Goal: Task Accomplishment & Management: Manage account settings

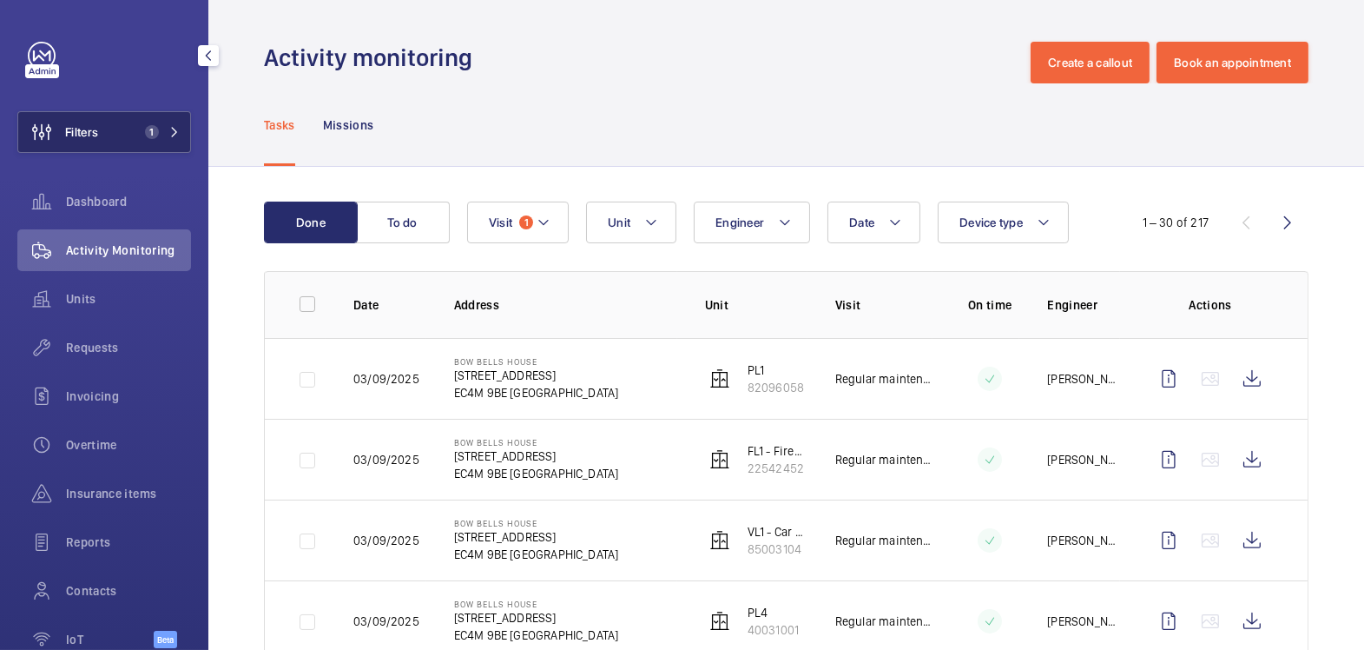
click at [111, 136] on button "Filters 1" at bounding box center [104, 132] width 174 height 42
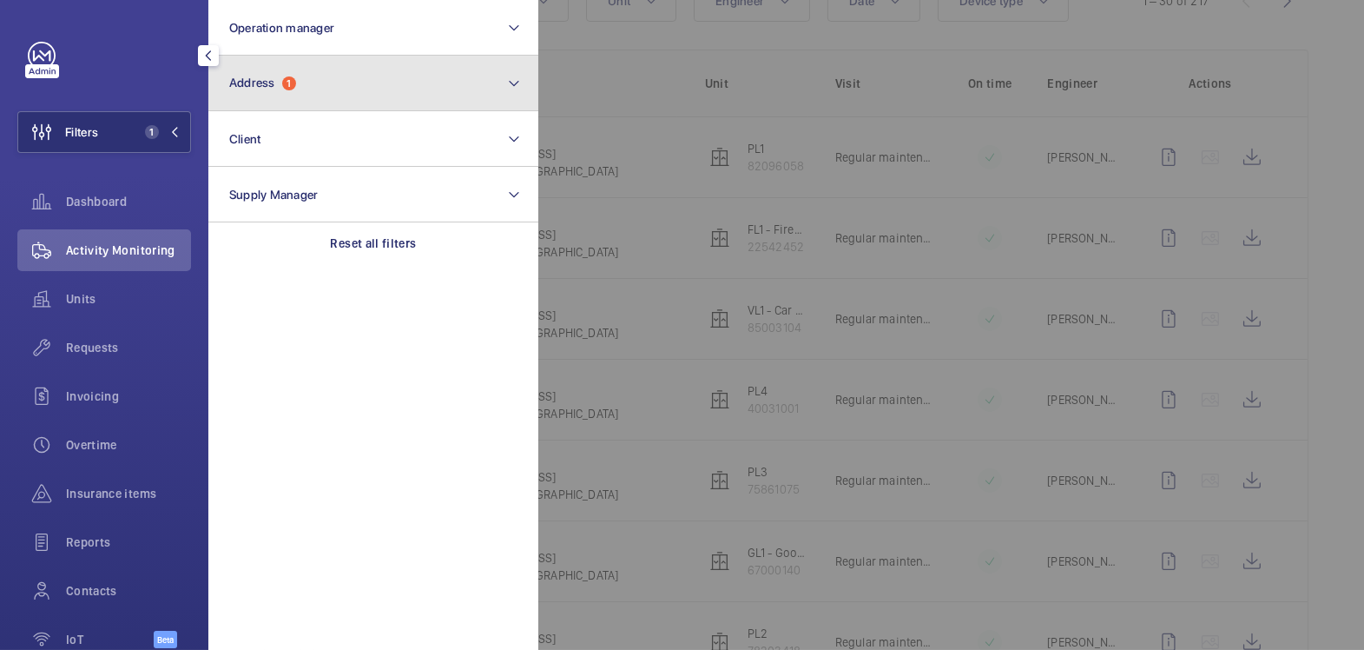
click at [310, 92] on button "Address 1" at bounding box center [373, 84] width 330 height 56
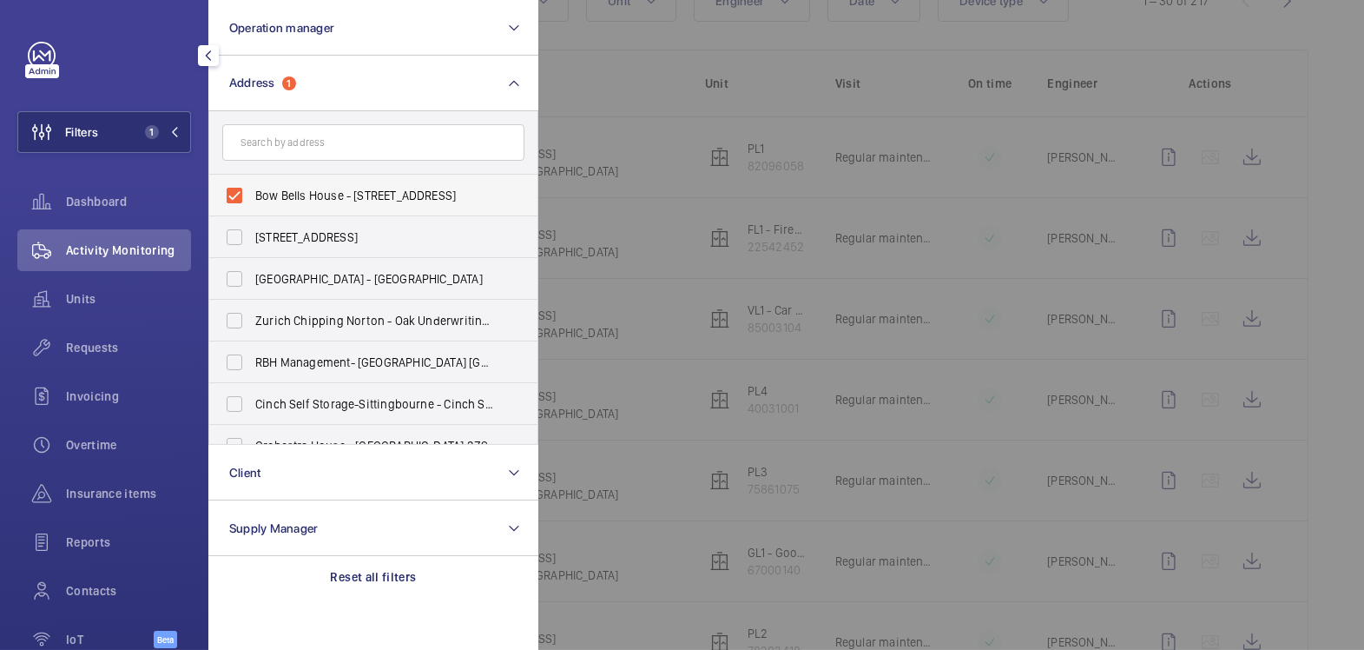
click at [274, 188] on span "Bow Bells House - [STREET_ADDRESS]" at bounding box center [374, 195] width 239 height 17
click at [252, 188] on input "Bow Bells House - [STREET_ADDRESS]" at bounding box center [234, 195] width 35 height 35
checkbox input "false"
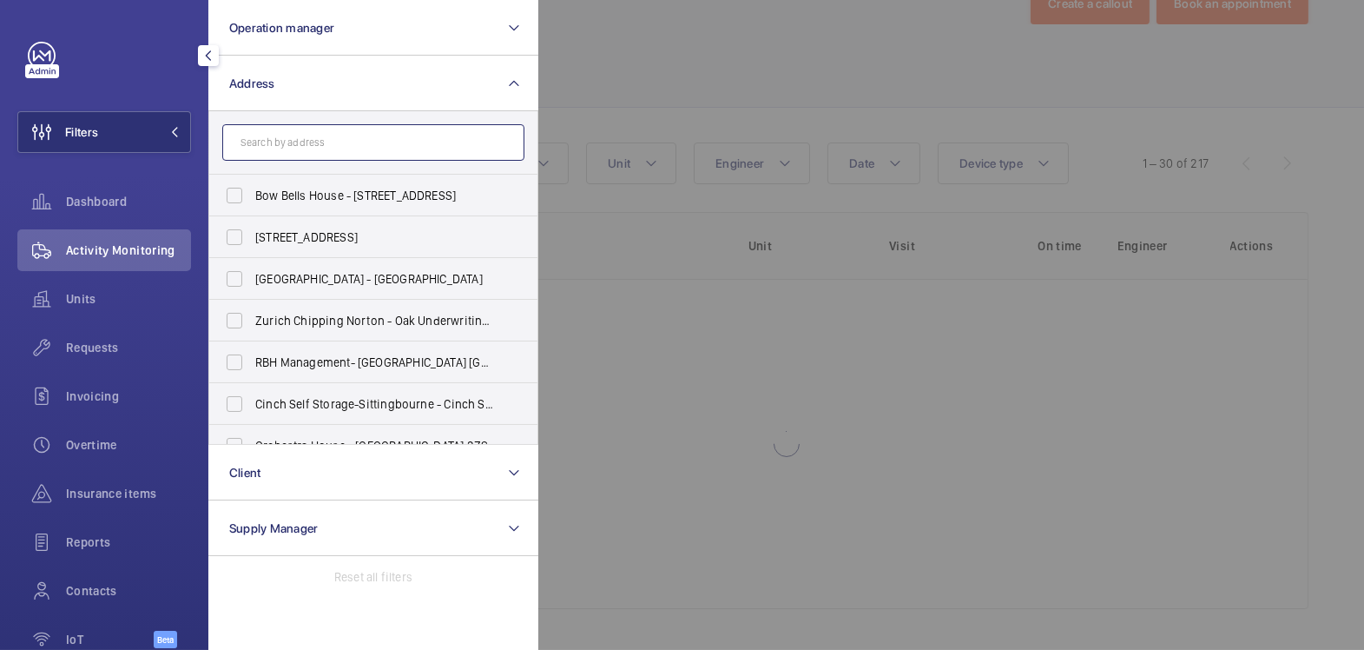
click at [294, 137] on input "text" at bounding box center [373, 142] width 302 height 36
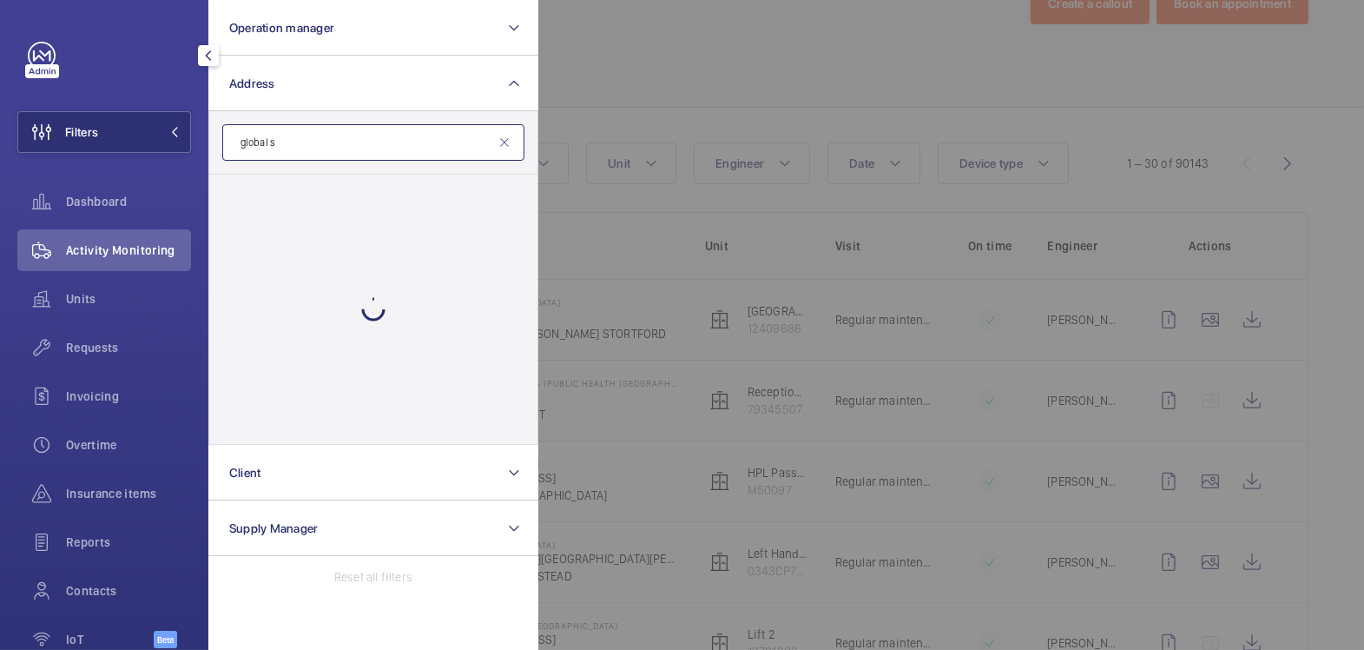
scroll to position [221, 0]
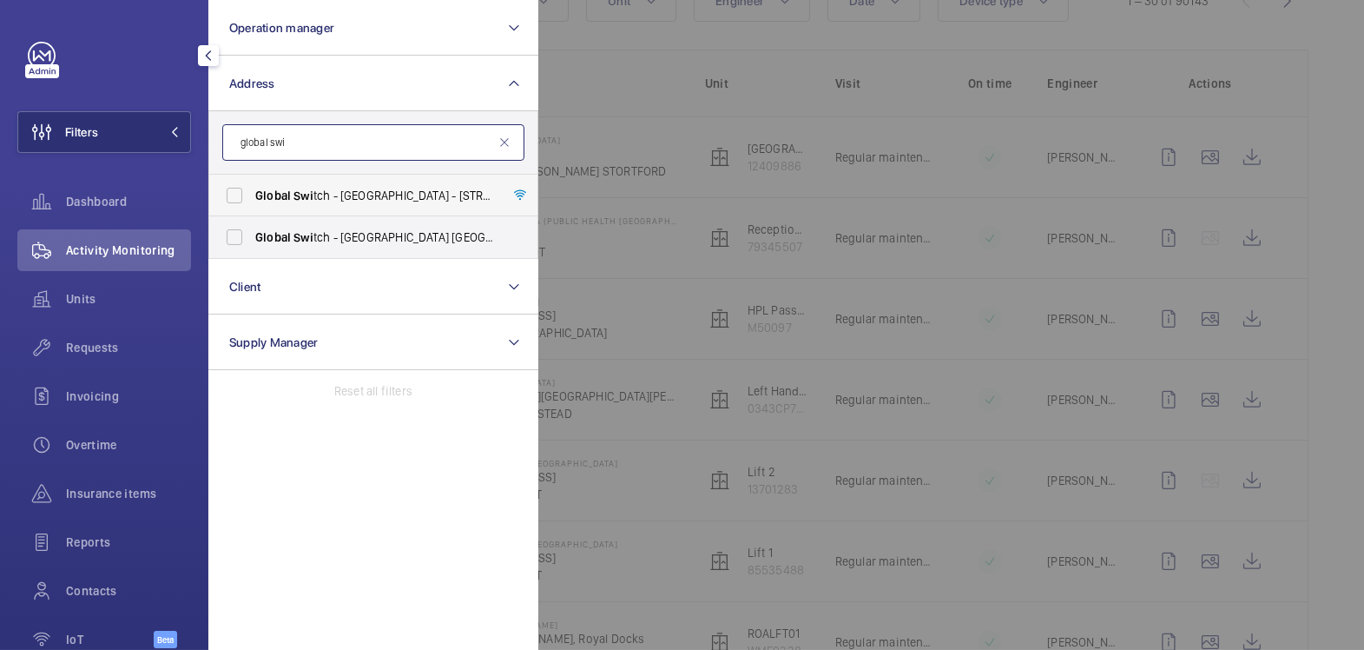
type input "global swi"
click at [380, 195] on span "Global Swi tch - [GEOGRAPHIC_DATA] - [STREET_ADDRESS]" at bounding box center [374, 195] width 239 height 17
click at [252, 195] on input "Global Swi tch - [GEOGRAPHIC_DATA] - [STREET_ADDRESS]" at bounding box center [234, 195] width 35 height 35
checkbox input "true"
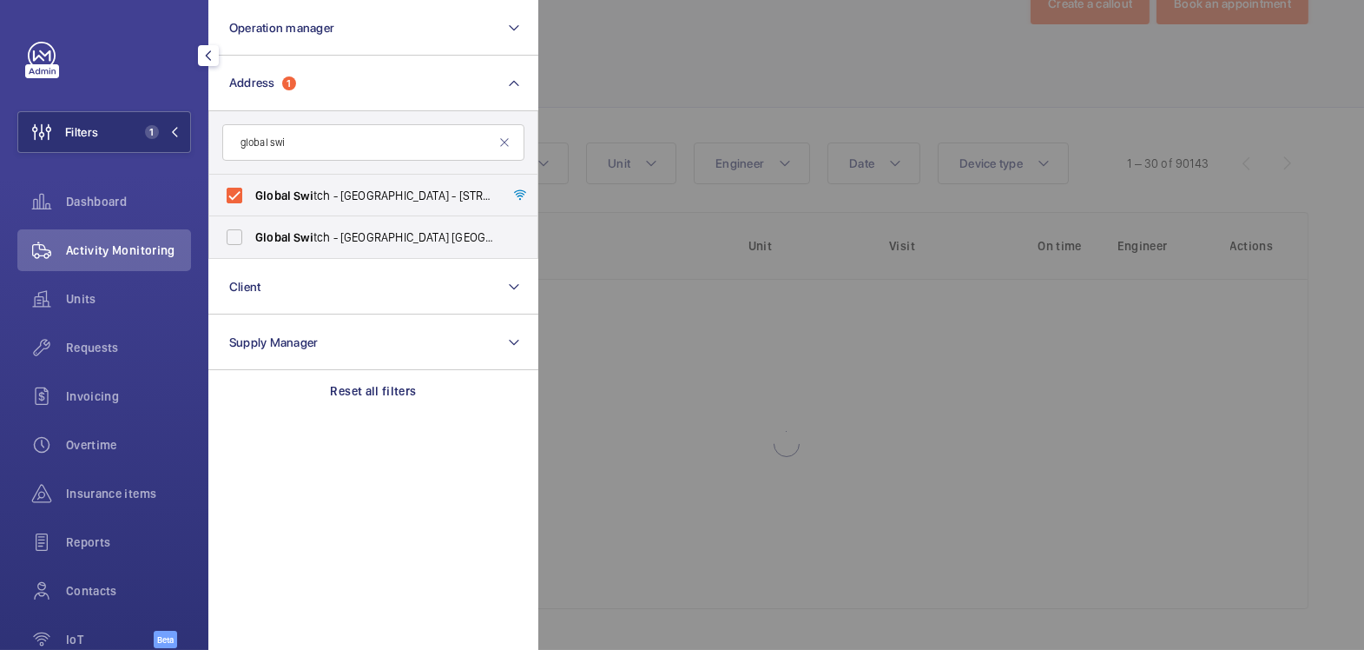
click at [710, 43] on div at bounding box center [1220, 325] width 1364 height 650
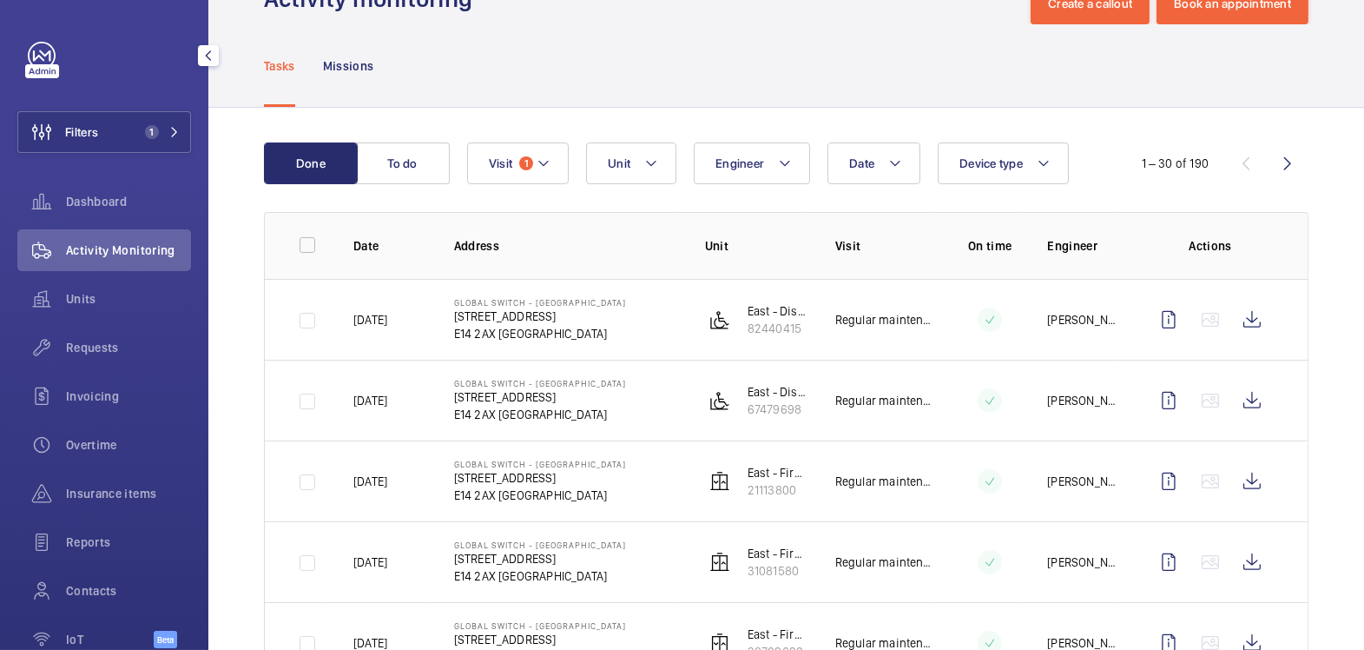
scroll to position [221, 0]
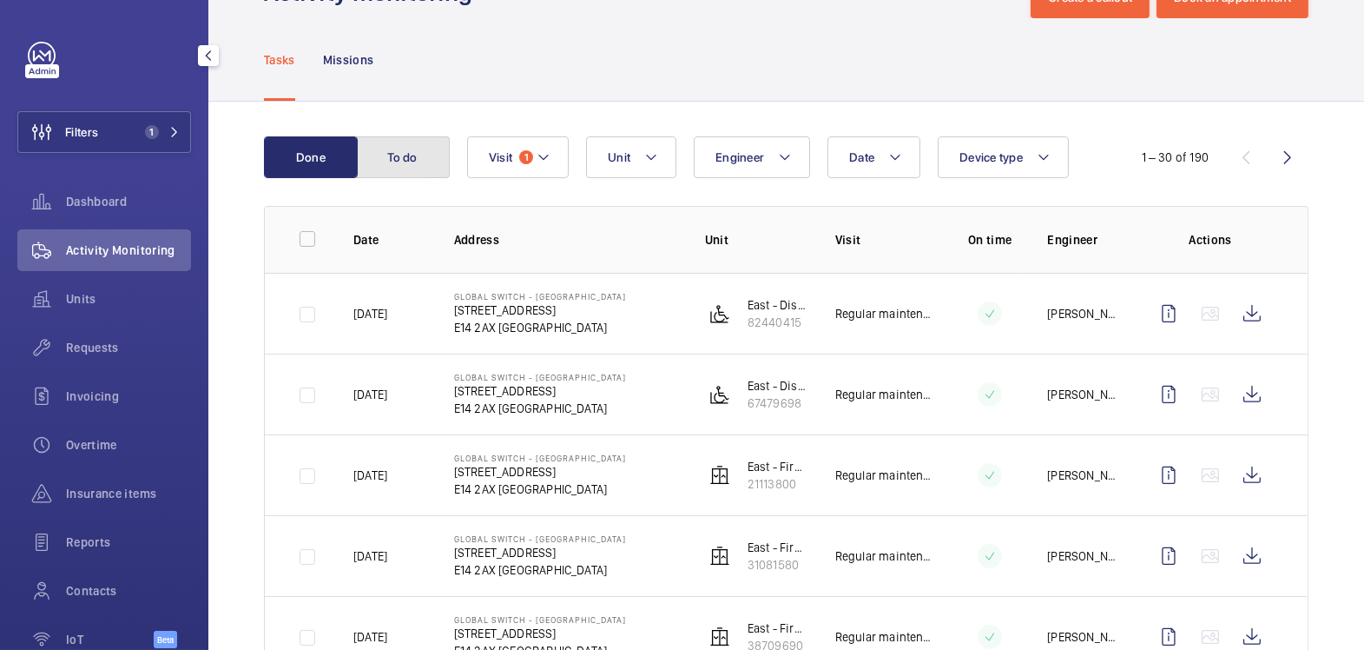
click at [424, 151] on button "To do" at bounding box center [403, 157] width 94 height 42
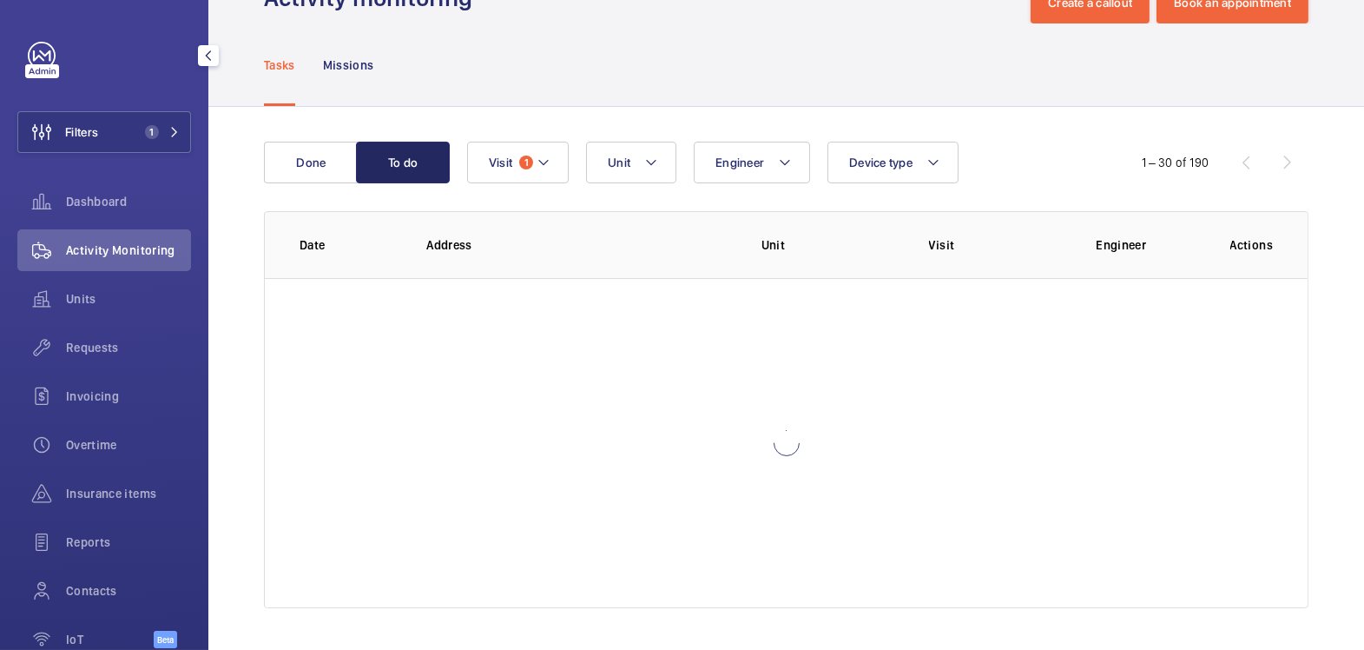
scroll to position [65, 0]
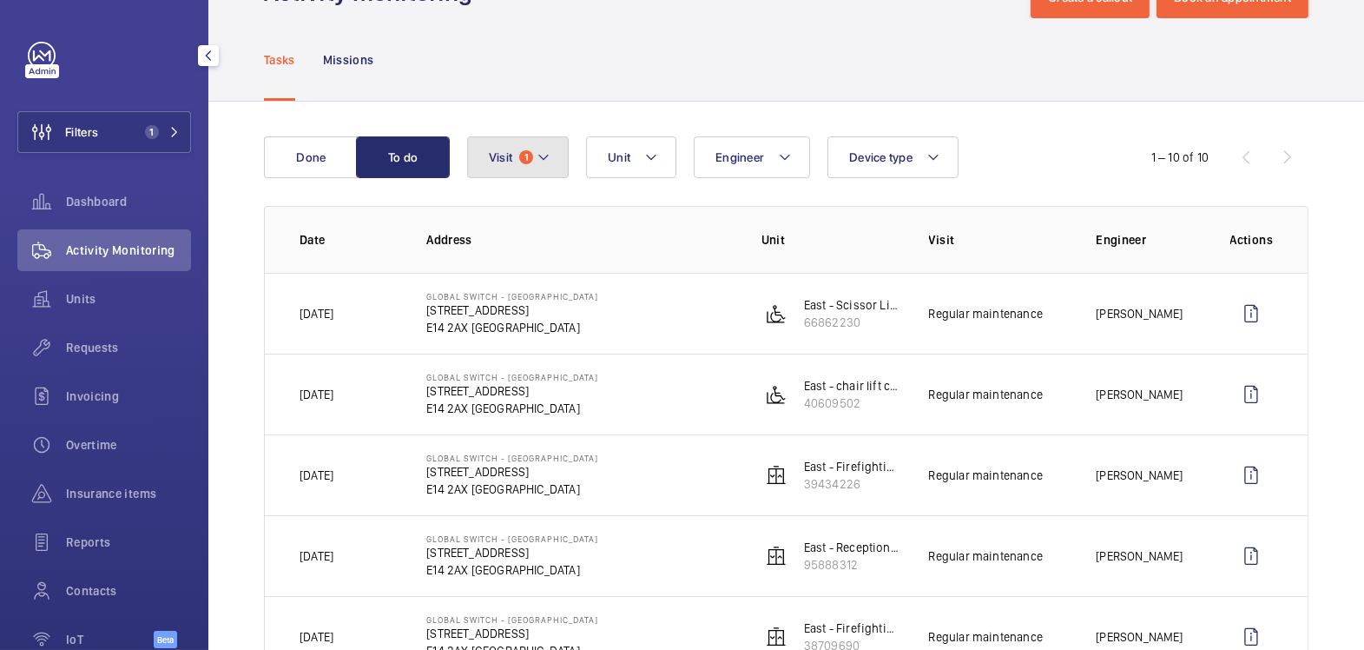
click at [516, 175] on button "Visit 1" at bounding box center [518, 157] width 102 height 42
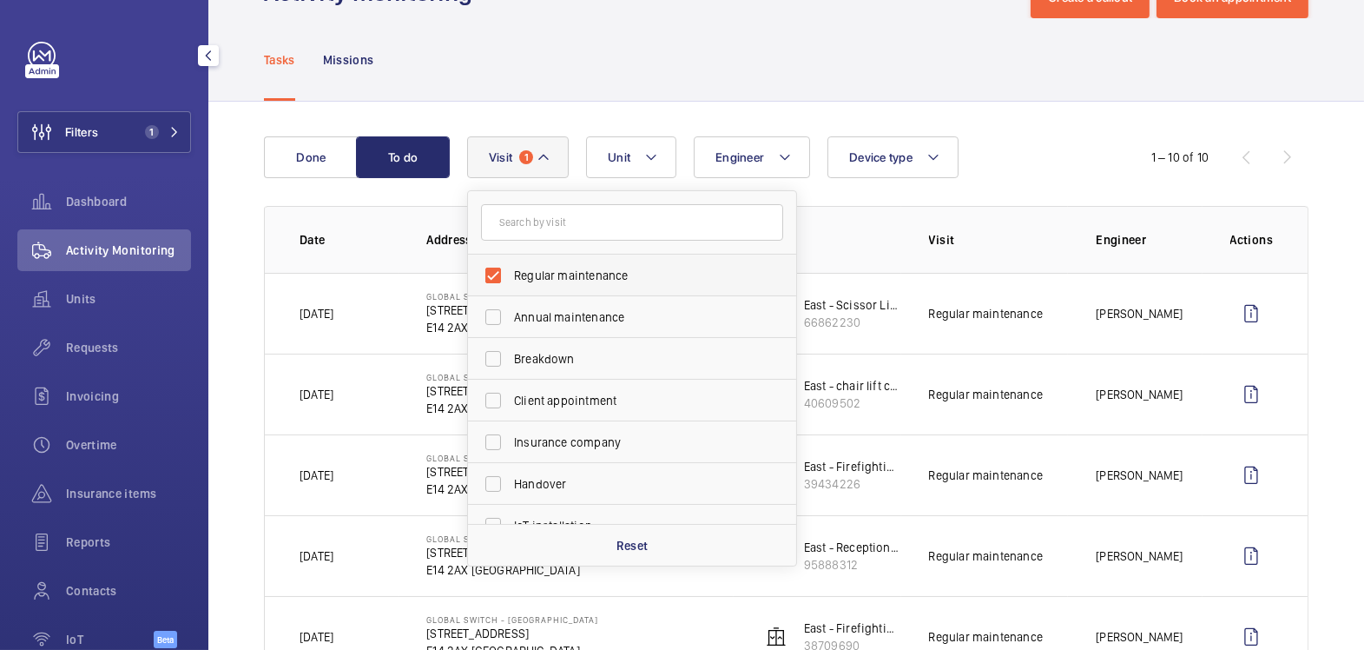
click at [569, 276] on span "Regular maintenance" at bounding box center [633, 275] width 239 height 17
click at [511, 276] on input "Regular maintenance" at bounding box center [493, 275] width 35 height 35
checkbox input "false"
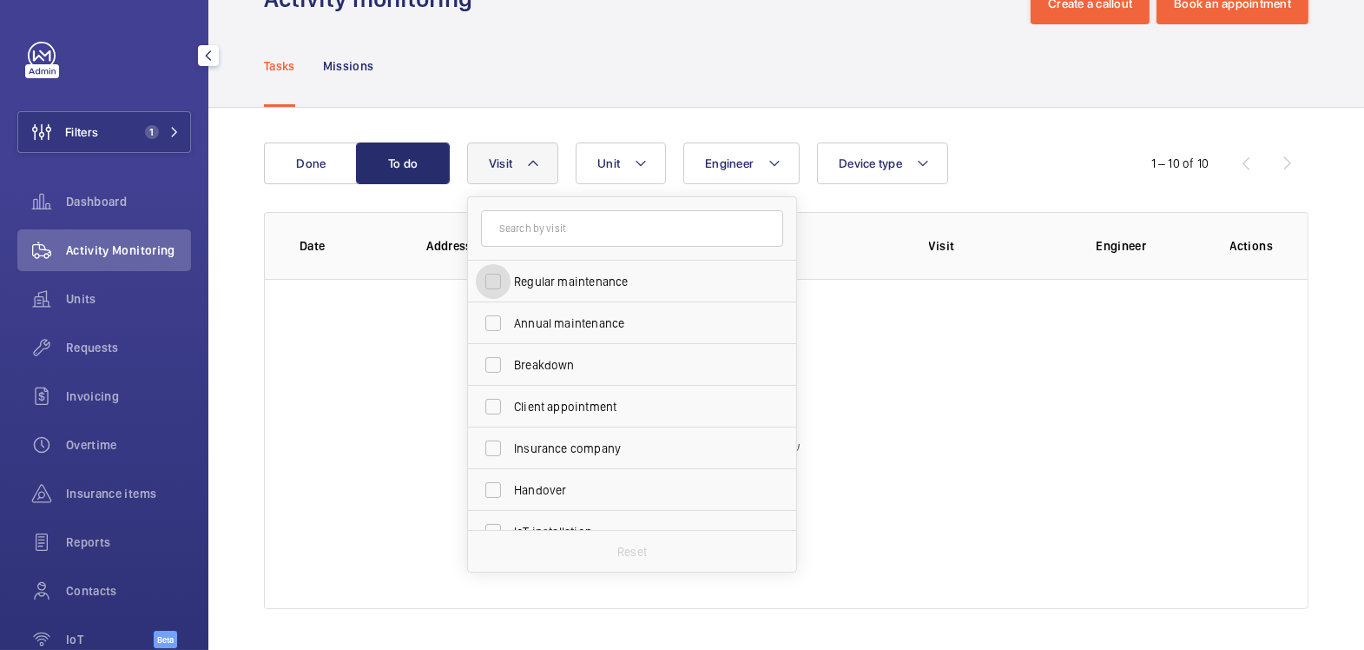
scroll to position [65, 0]
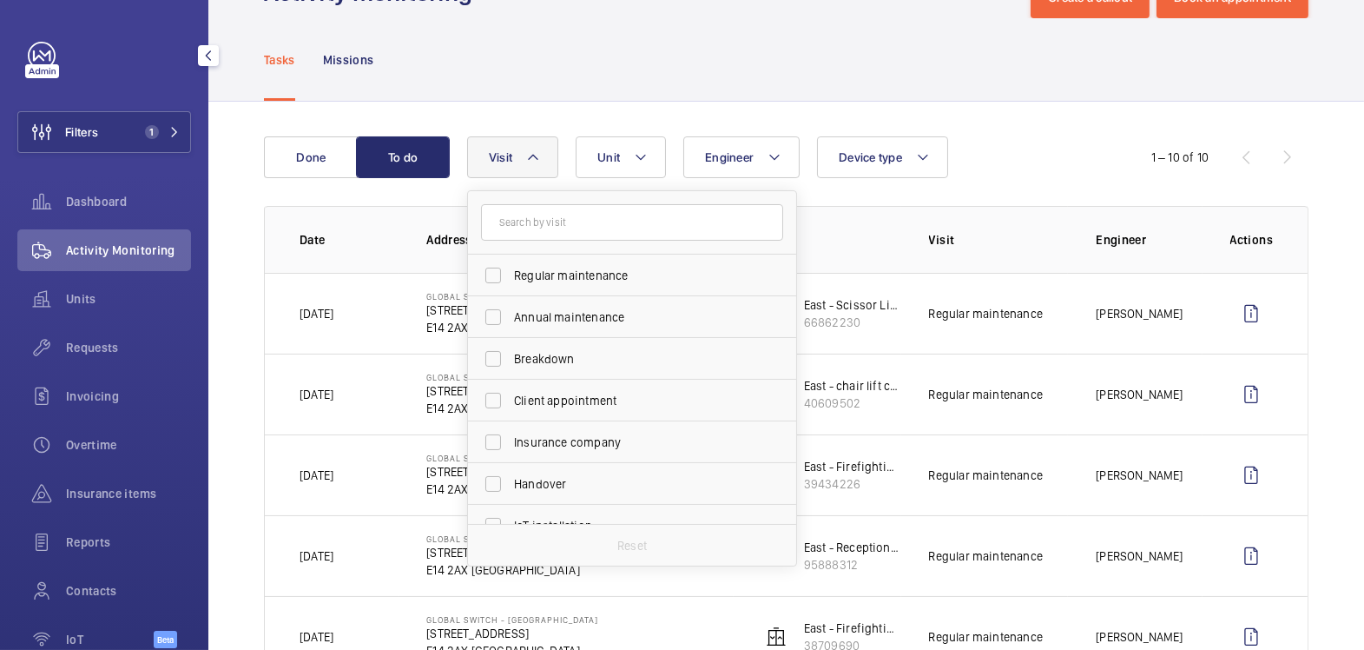
click at [561, 100] on div "Tasks Missions" at bounding box center [786, 59] width 1045 height 83
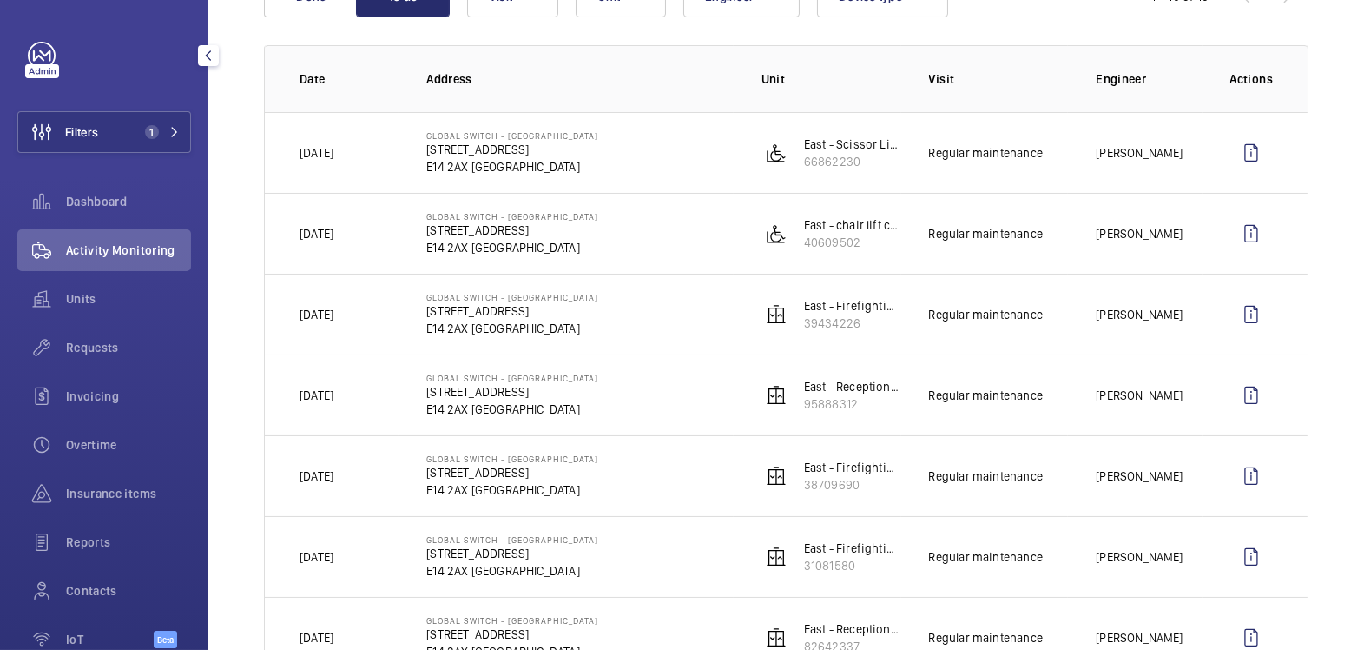
scroll to position [0, 0]
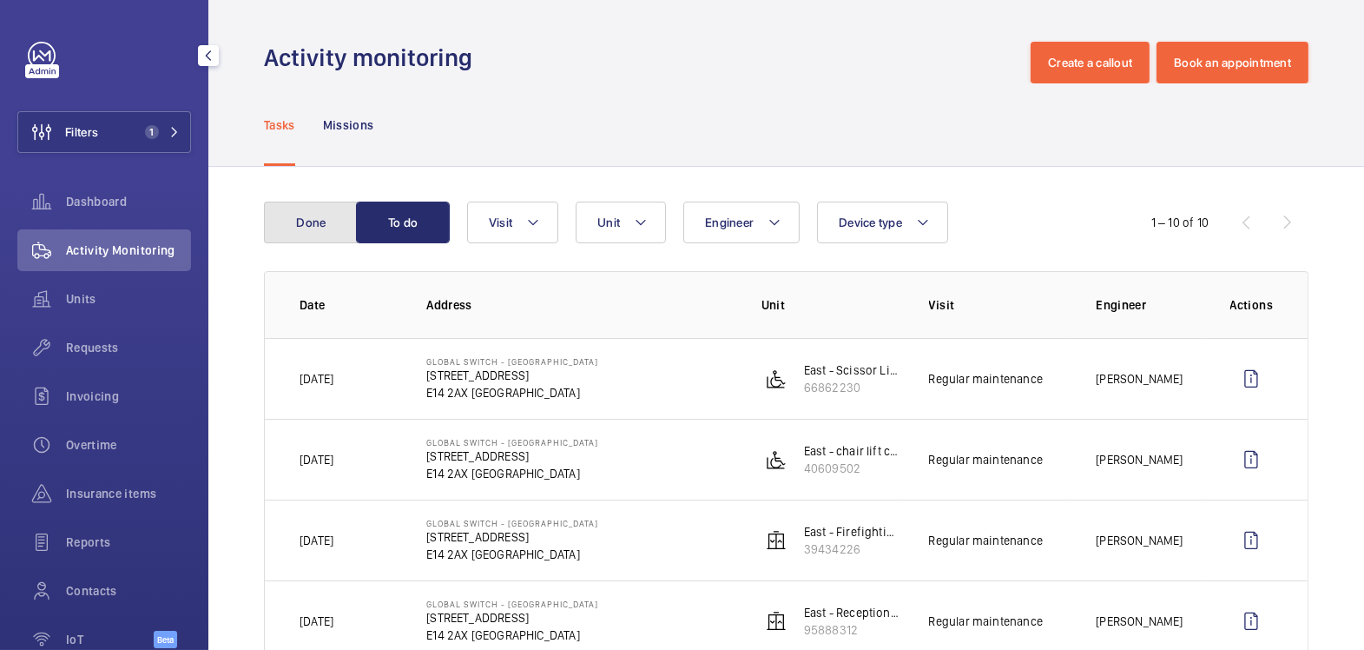
click at [317, 226] on button "Done" at bounding box center [311, 222] width 94 height 42
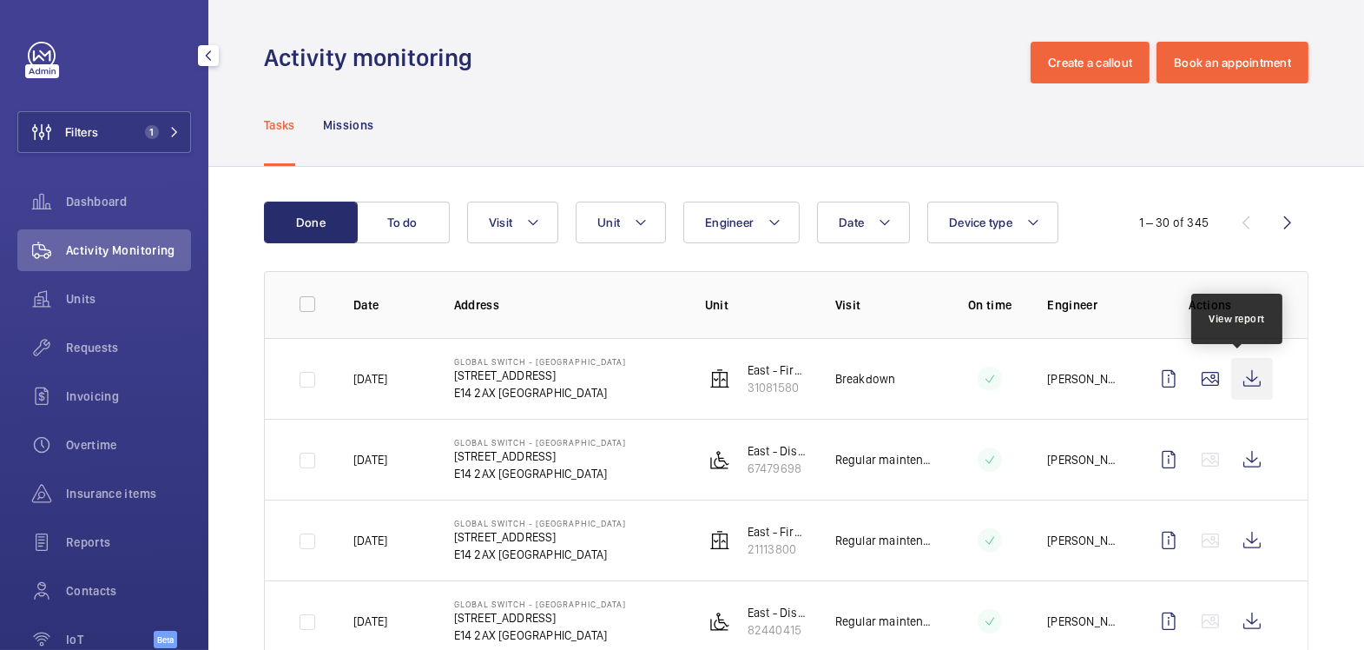
click at [1242, 376] on wm-front-icon-button at bounding box center [1252, 379] width 42 height 42
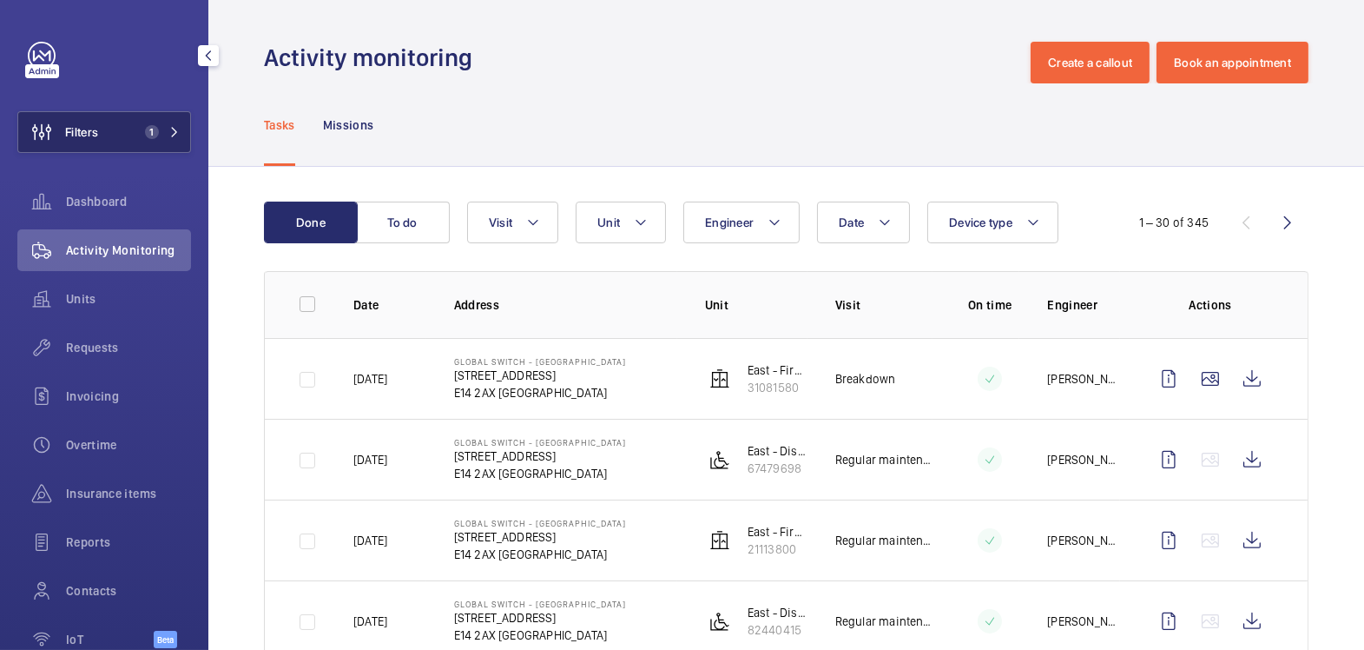
click at [111, 122] on button "Filters 1" at bounding box center [104, 132] width 174 height 42
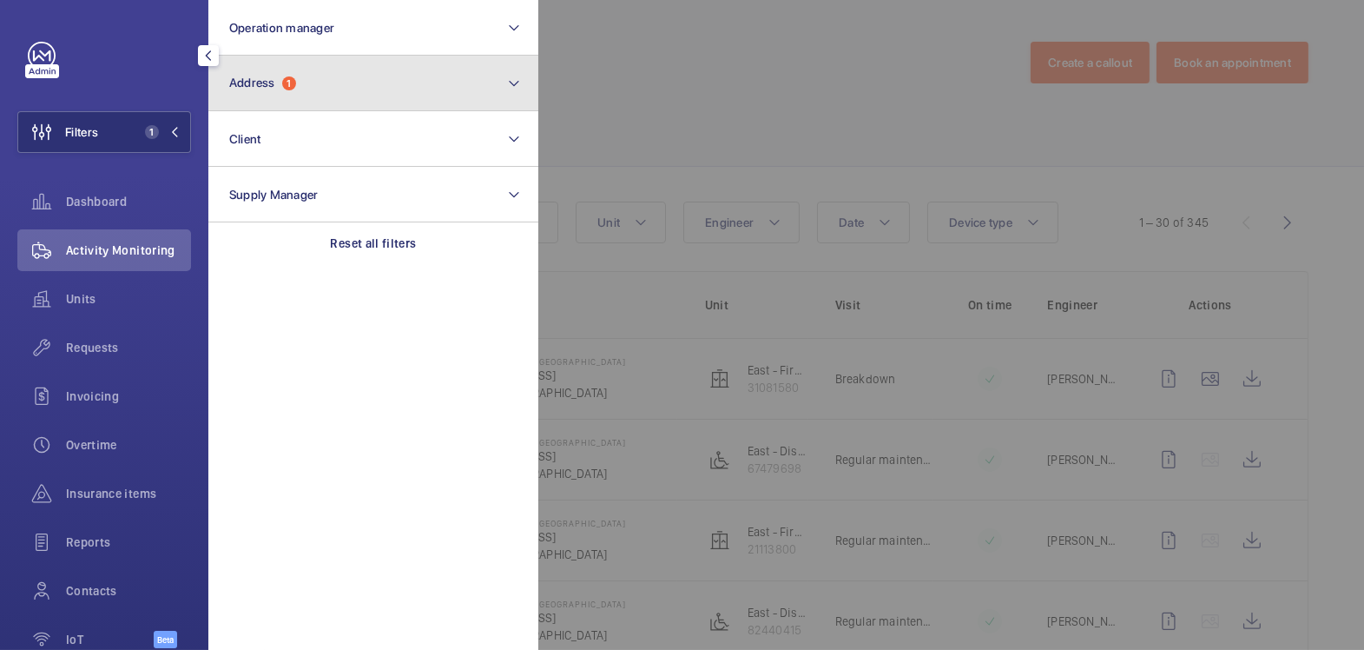
click at [292, 85] on span "1" at bounding box center [289, 83] width 14 height 14
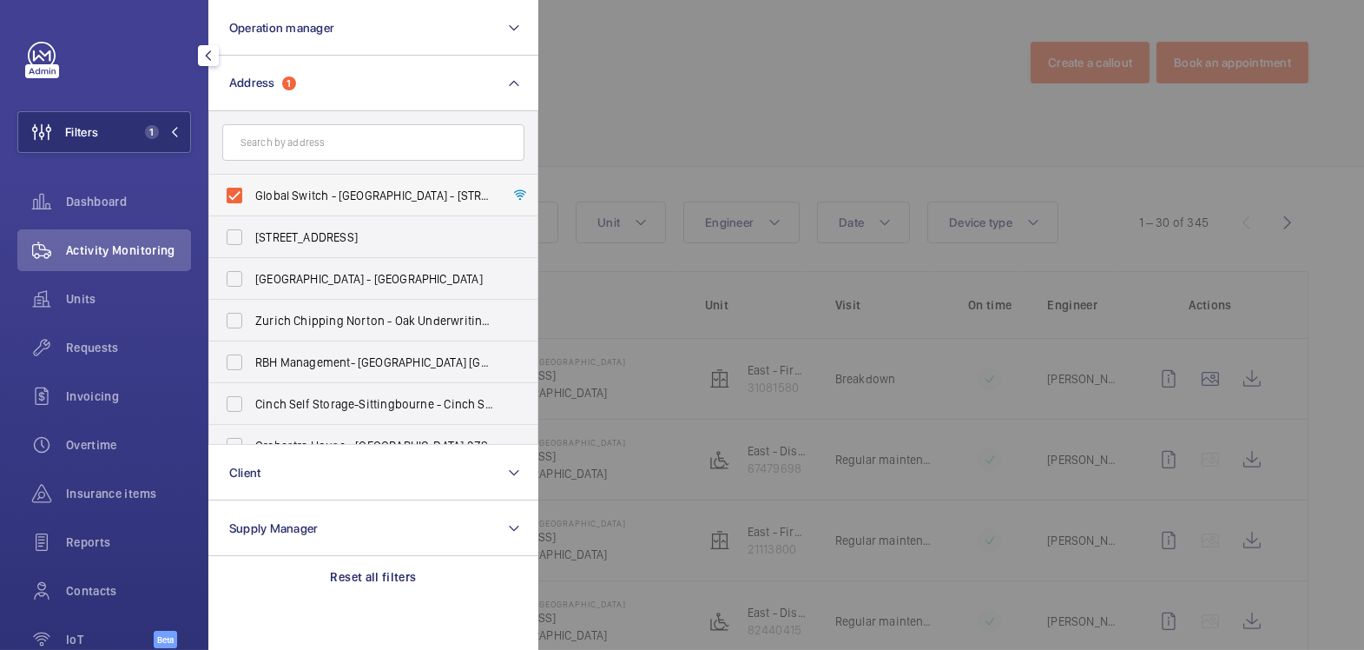
click at [292, 198] on span "Global Switch - [GEOGRAPHIC_DATA] - [STREET_ADDRESS]" at bounding box center [374, 195] width 239 height 17
click at [252, 198] on input "Global Switch - [GEOGRAPHIC_DATA] - [STREET_ADDRESS]" at bounding box center [234, 195] width 35 height 35
checkbox input "false"
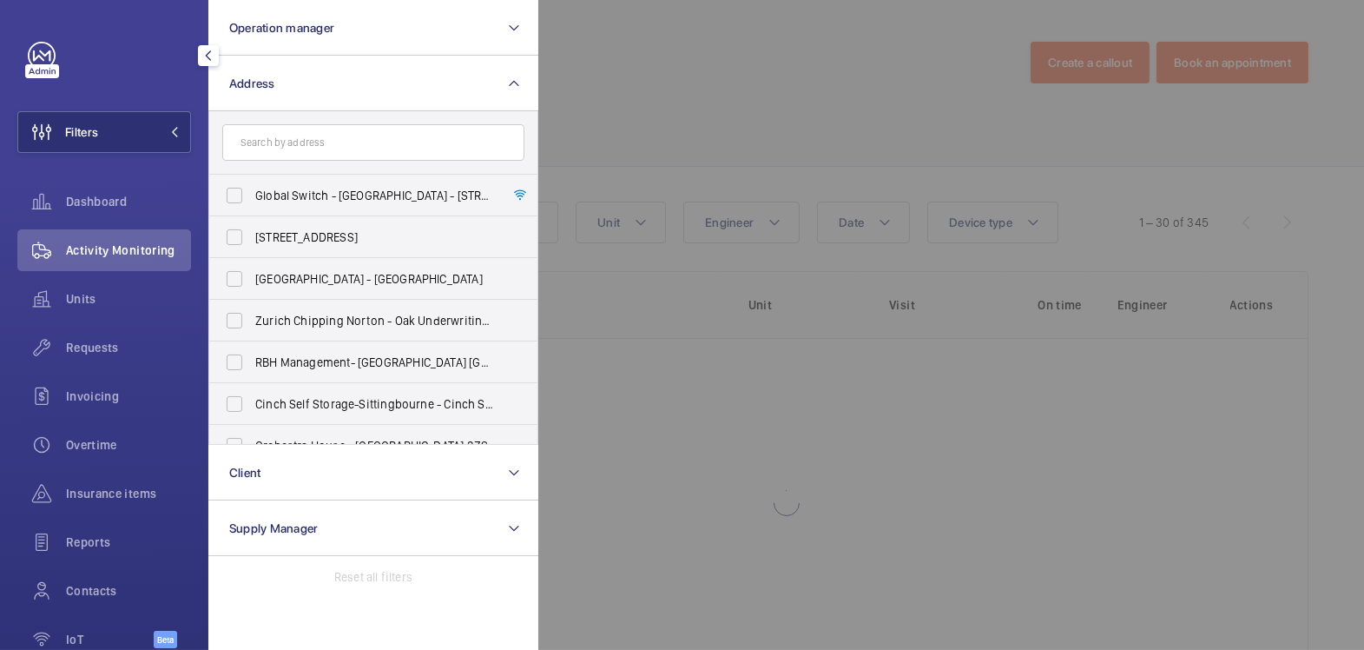
click at [683, 73] on div at bounding box center [1220, 325] width 1364 height 650
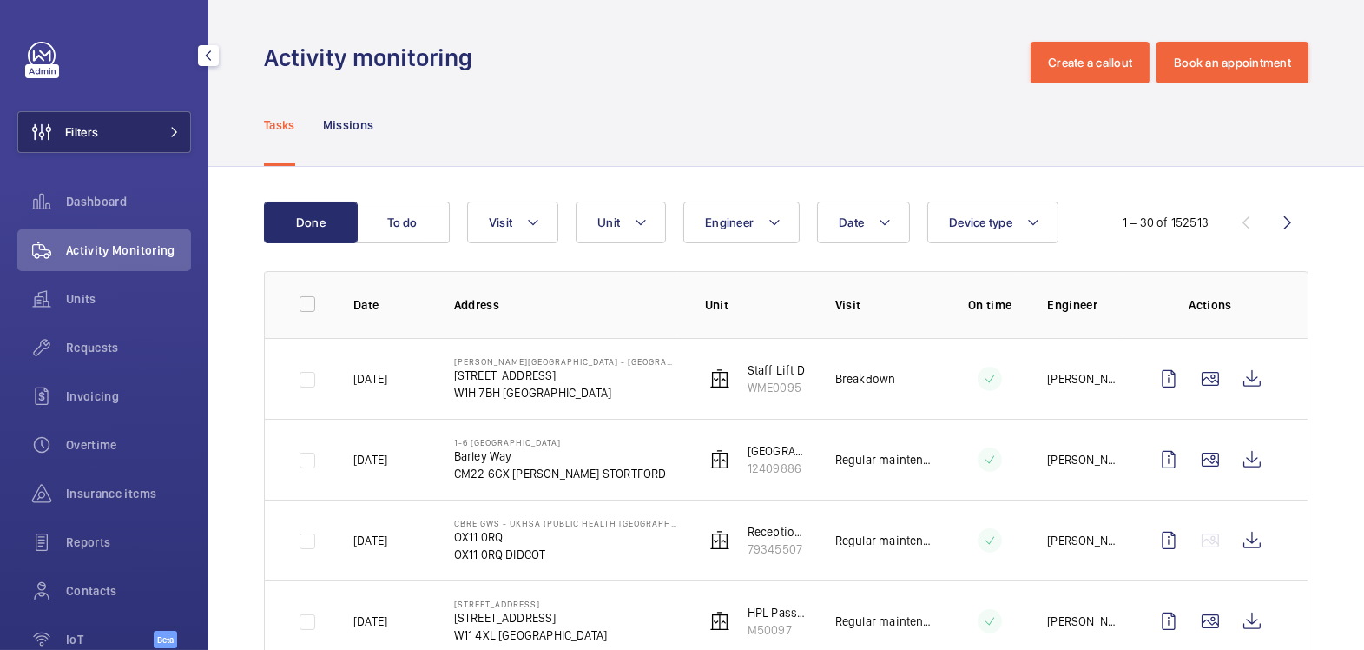
click at [131, 133] on button "Filters" at bounding box center [104, 132] width 174 height 42
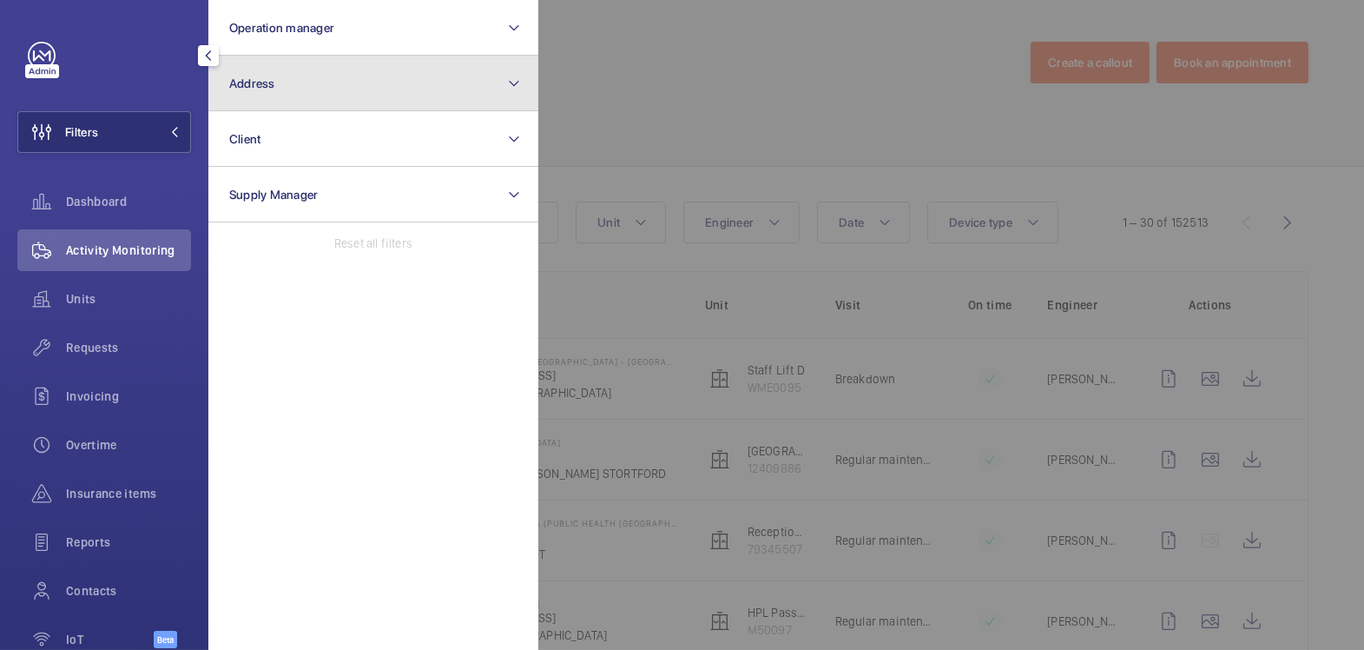
click at [256, 99] on button "Address" at bounding box center [373, 84] width 330 height 56
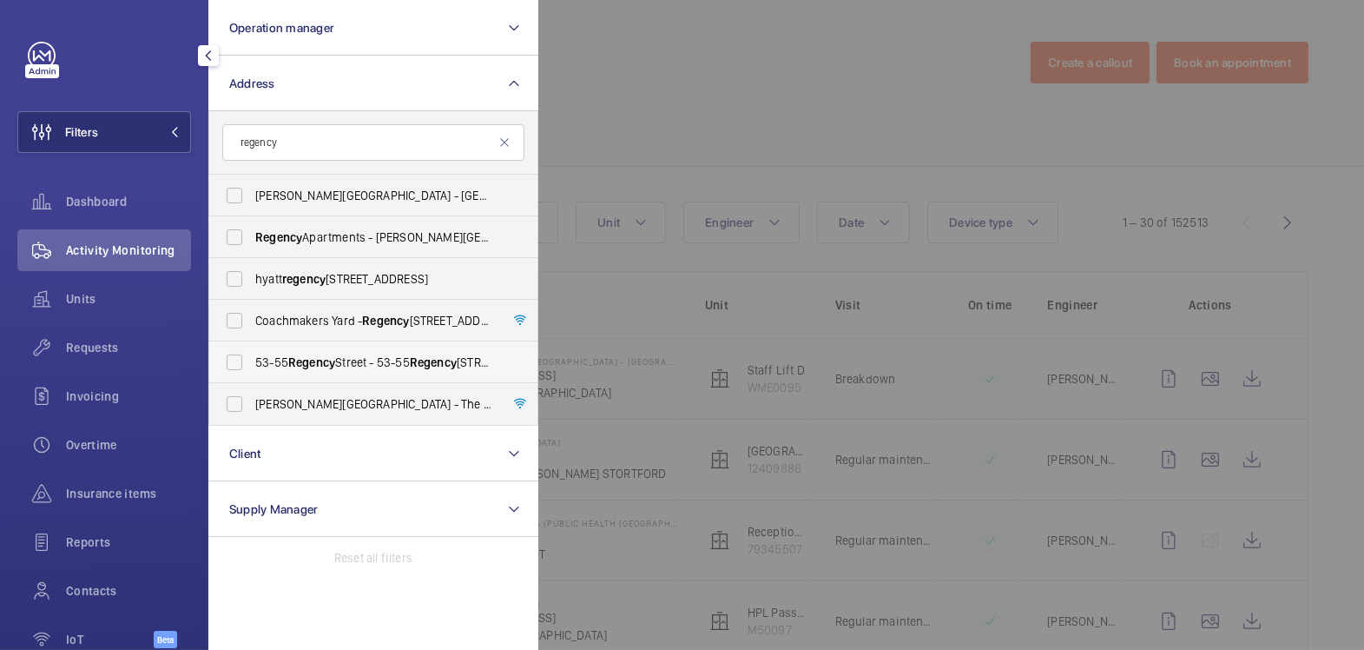
type input "regency"
click at [306, 371] on label "[STREET_ADDRESS]" at bounding box center [360, 362] width 302 height 42
click at [252, 371] on input "[STREET_ADDRESS]" at bounding box center [234, 362] width 35 height 35
checkbox input "true"
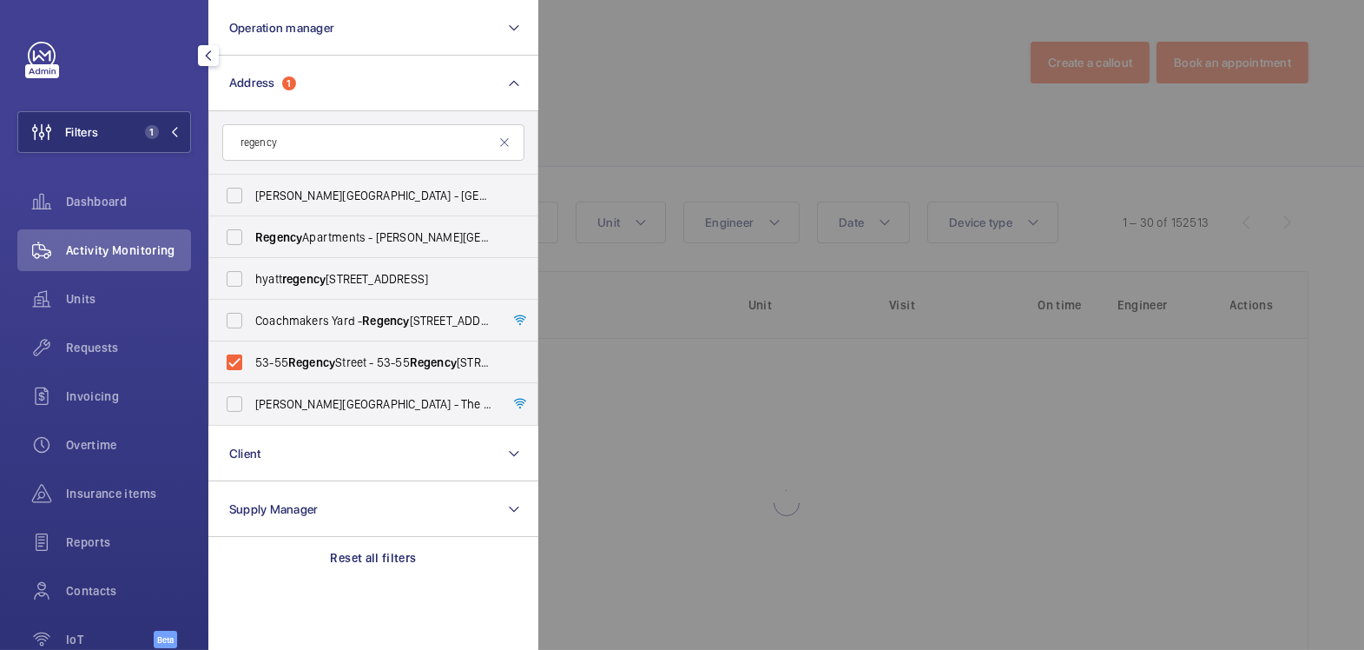
click at [793, 33] on div at bounding box center [1220, 325] width 1364 height 650
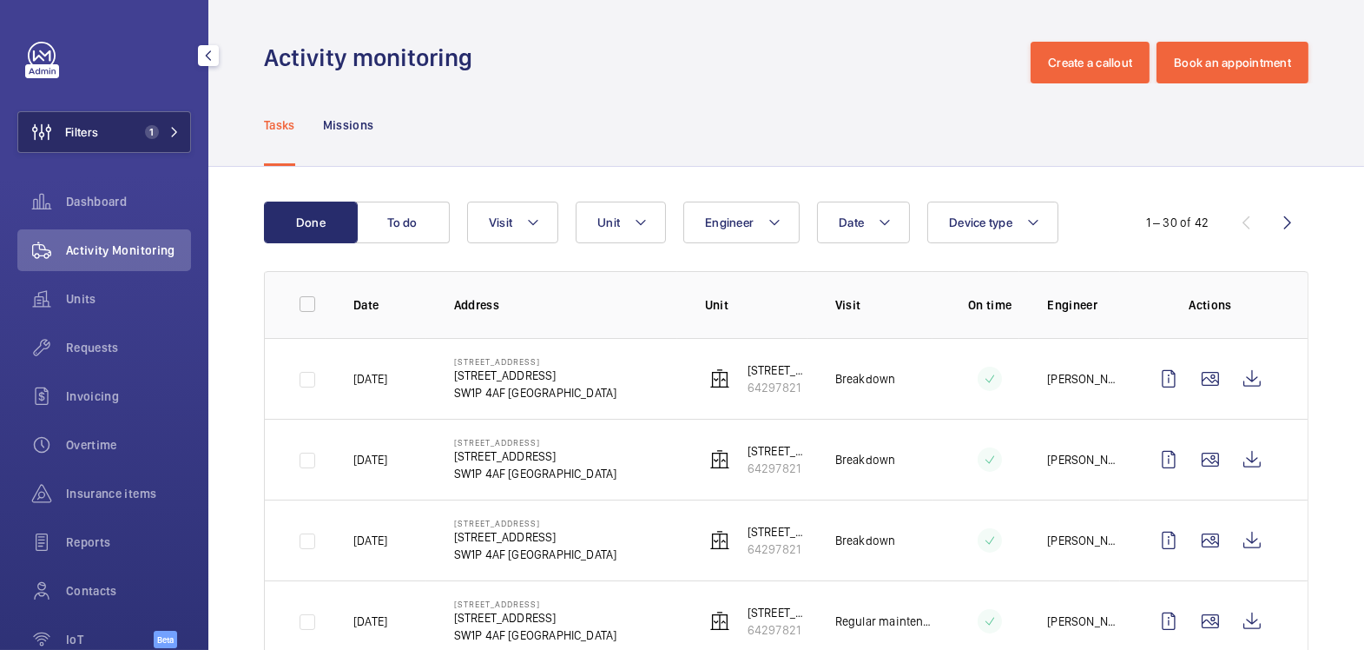
click at [113, 135] on button "Filters 1" at bounding box center [104, 132] width 174 height 42
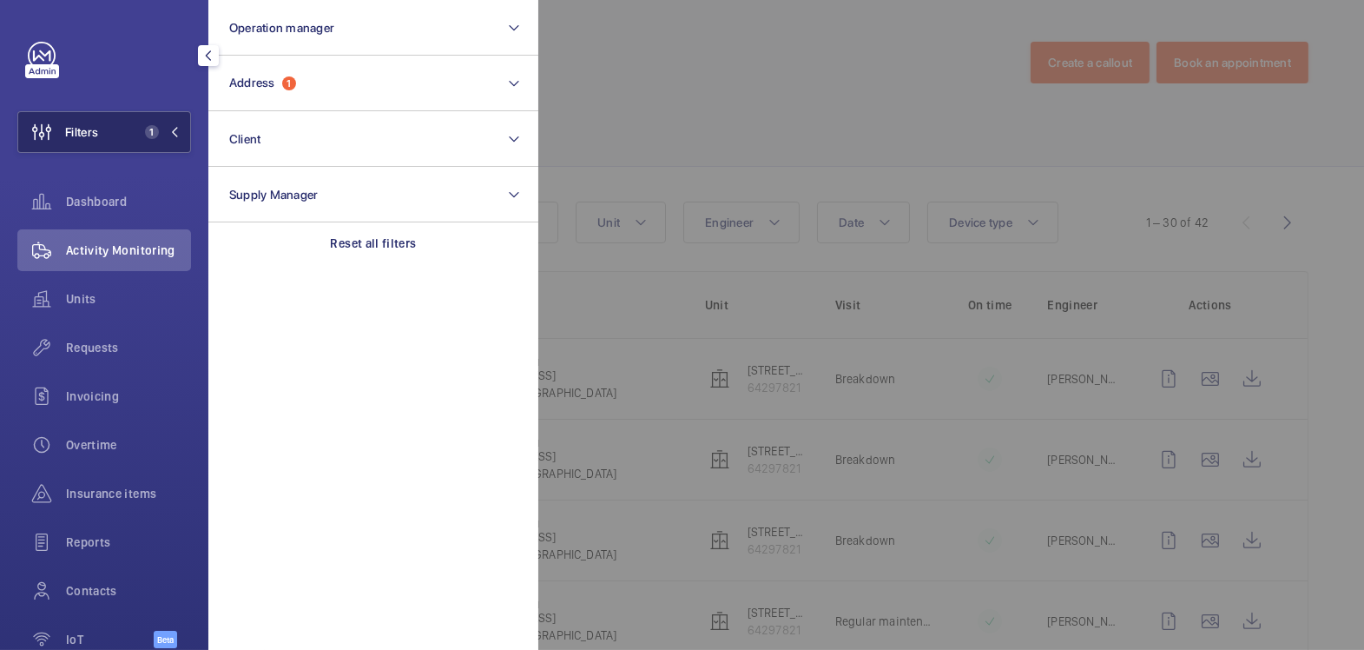
click at [113, 135] on button "Filters 1" at bounding box center [104, 132] width 174 height 42
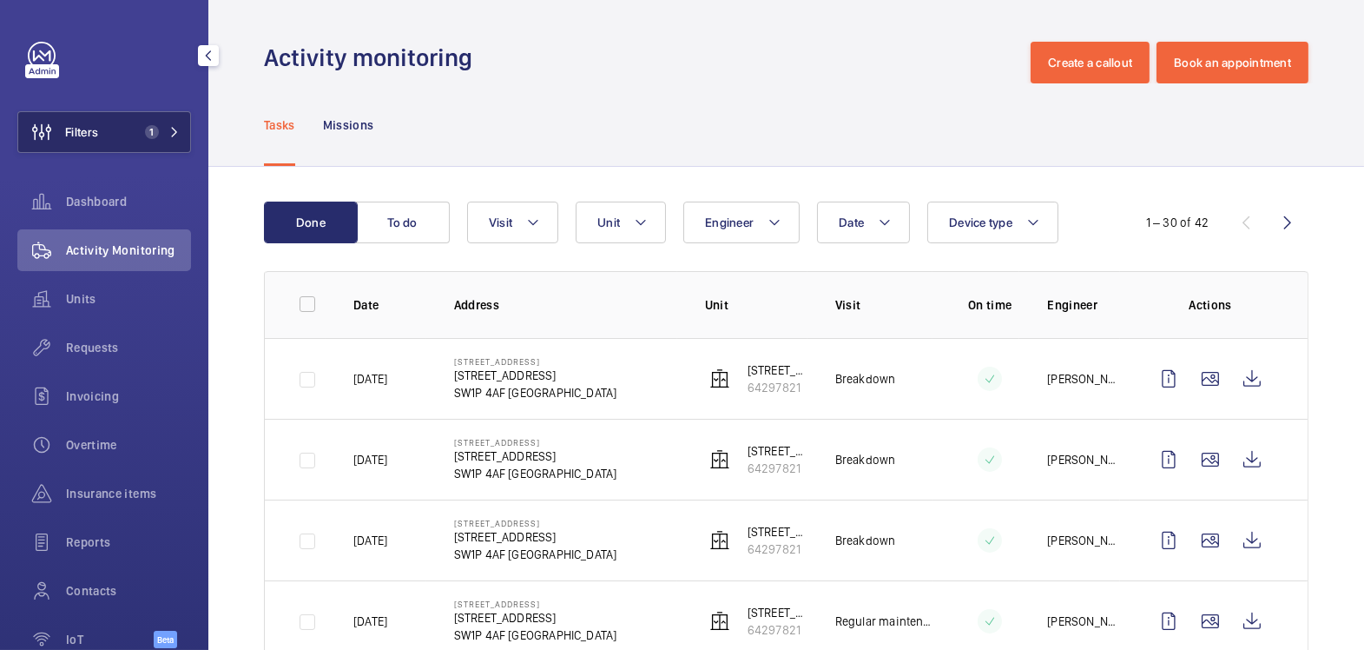
click at [105, 131] on button "Filters 1" at bounding box center [104, 132] width 174 height 42
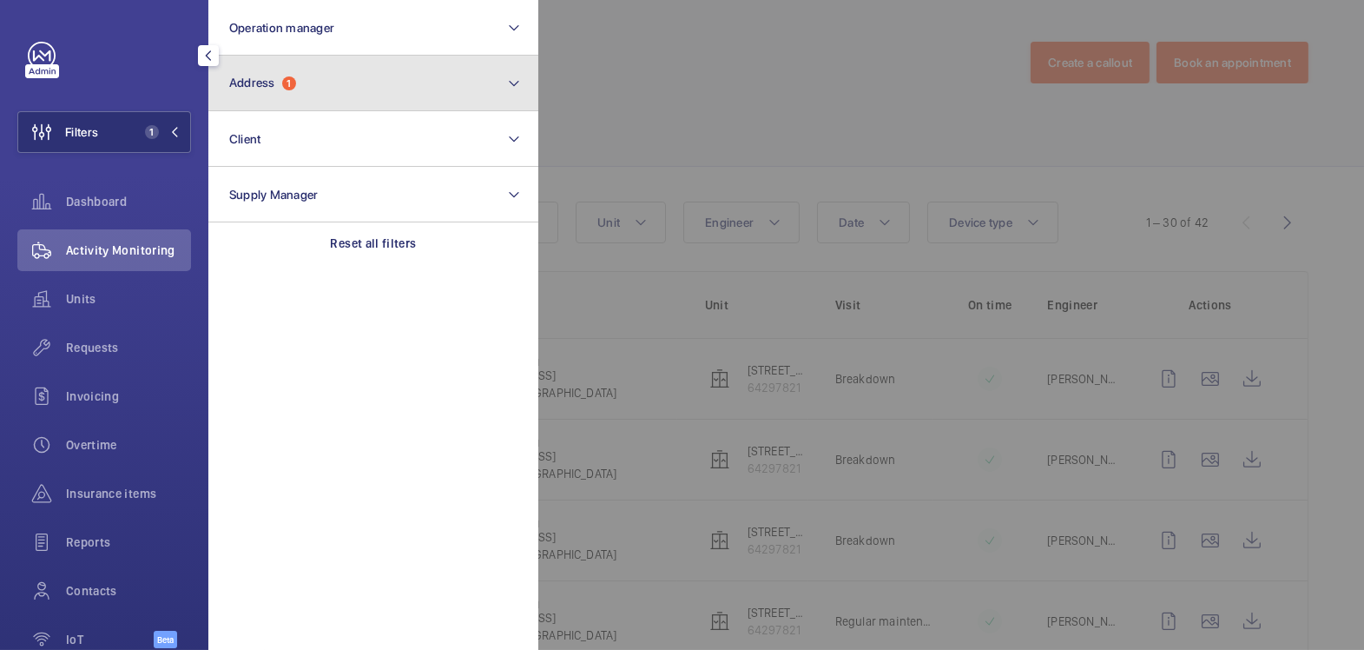
click at [310, 89] on button "Address 1" at bounding box center [373, 84] width 330 height 56
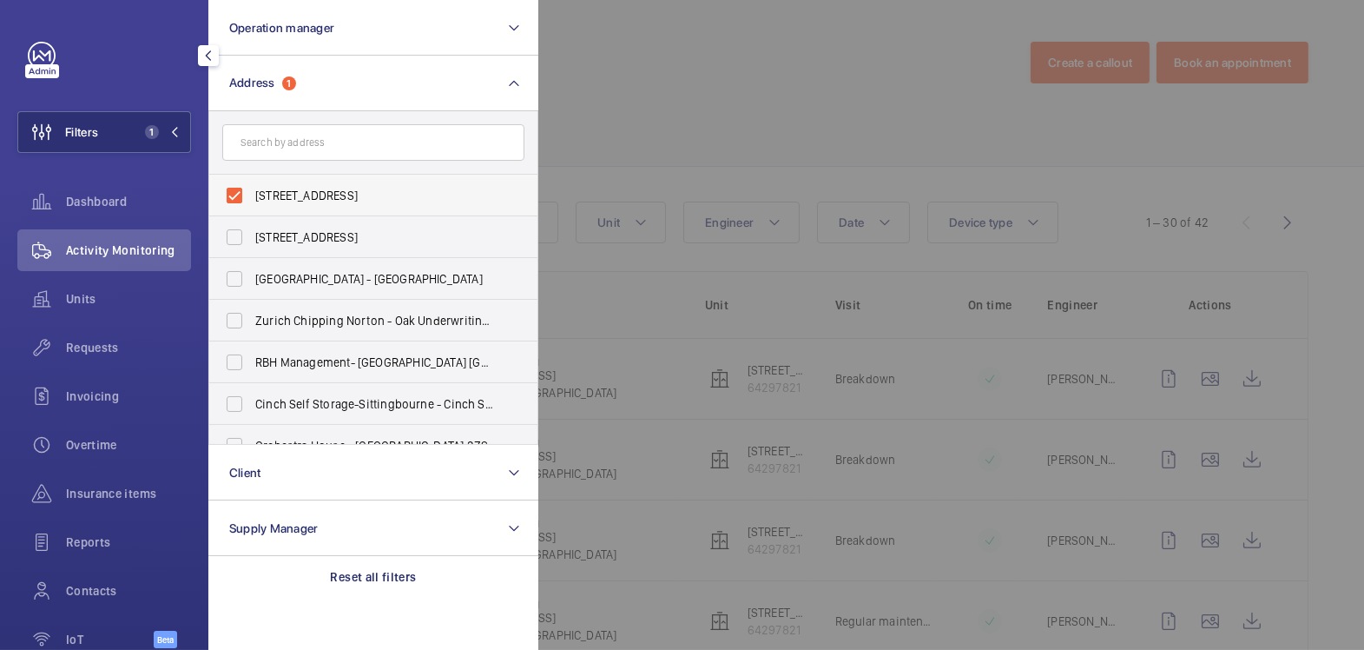
click at [272, 188] on span "[STREET_ADDRESS]" at bounding box center [374, 195] width 239 height 17
click at [252, 188] on input "[STREET_ADDRESS]" at bounding box center [234, 195] width 35 height 35
checkbox input "false"
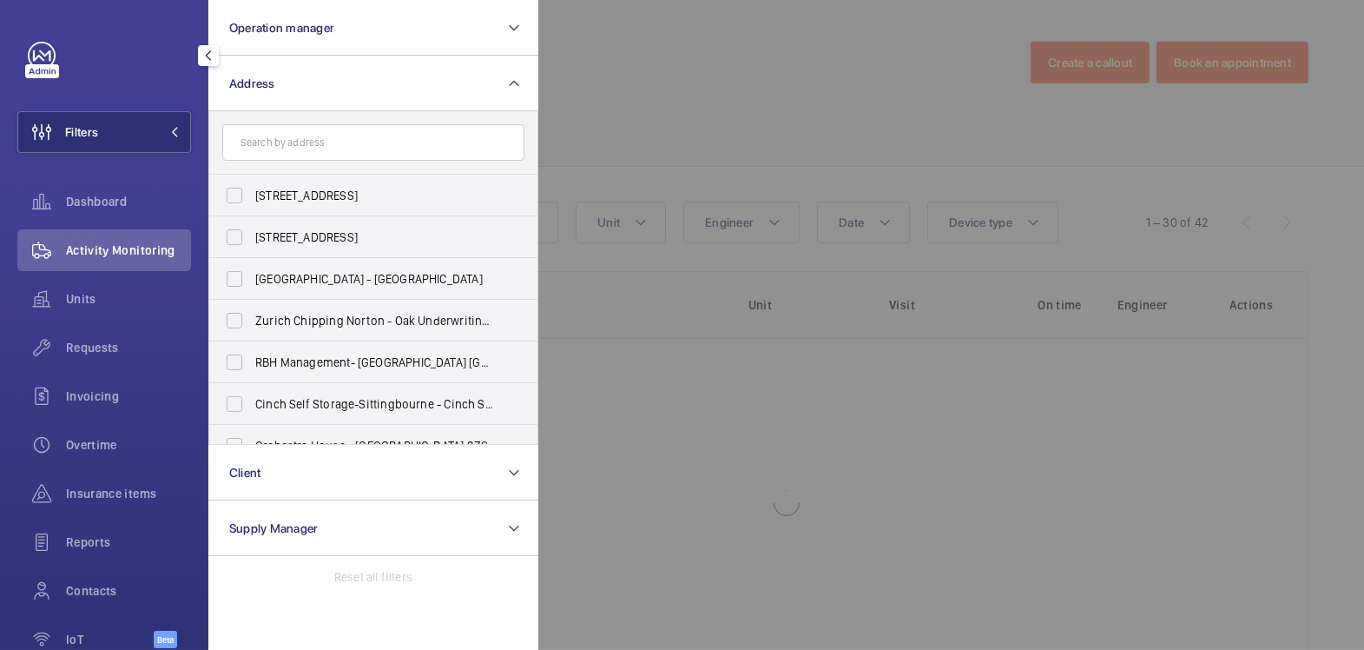
click at [629, 106] on div at bounding box center [1220, 325] width 1364 height 650
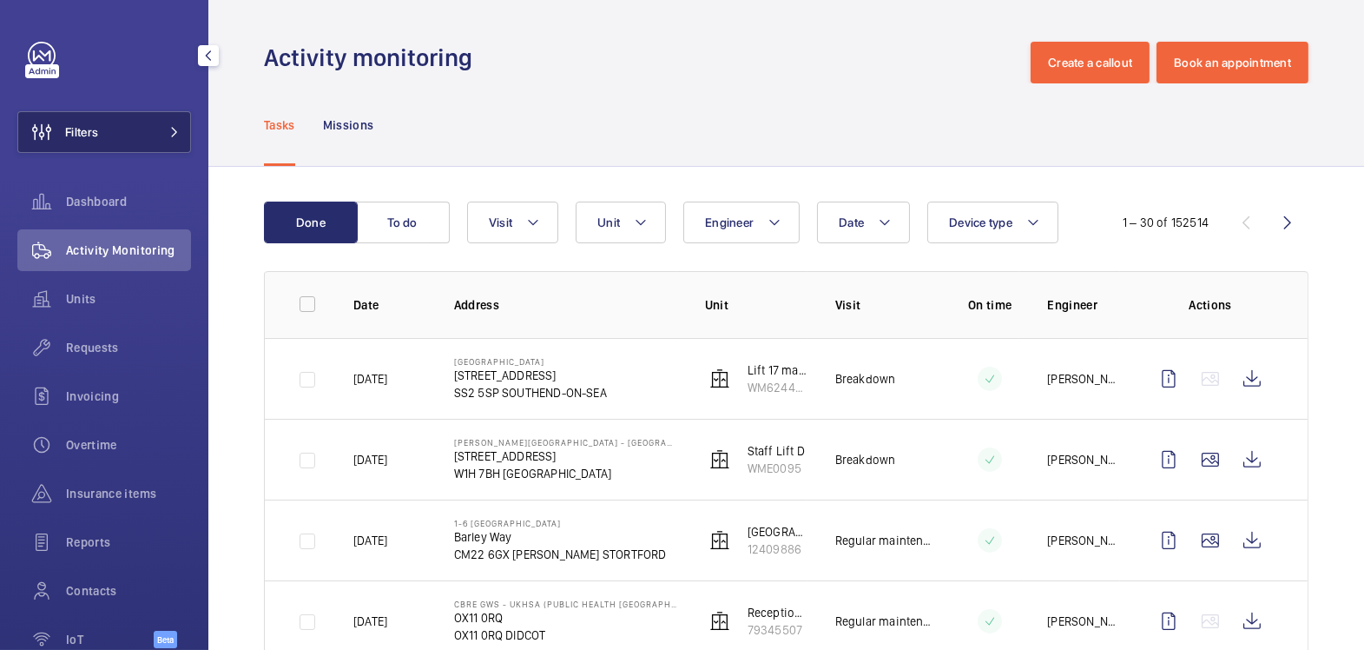
click at [105, 141] on button "Filters" at bounding box center [104, 132] width 174 height 42
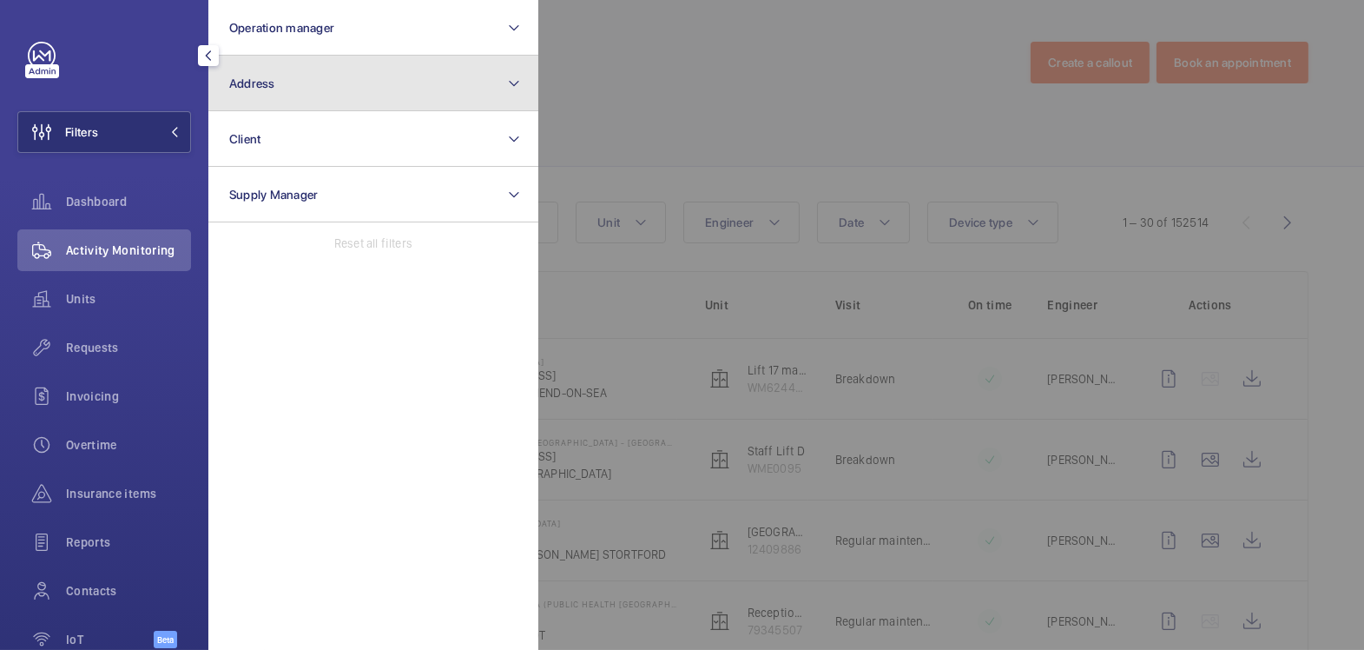
click at [291, 83] on button "Address" at bounding box center [373, 84] width 330 height 56
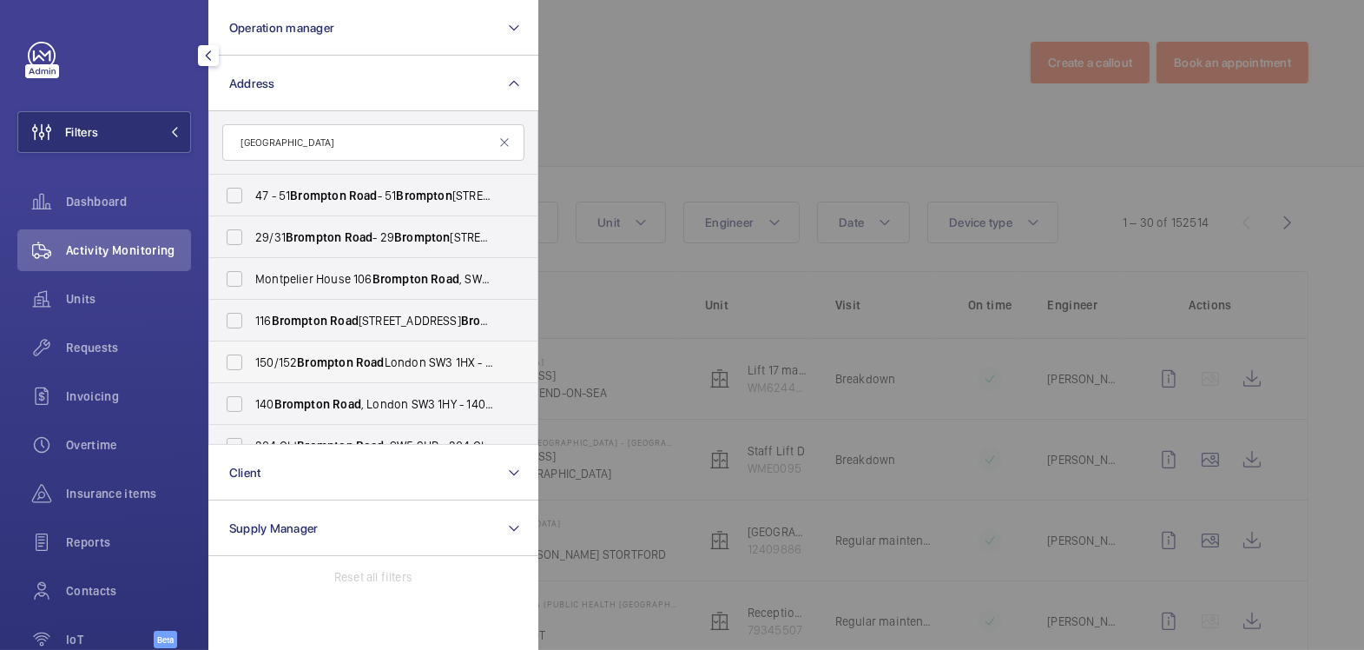
type input "[GEOGRAPHIC_DATA]"
click at [377, 366] on span "Road" at bounding box center [370, 362] width 29 height 14
click at [252, 366] on input "[STREET_ADDRESS] - [STREET_ADDRESS]" at bounding box center [234, 362] width 35 height 35
checkbox input "true"
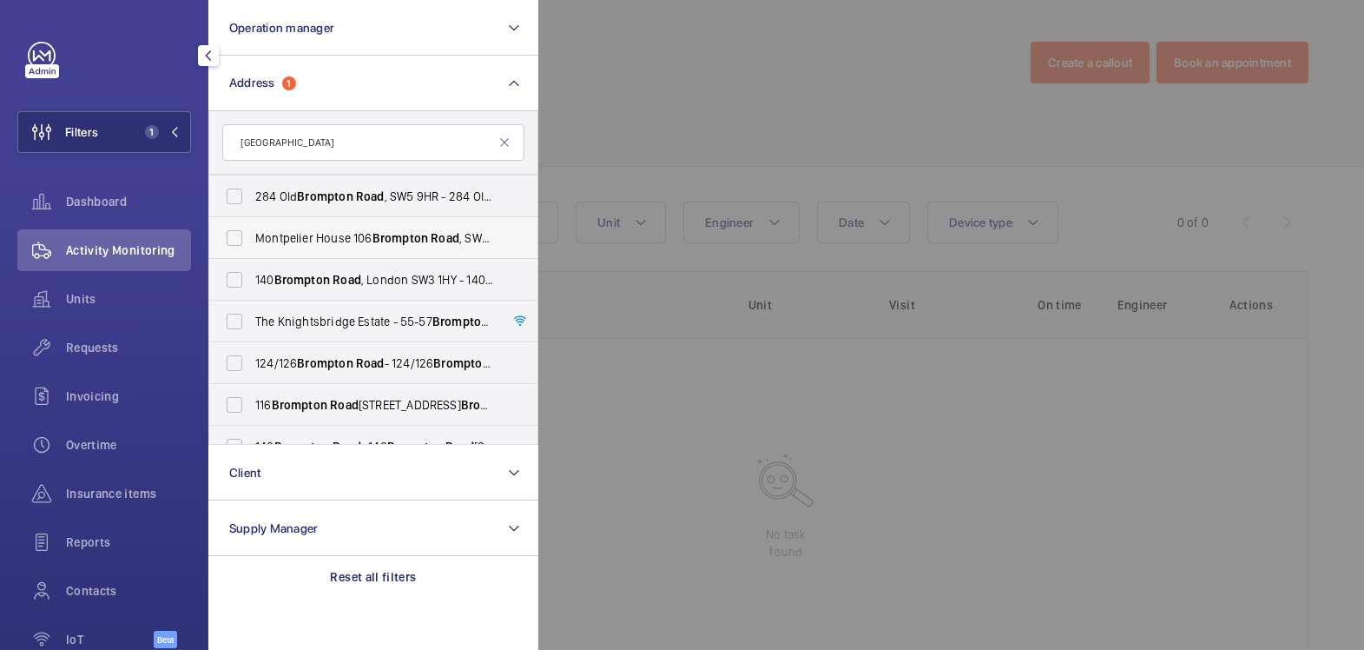
scroll to position [314, 0]
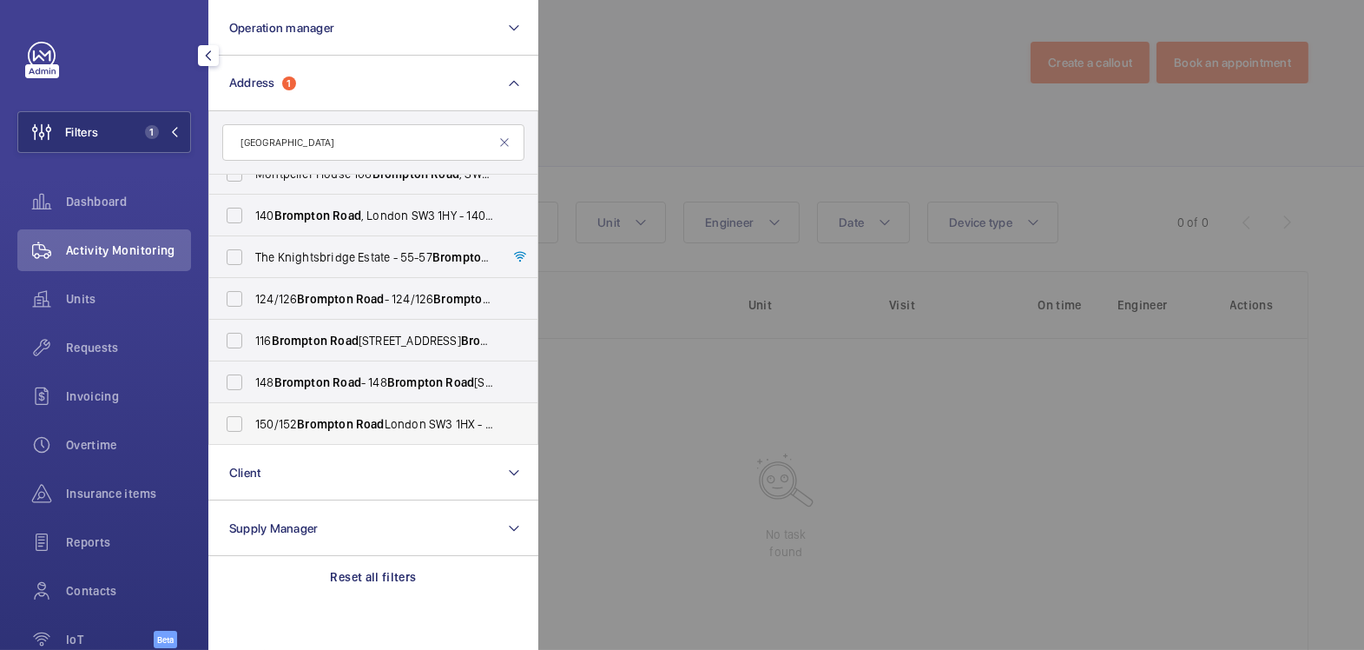
click at [325, 422] on span "Brompton" at bounding box center [325, 424] width 56 height 14
click at [252, 422] on input "[STREET_ADDRESS] - [STREET_ADDRESS]" at bounding box center [234, 423] width 35 height 35
checkbox input "true"
click at [744, 114] on div at bounding box center [1220, 325] width 1364 height 650
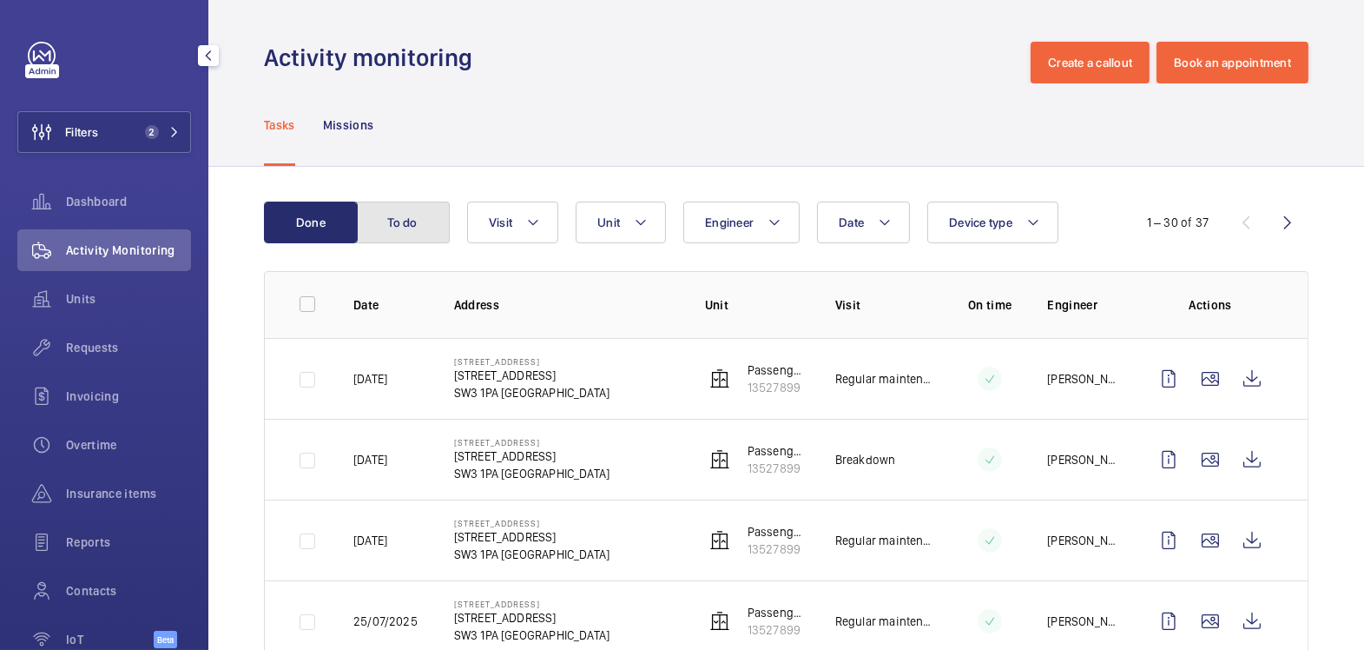
click at [427, 221] on button "To do" at bounding box center [403, 222] width 94 height 42
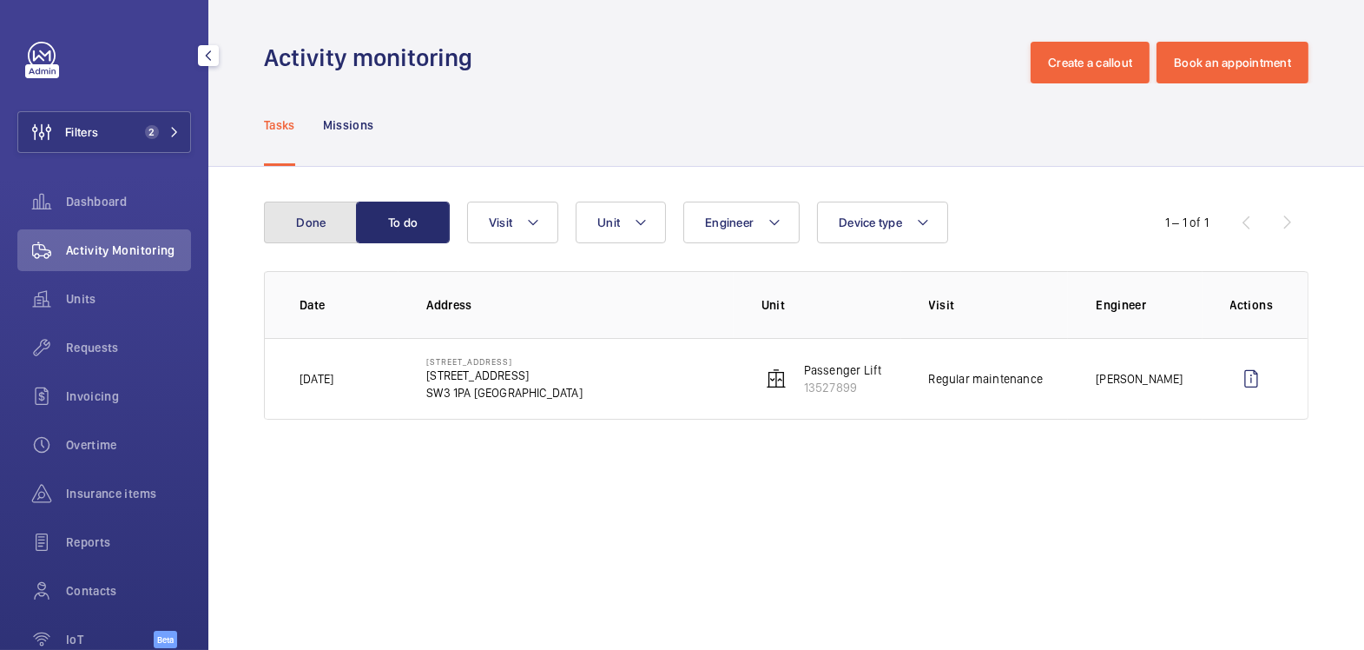
click at [317, 236] on button "Done" at bounding box center [311, 222] width 94 height 42
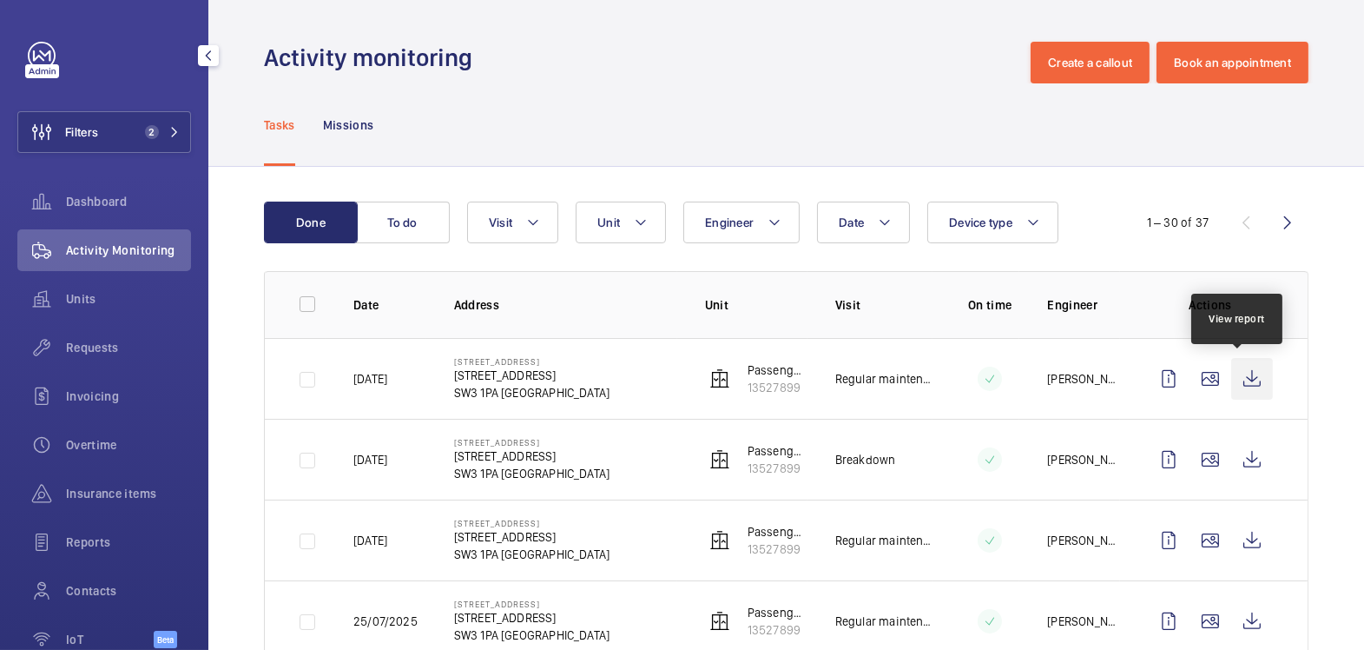
click at [1232, 381] on wm-front-icon-button at bounding box center [1252, 379] width 42 height 42
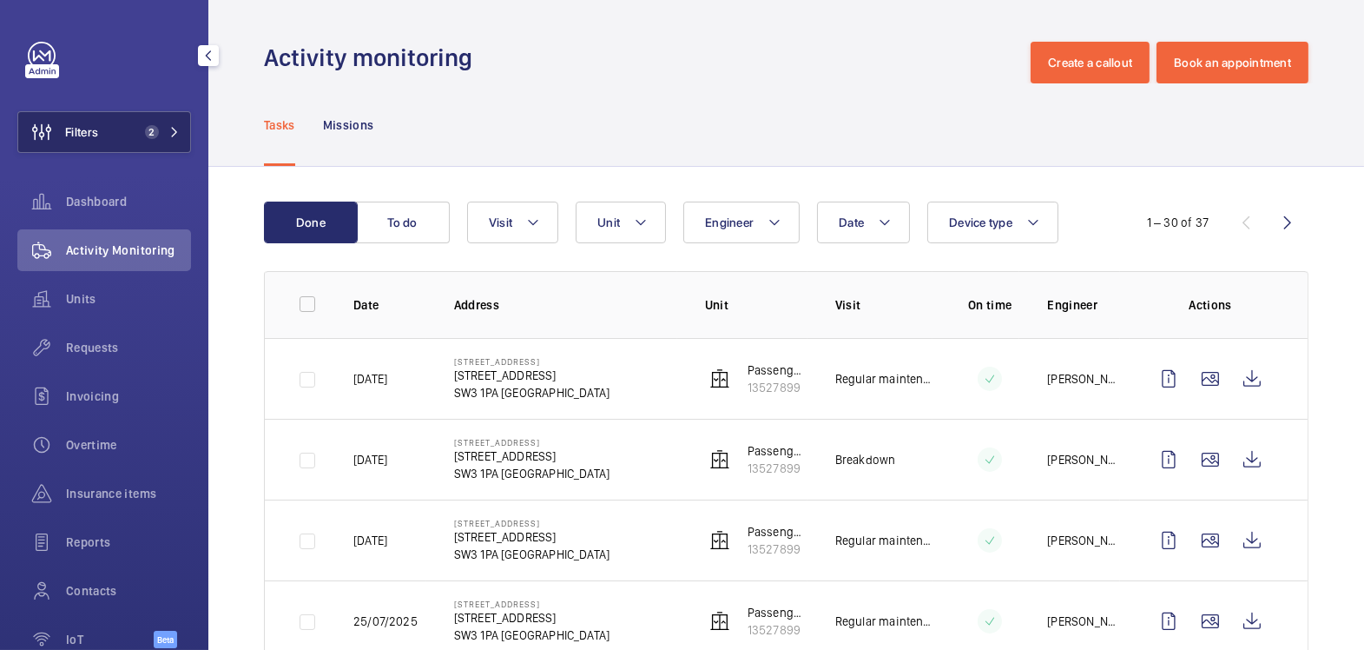
click at [138, 133] on span "2" at bounding box center [148, 132] width 21 height 14
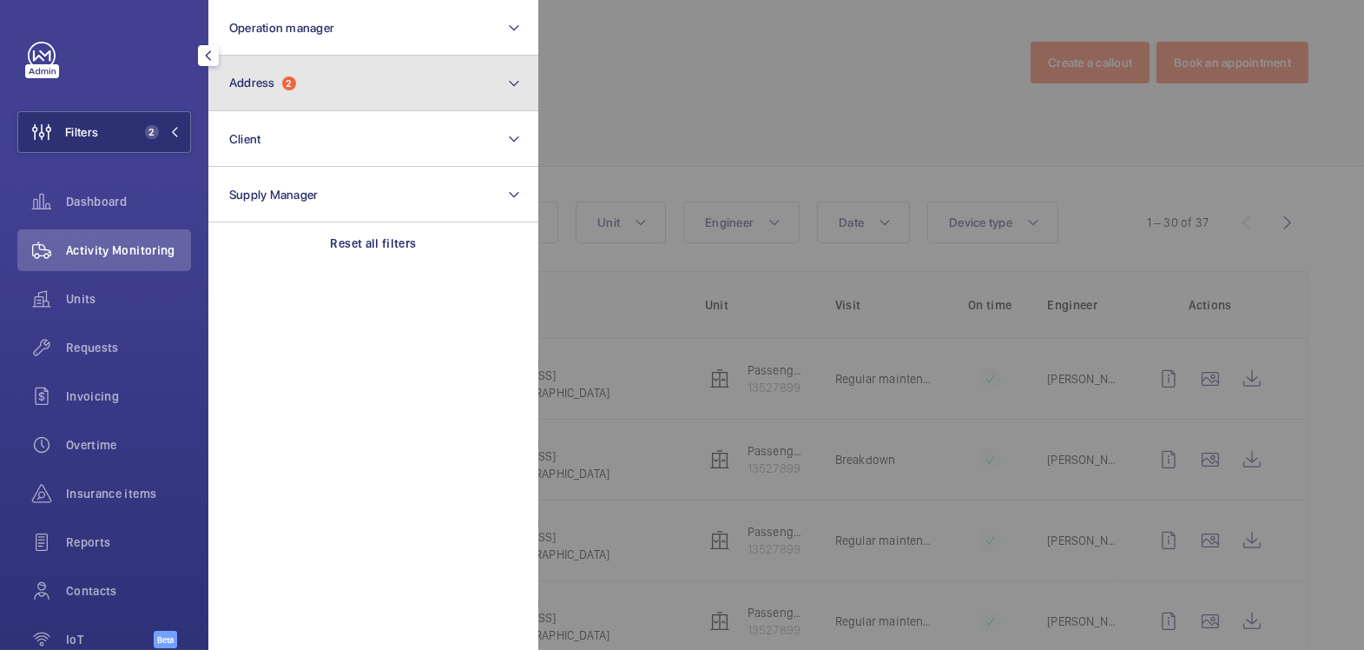
click at [328, 88] on button "Address 2" at bounding box center [373, 84] width 330 height 56
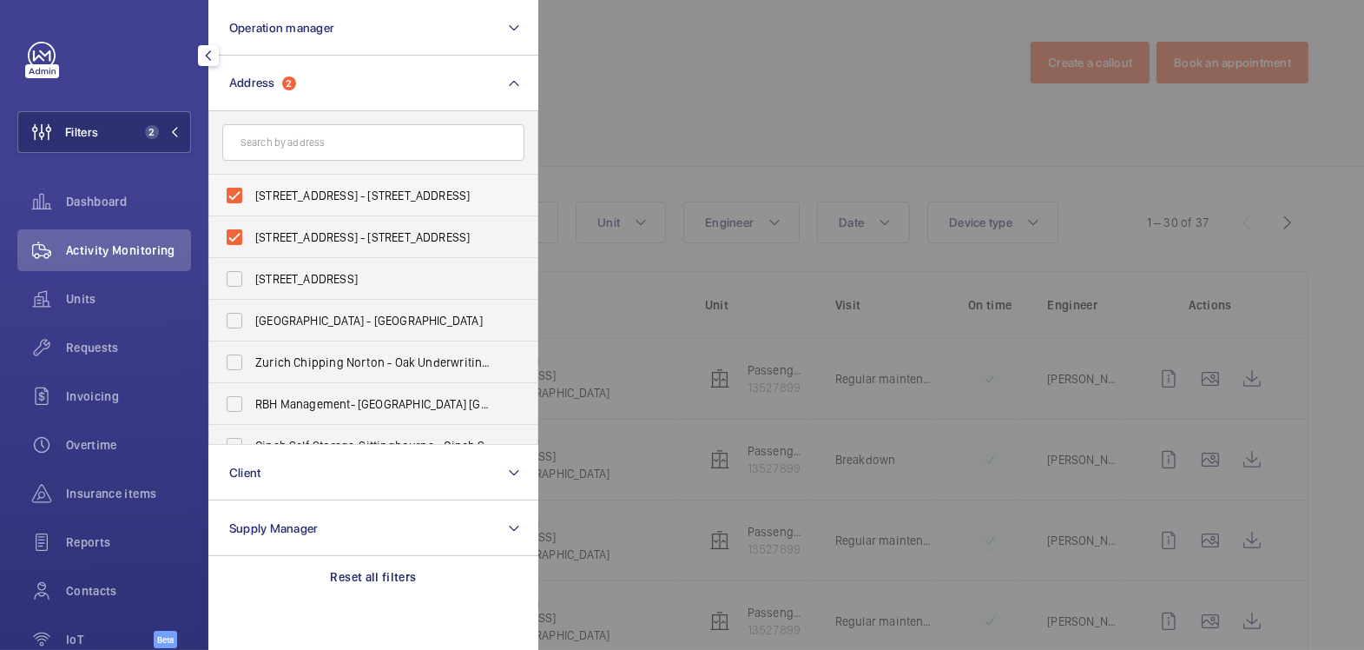
click at [299, 188] on span "[STREET_ADDRESS] - [STREET_ADDRESS]" at bounding box center [374, 195] width 239 height 17
click at [252, 188] on input "[STREET_ADDRESS] - [STREET_ADDRESS]" at bounding box center [234, 195] width 35 height 35
checkbox input "false"
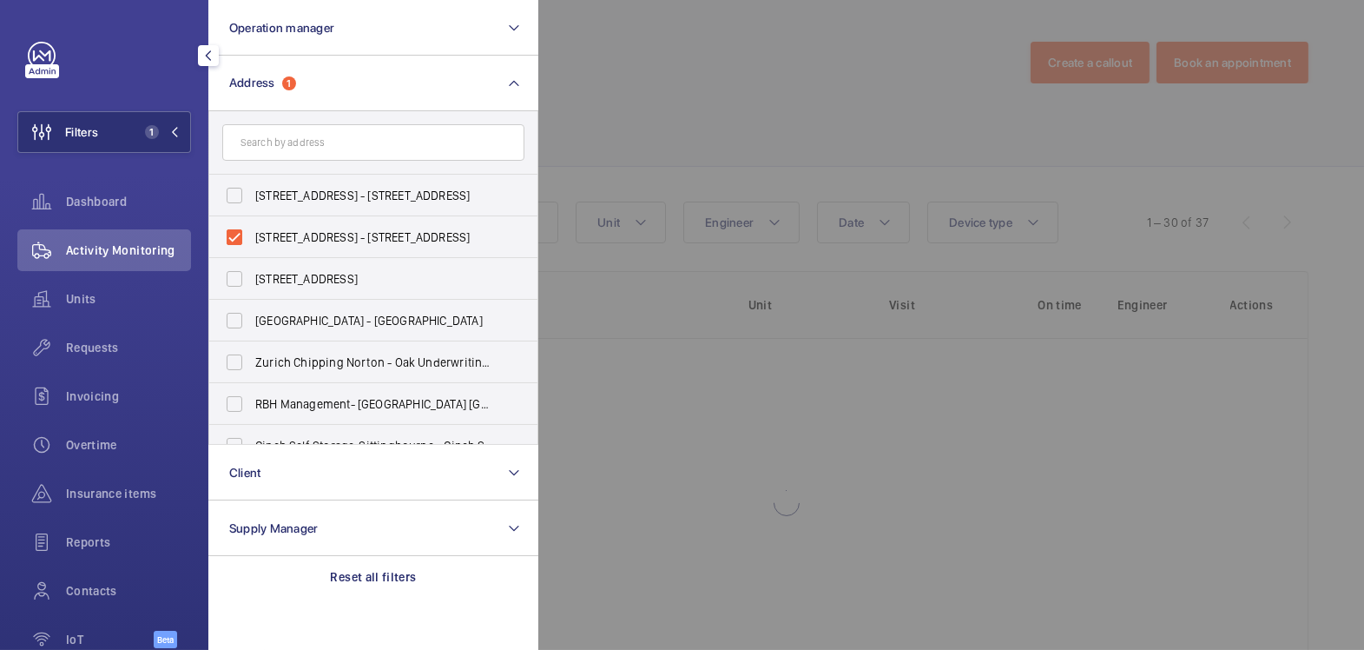
drag, startPoint x: 280, startPoint y: 230, endPoint x: 293, endPoint y: 162, distance: 69.8
click at [280, 229] on span "[STREET_ADDRESS] - [STREET_ADDRESS]" at bounding box center [374, 236] width 239 height 17
click at [252, 229] on input "[STREET_ADDRESS] - [STREET_ADDRESS]" at bounding box center [234, 237] width 35 height 35
checkbox input "false"
click at [302, 144] on input "text" at bounding box center [373, 142] width 302 height 36
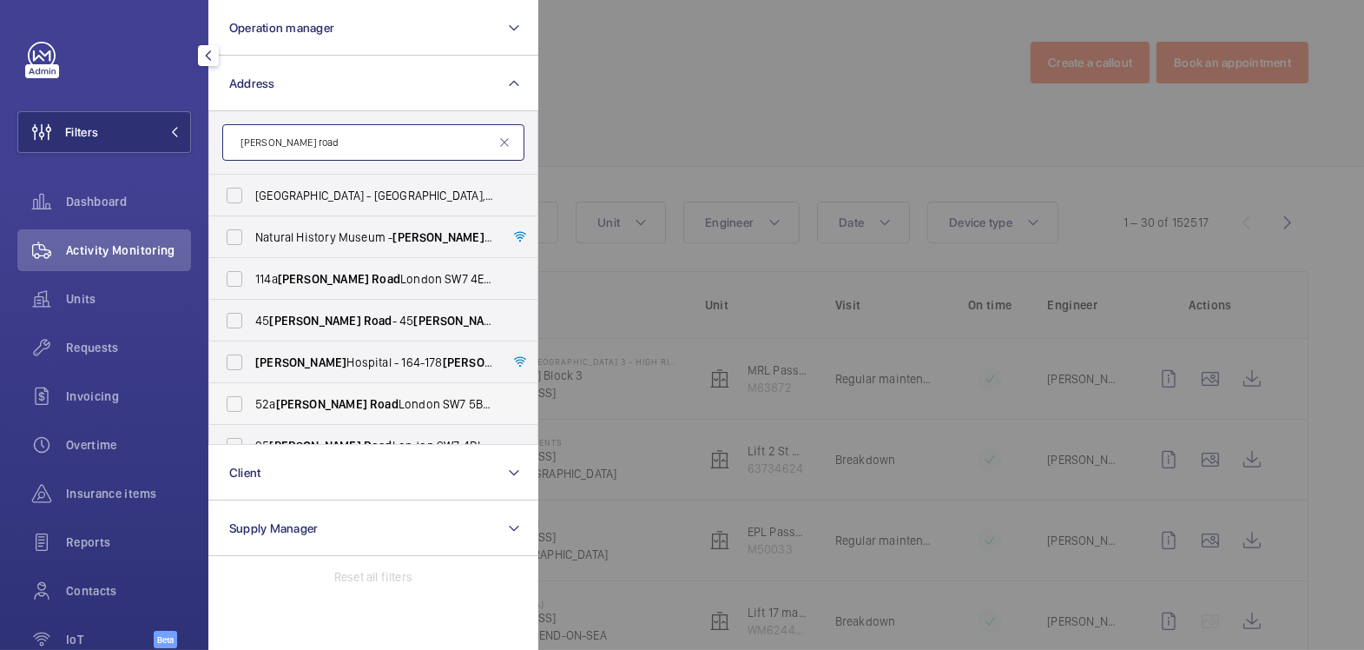
type input "[PERSON_NAME] road"
click at [325, 399] on span "[PERSON_NAME]" at bounding box center [321, 404] width 91 height 14
click at [252, 399] on input "[STREET_ADDRESS][PERSON_NAME][PERSON_NAME]" at bounding box center [234, 403] width 35 height 35
checkbox input "true"
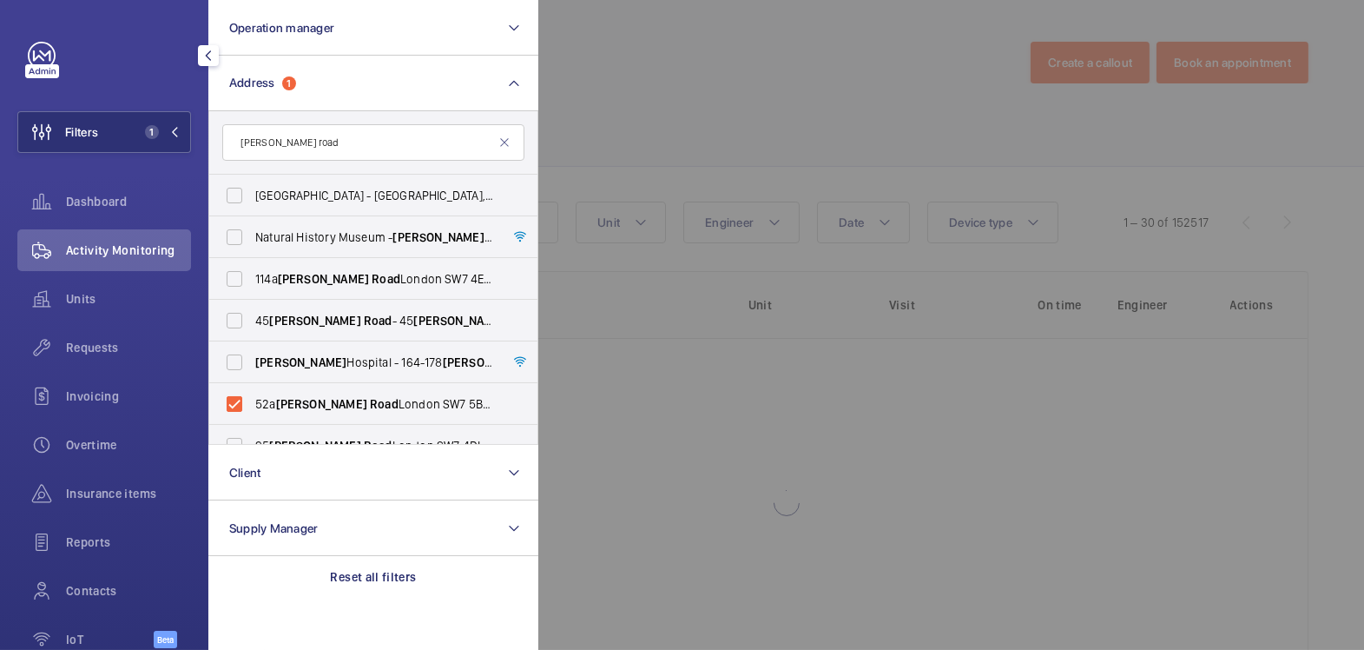
click at [728, 52] on div at bounding box center [1220, 325] width 1364 height 650
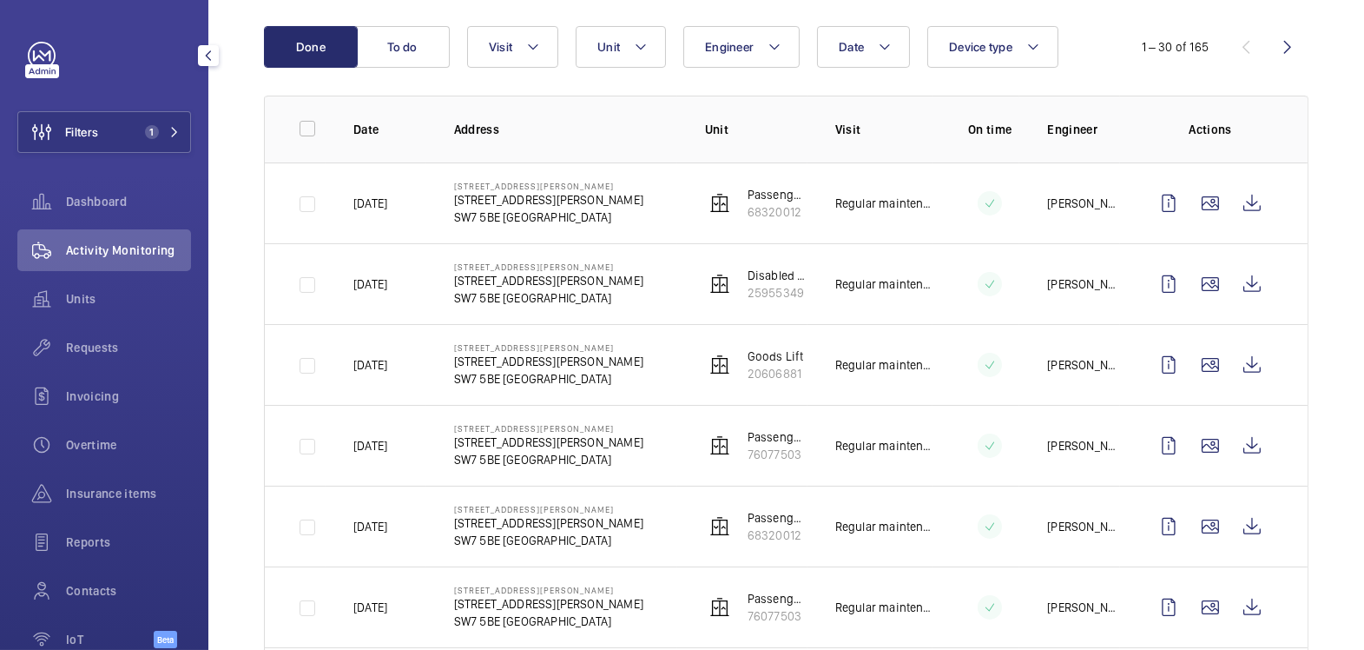
scroll to position [158, 0]
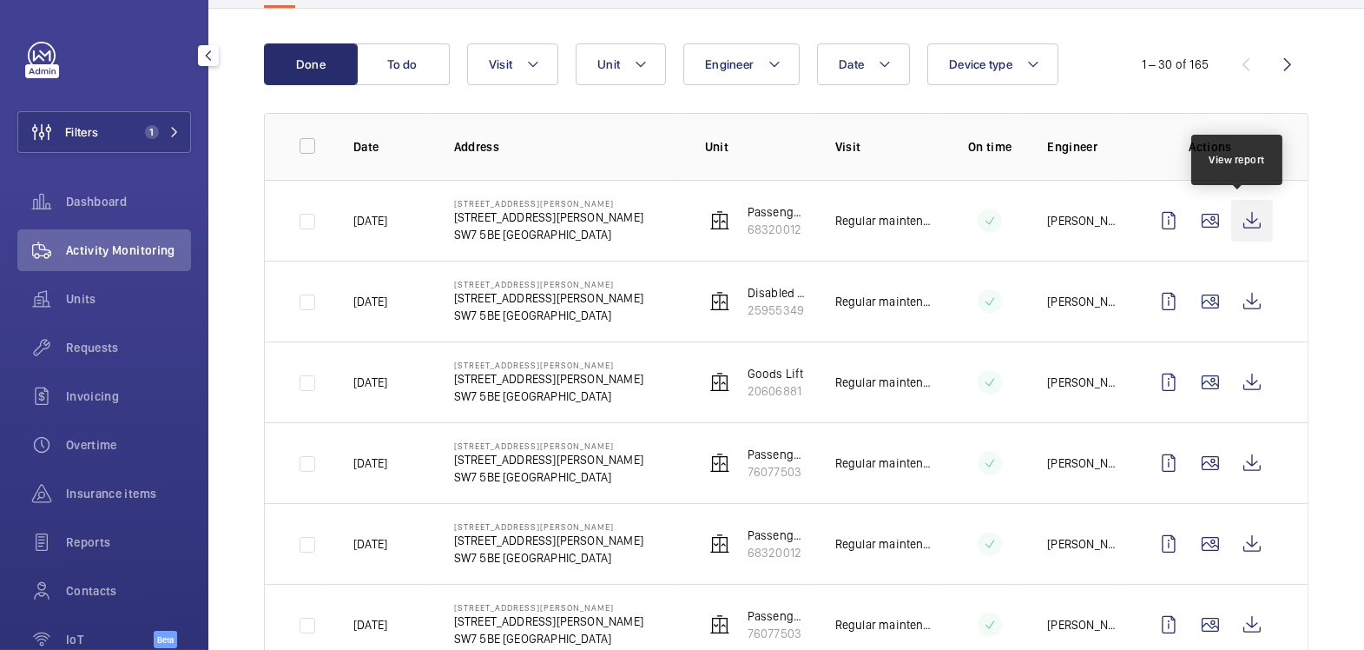
click at [1239, 220] on wm-front-icon-button at bounding box center [1252, 221] width 42 height 42
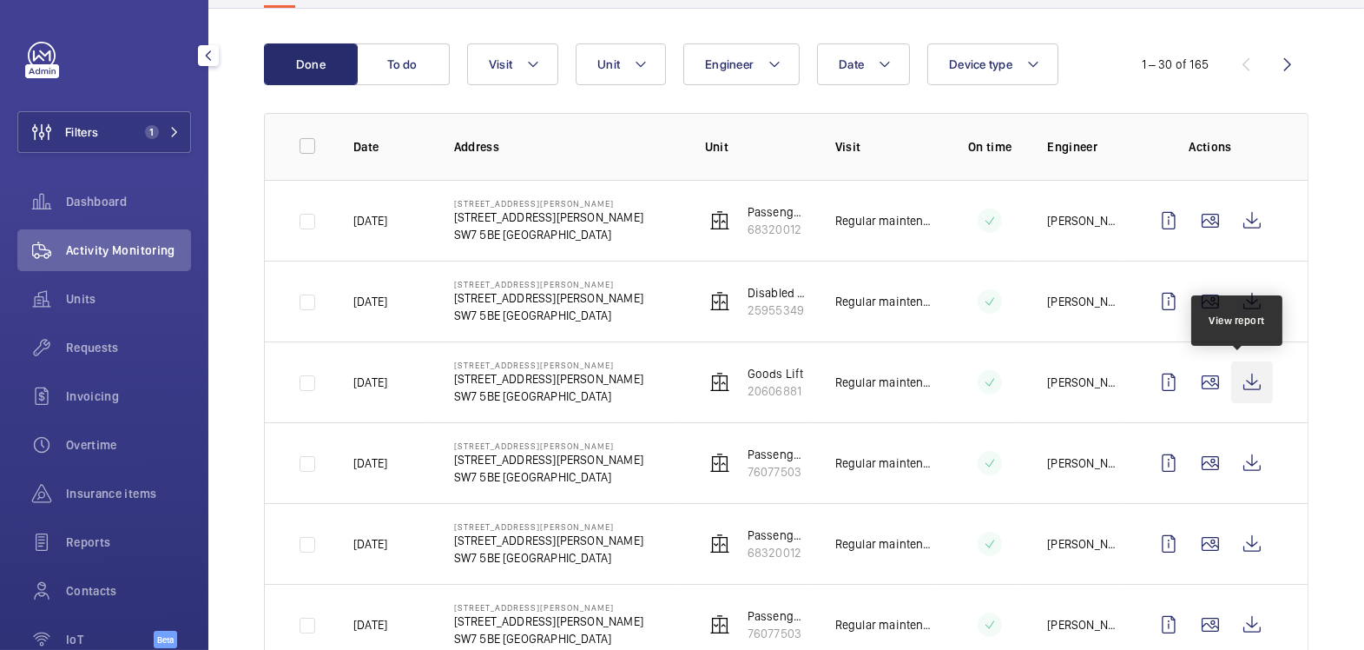
click at [1242, 387] on wm-front-icon-button at bounding box center [1252, 382] width 42 height 42
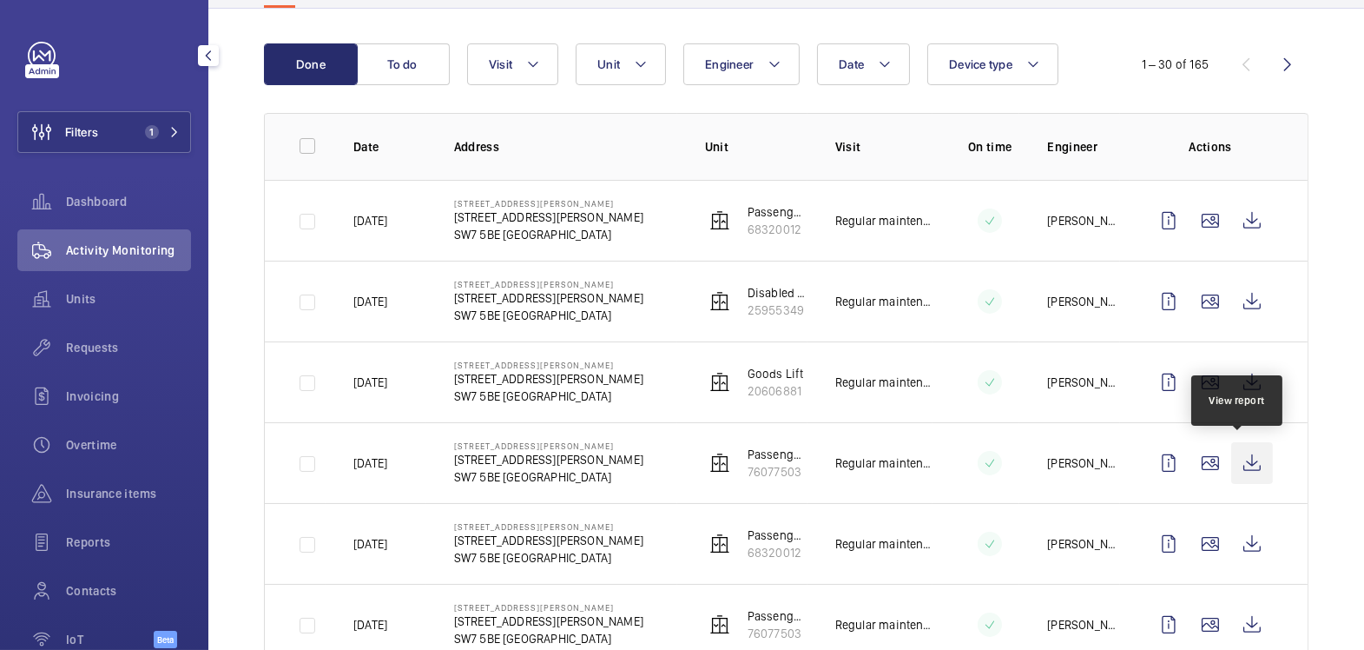
click at [1244, 464] on wm-front-icon-button at bounding box center [1252, 463] width 42 height 42
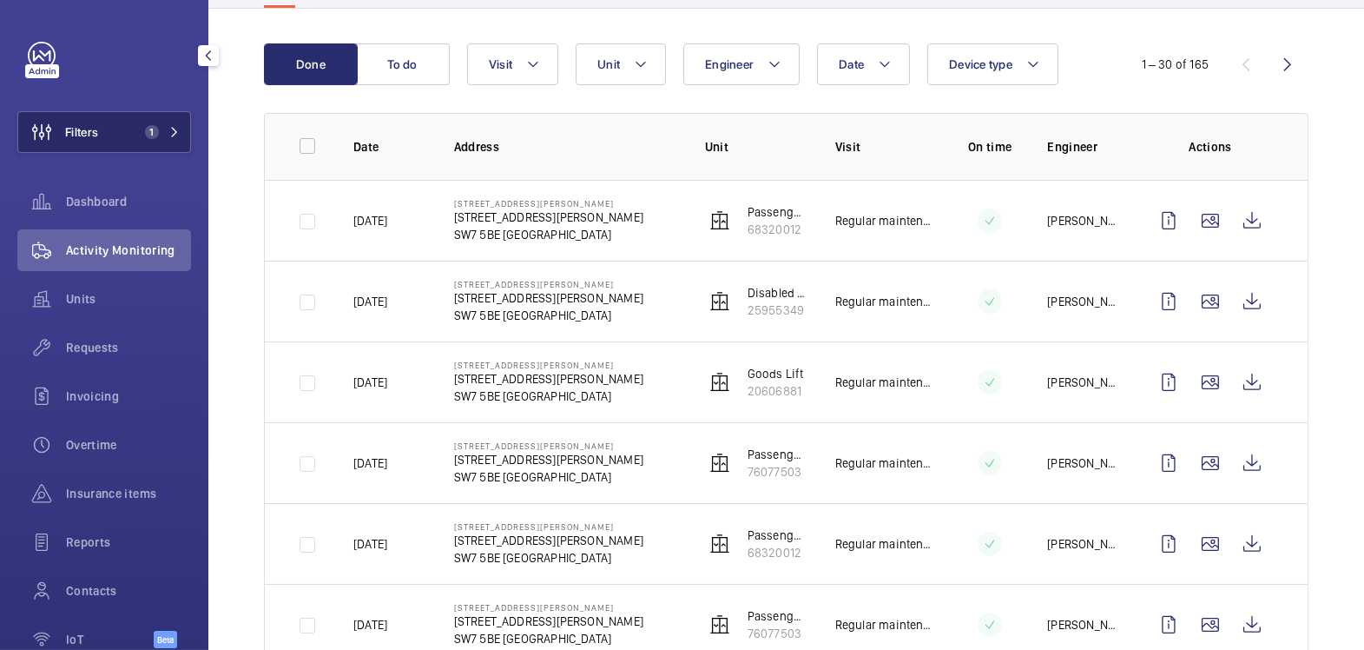
click at [145, 129] on span "1" at bounding box center [152, 132] width 14 height 14
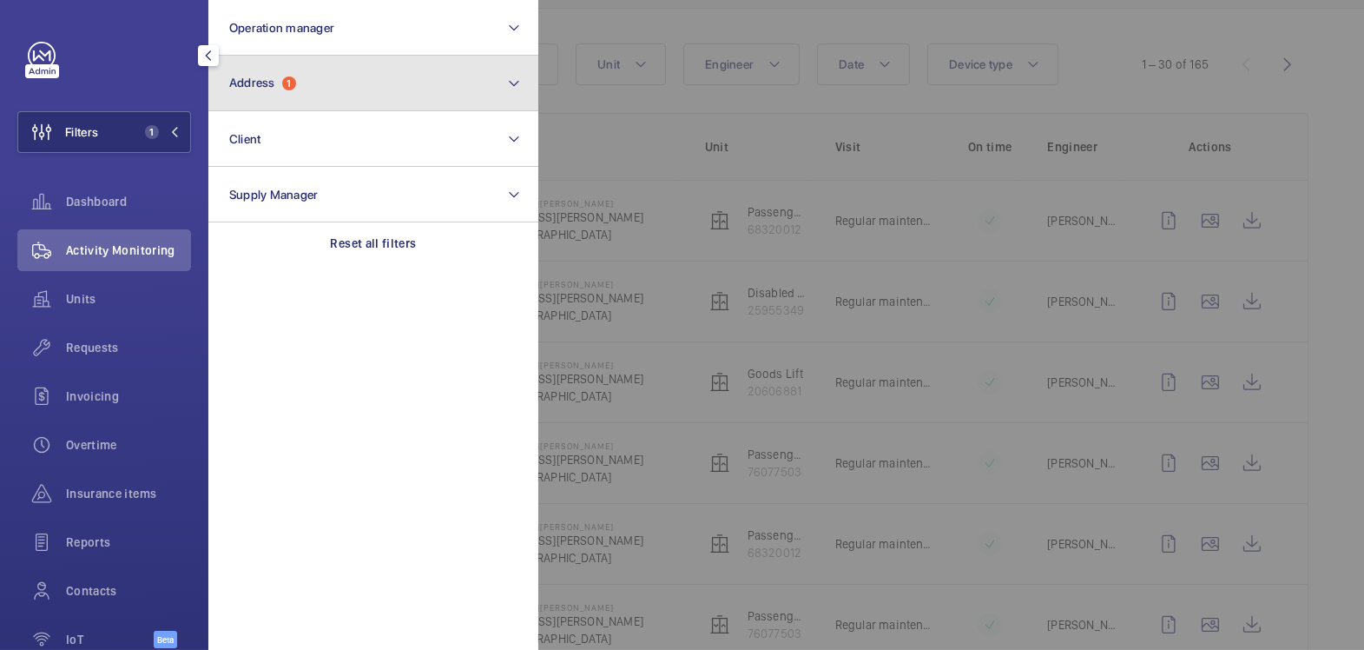
click at [329, 88] on button "Address 1" at bounding box center [373, 84] width 330 height 56
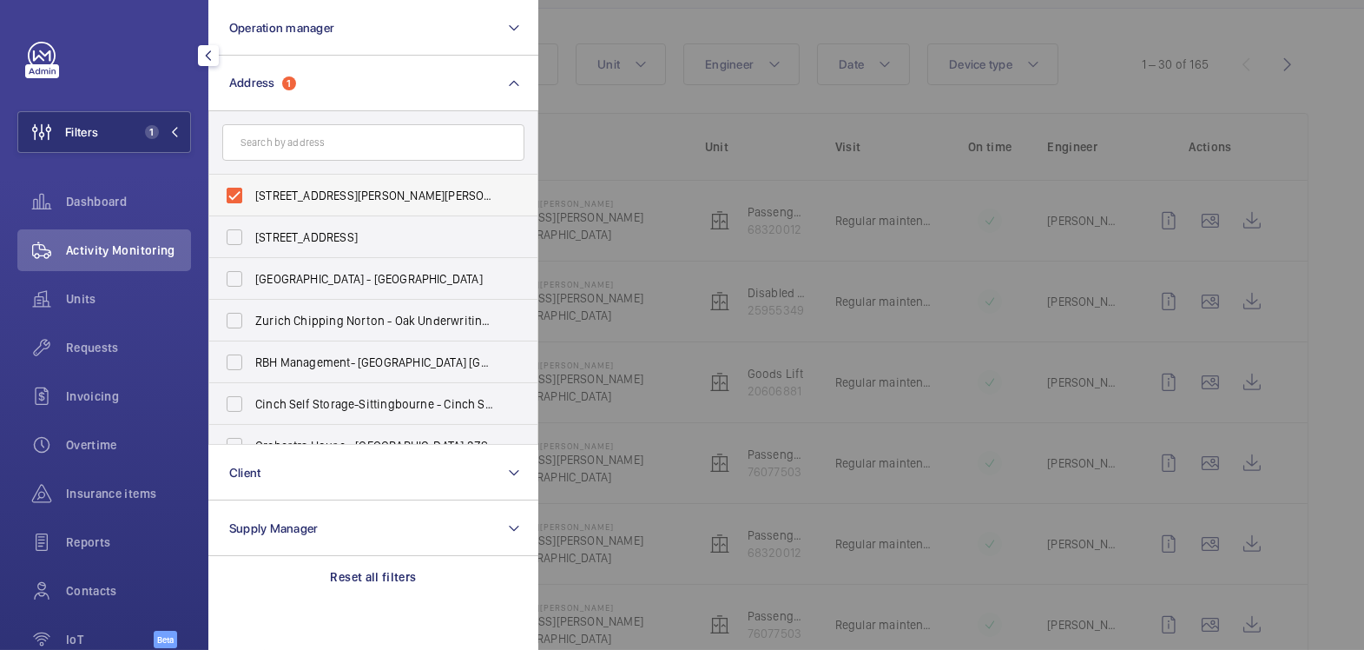
click at [288, 191] on span "[STREET_ADDRESS][PERSON_NAME][PERSON_NAME]" at bounding box center [374, 195] width 239 height 17
click at [252, 191] on input "[STREET_ADDRESS][PERSON_NAME][PERSON_NAME]" at bounding box center [234, 195] width 35 height 35
checkbox input "false"
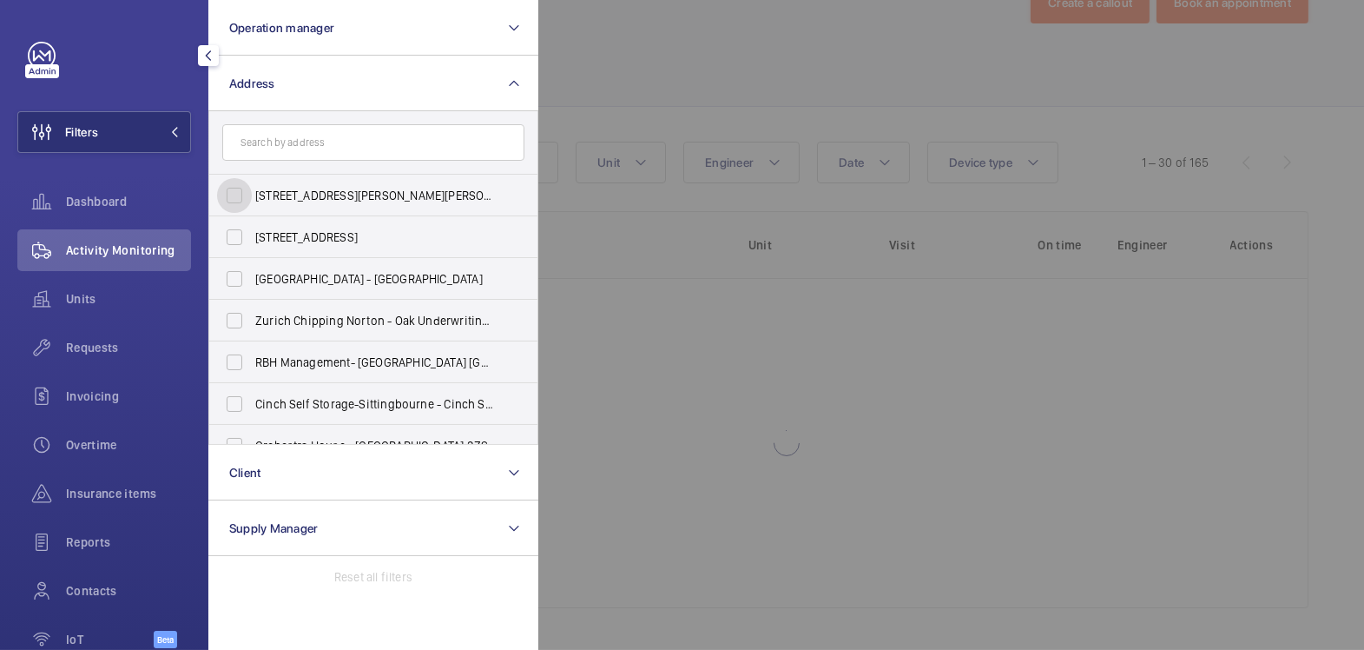
scroll to position [59, 0]
click at [311, 146] on input "text" at bounding box center [373, 142] width 302 height 36
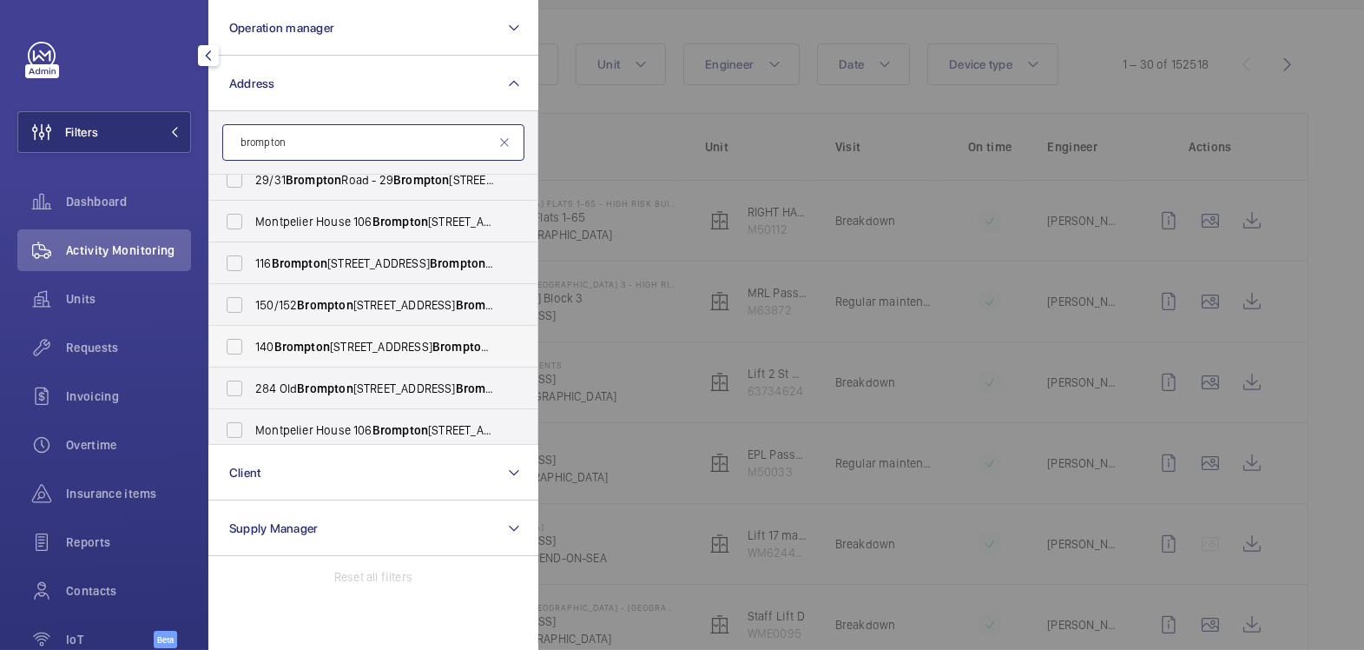
scroll to position [215, 0]
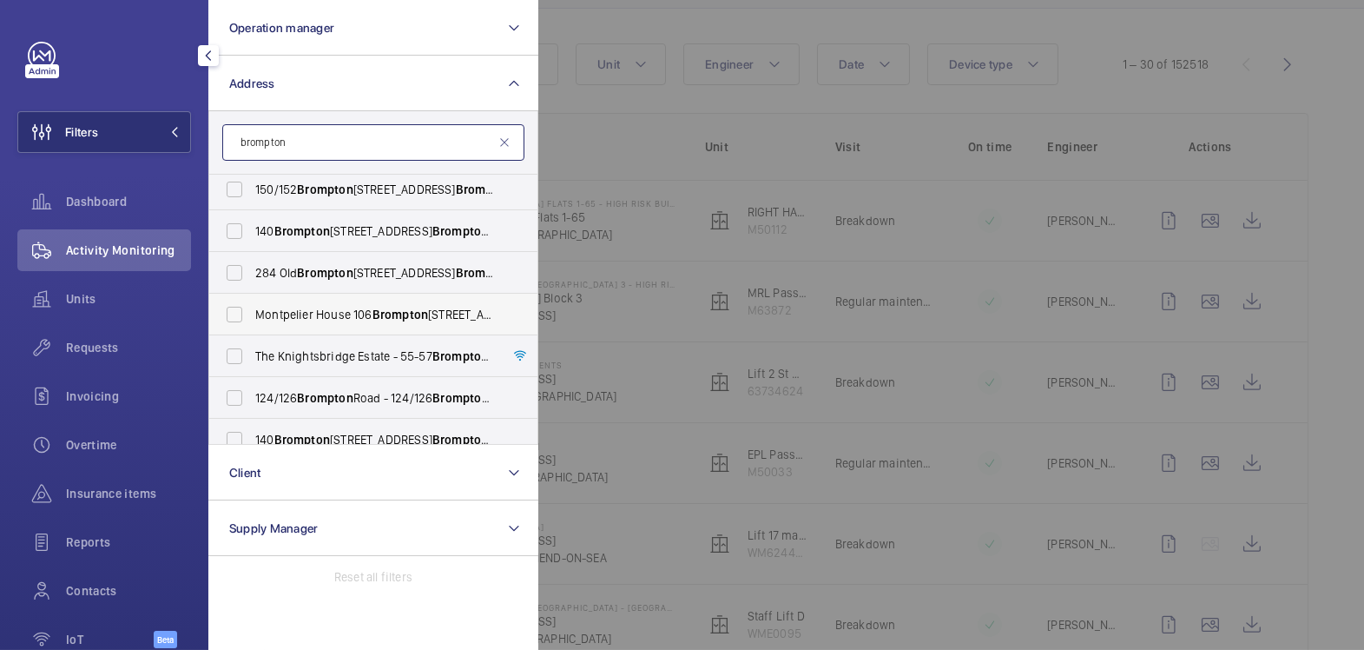
type input "brompton"
click at [378, 314] on span "Brompton" at bounding box center [401, 314] width 56 height 14
click at [252, 314] on input "[GEOGRAPHIC_DATA] [STREET_ADDRESS]" at bounding box center [234, 314] width 35 height 35
checkbox input "true"
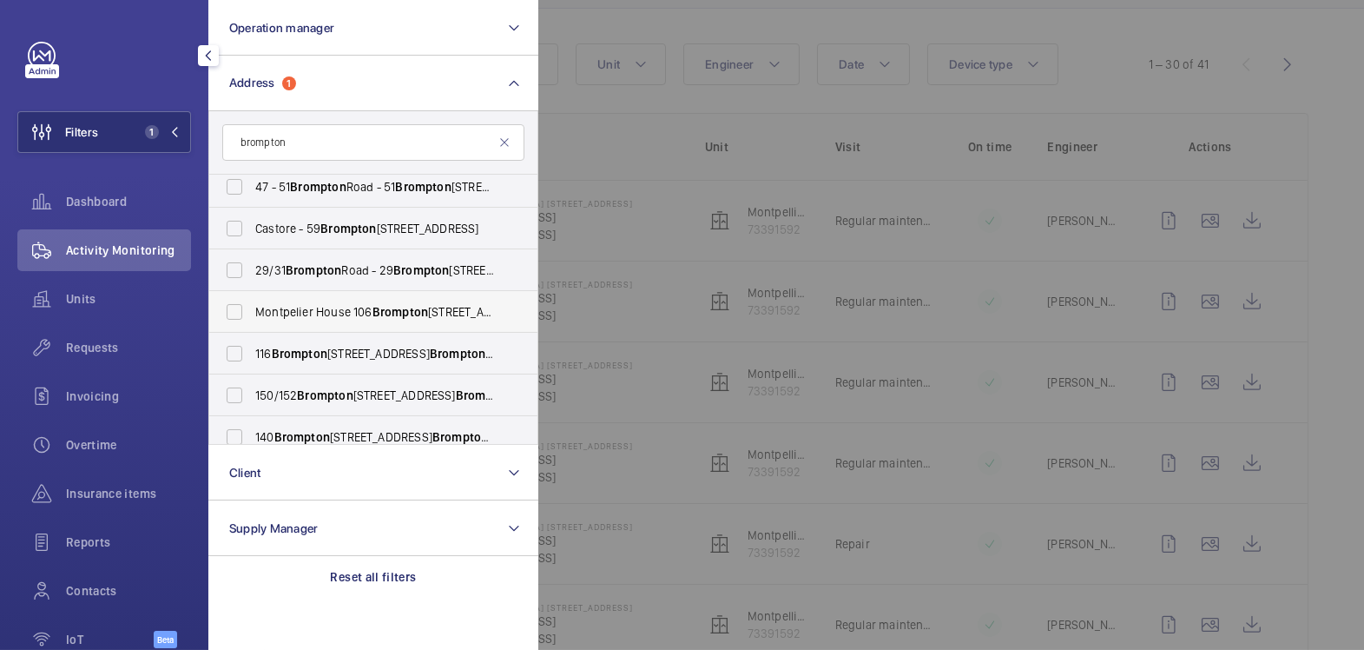
scroll to position [4, 0]
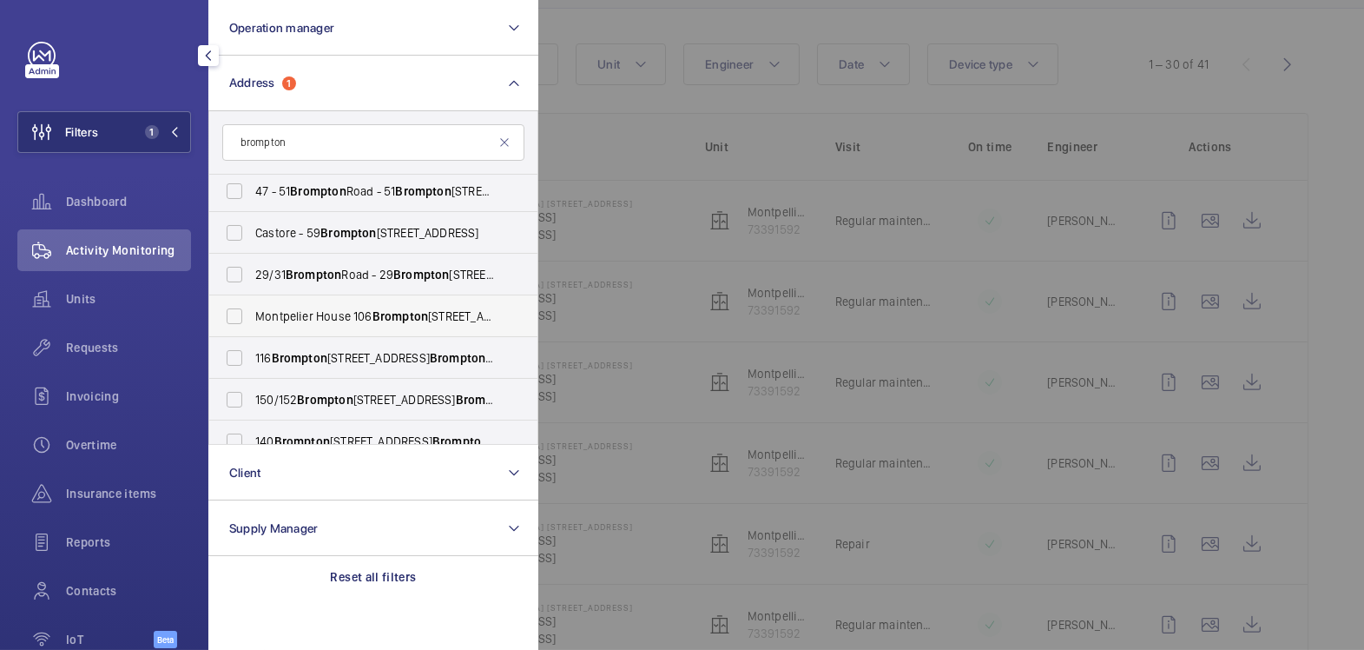
click at [343, 320] on span "[GEOGRAPHIC_DATA] [STREET_ADDRESS]" at bounding box center [374, 315] width 239 height 17
click at [252, 320] on input "[GEOGRAPHIC_DATA] [STREET_ADDRESS]" at bounding box center [234, 316] width 35 height 35
checkbox input "true"
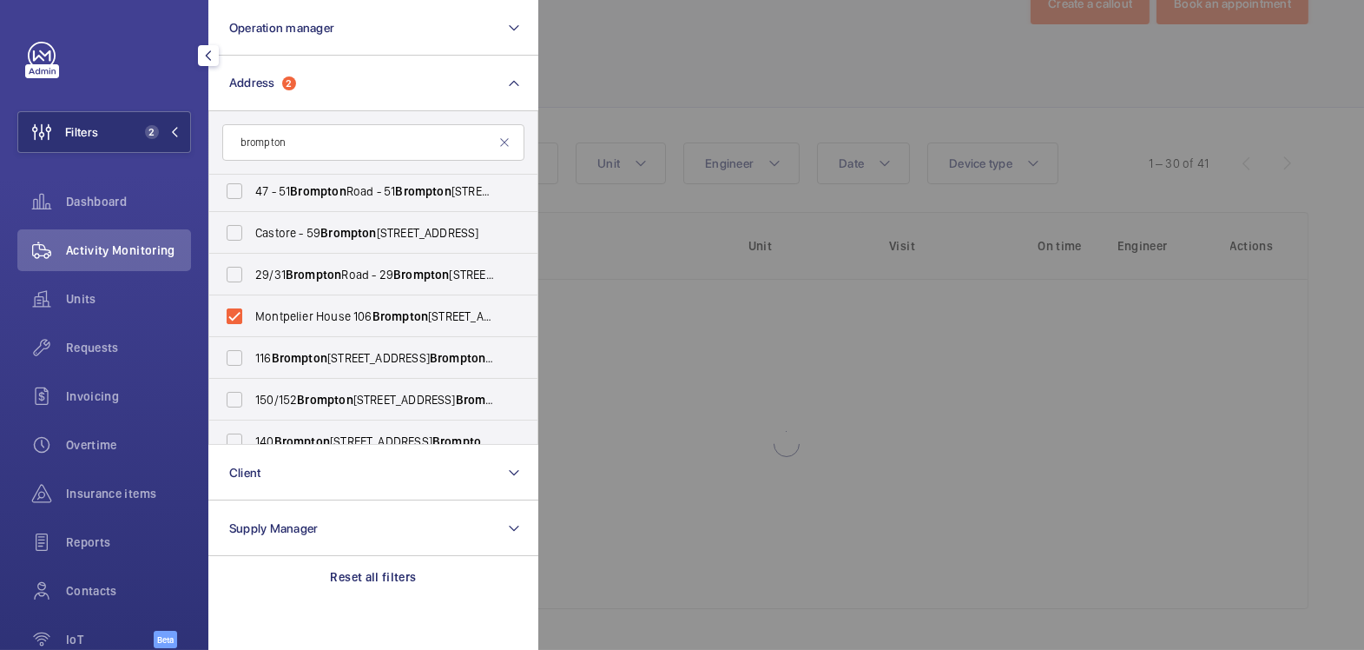
click at [691, 102] on div at bounding box center [1220, 325] width 1364 height 650
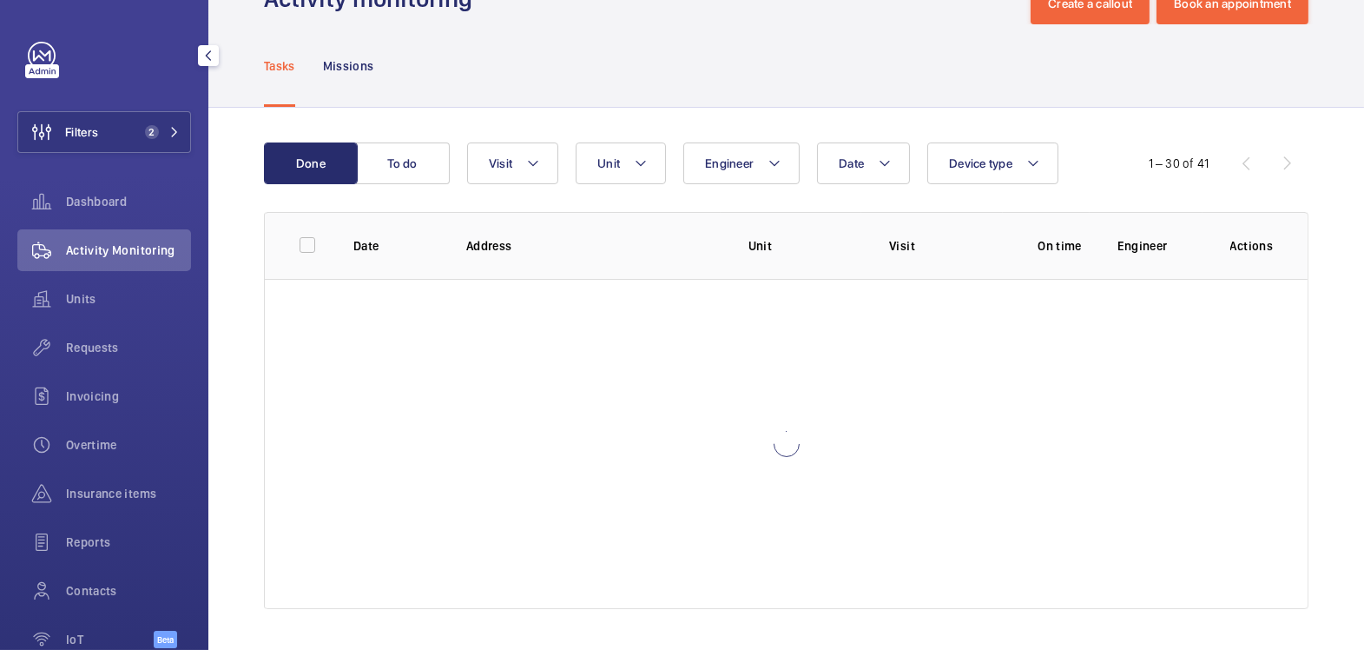
scroll to position [158, 0]
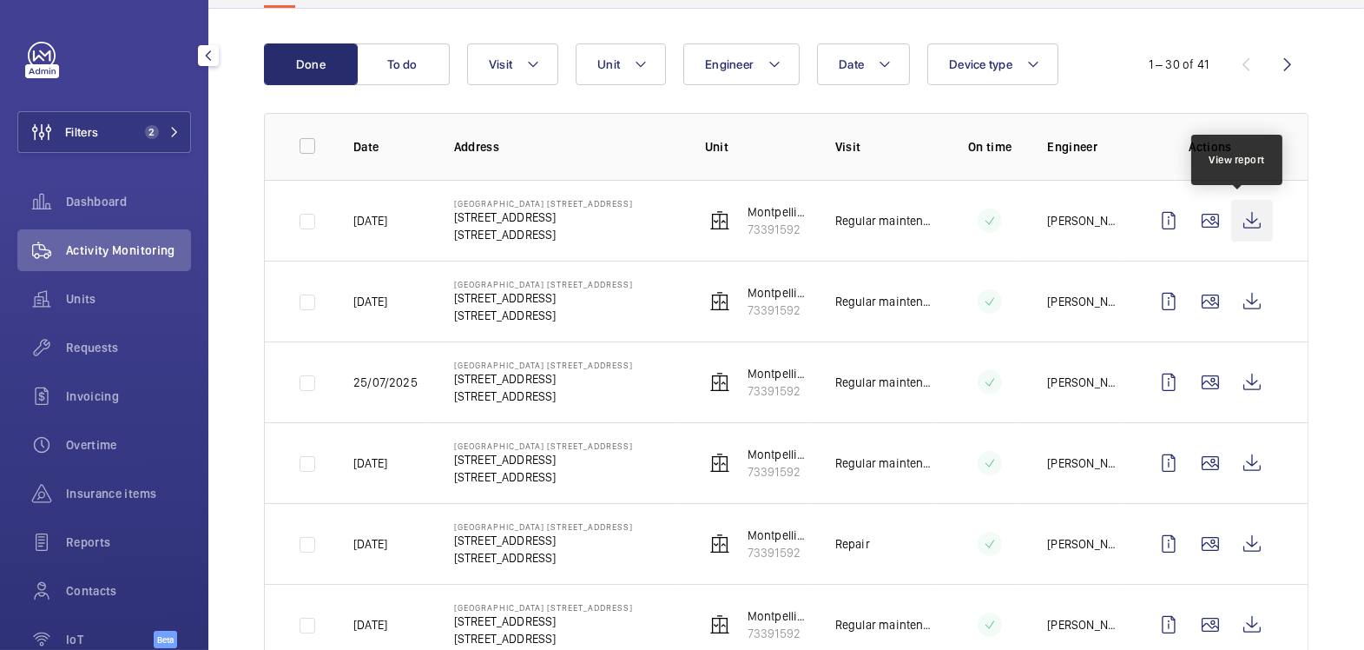
click at [1245, 215] on wm-front-icon-button at bounding box center [1252, 221] width 42 height 42
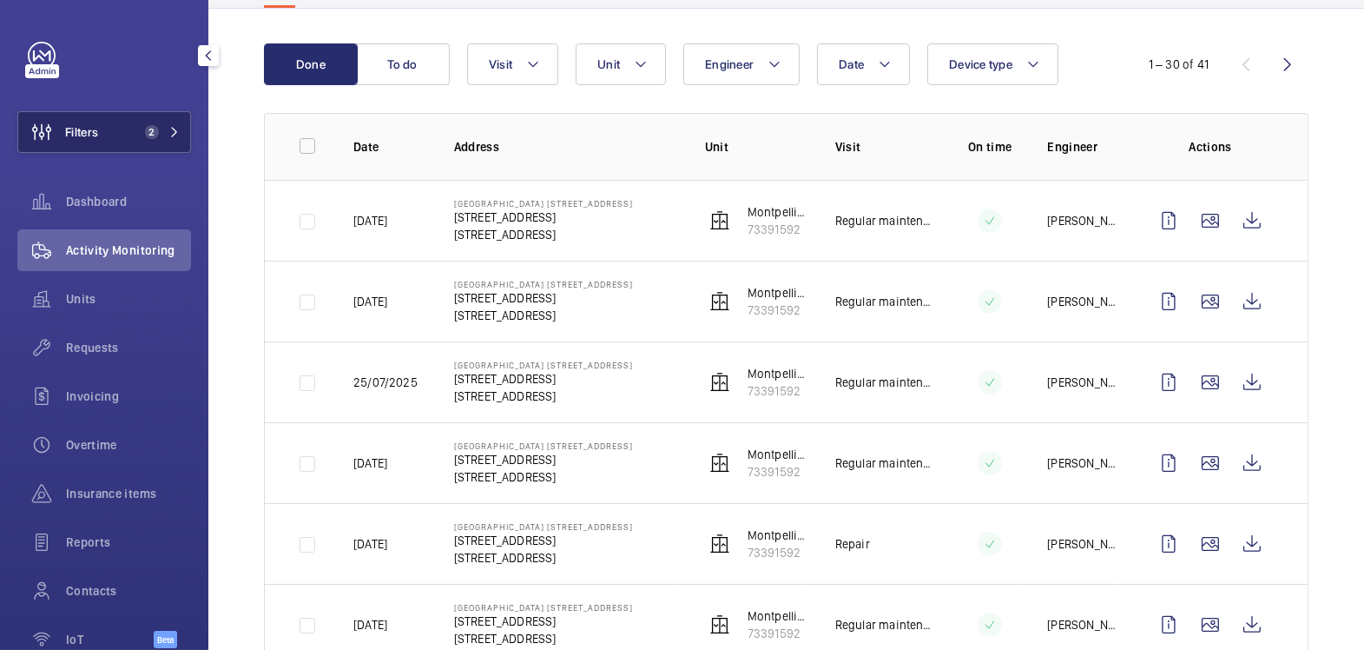
click at [138, 136] on span "2" at bounding box center [148, 132] width 21 height 14
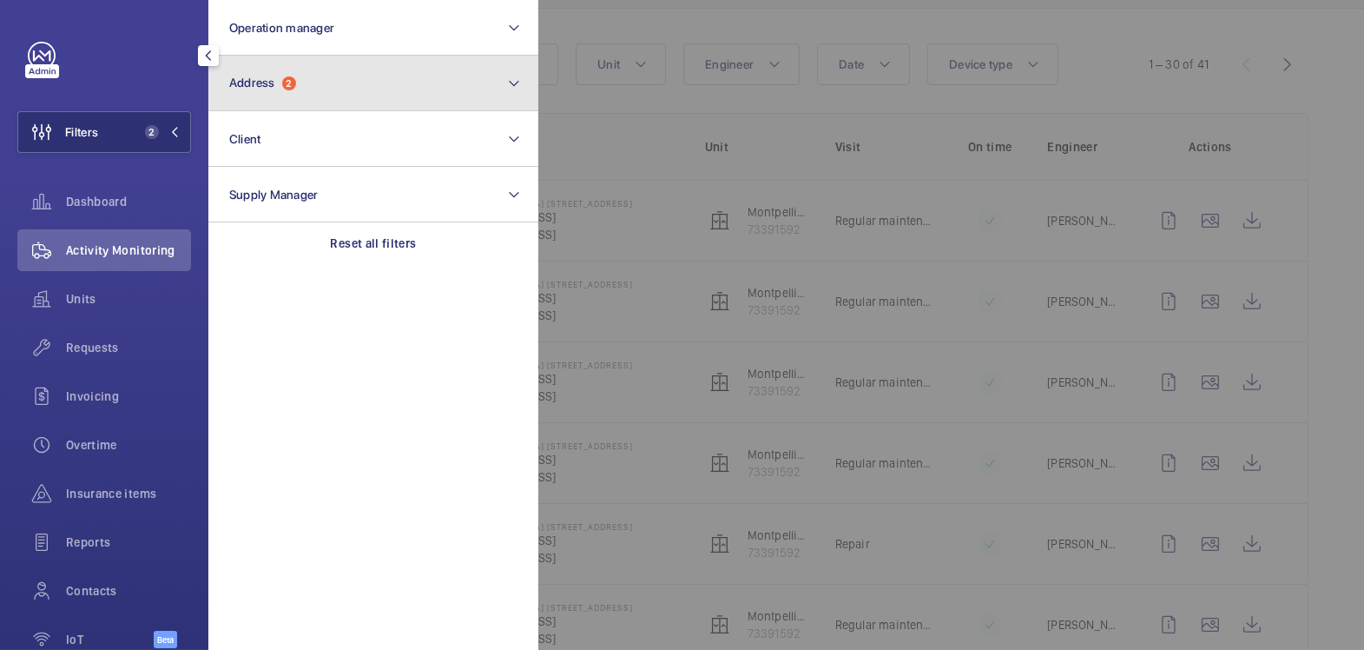
click at [288, 97] on button "Address 2" at bounding box center [373, 84] width 330 height 56
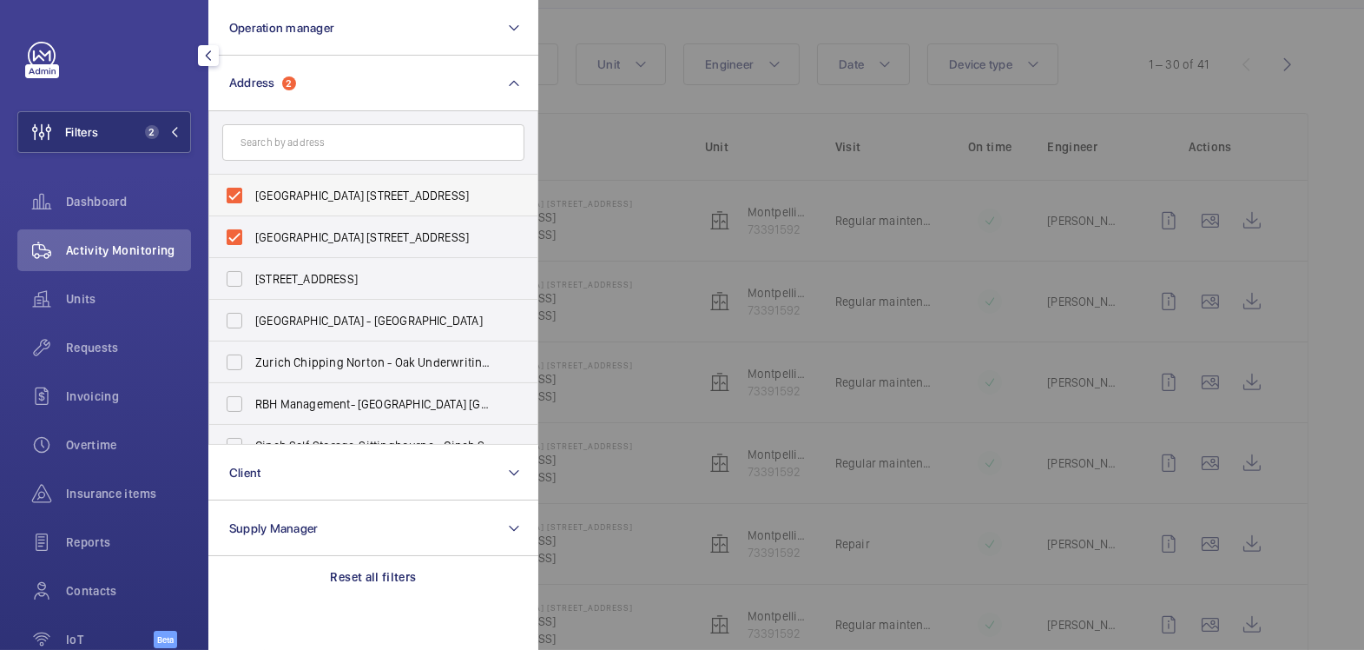
click at [288, 194] on span "[GEOGRAPHIC_DATA] [STREET_ADDRESS]" at bounding box center [374, 195] width 239 height 17
click at [252, 194] on input "[GEOGRAPHIC_DATA] [STREET_ADDRESS]" at bounding box center [234, 195] width 35 height 35
checkbox input "false"
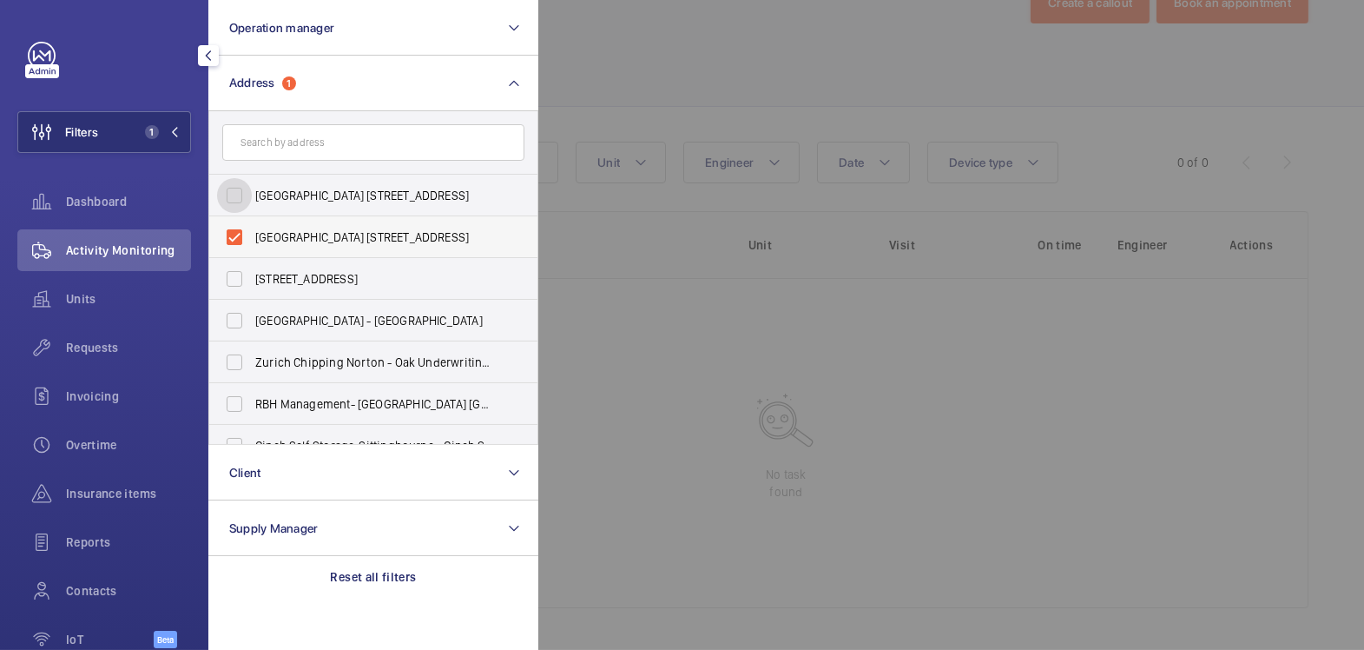
scroll to position [59, 0]
click at [287, 221] on label "[GEOGRAPHIC_DATA] [STREET_ADDRESS]" at bounding box center [360, 237] width 302 height 42
click at [252, 221] on input "[GEOGRAPHIC_DATA] [STREET_ADDRESS]" at bounding box center [234, 237] width 35 height 35
checkbox input "false"
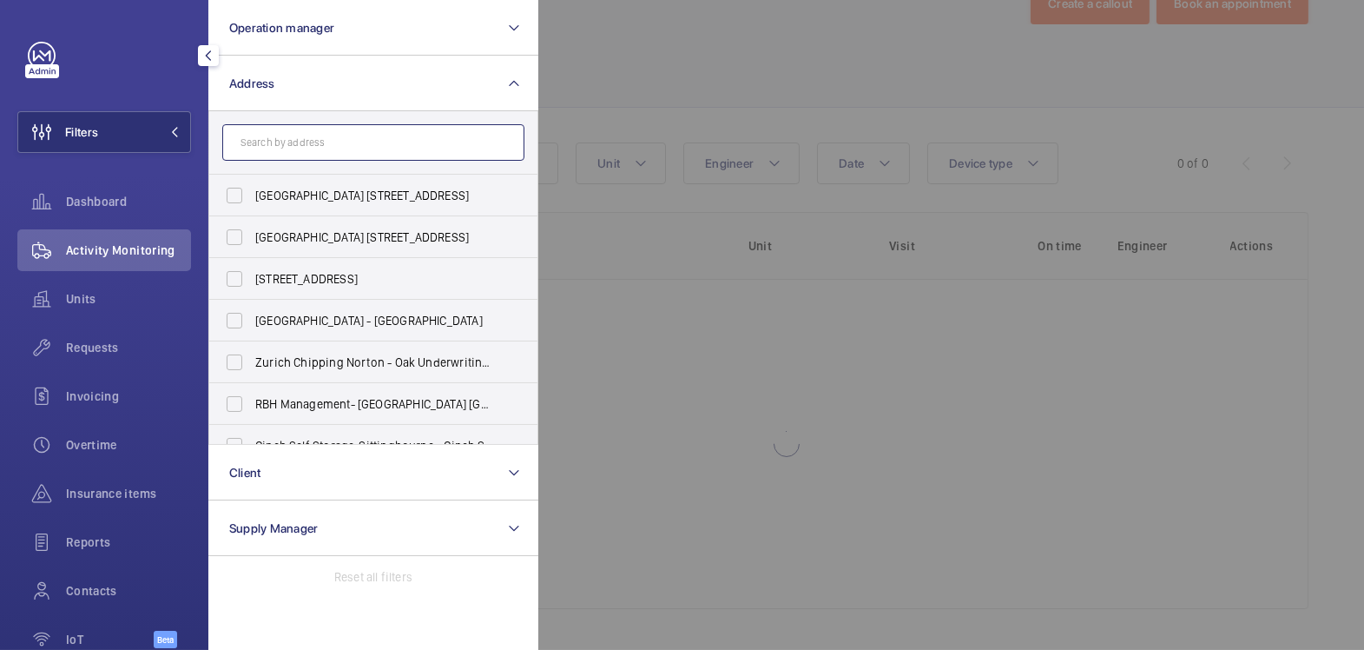
click at [303, 144] on input "text" at bounding box center [373, 142] width 302 height 36
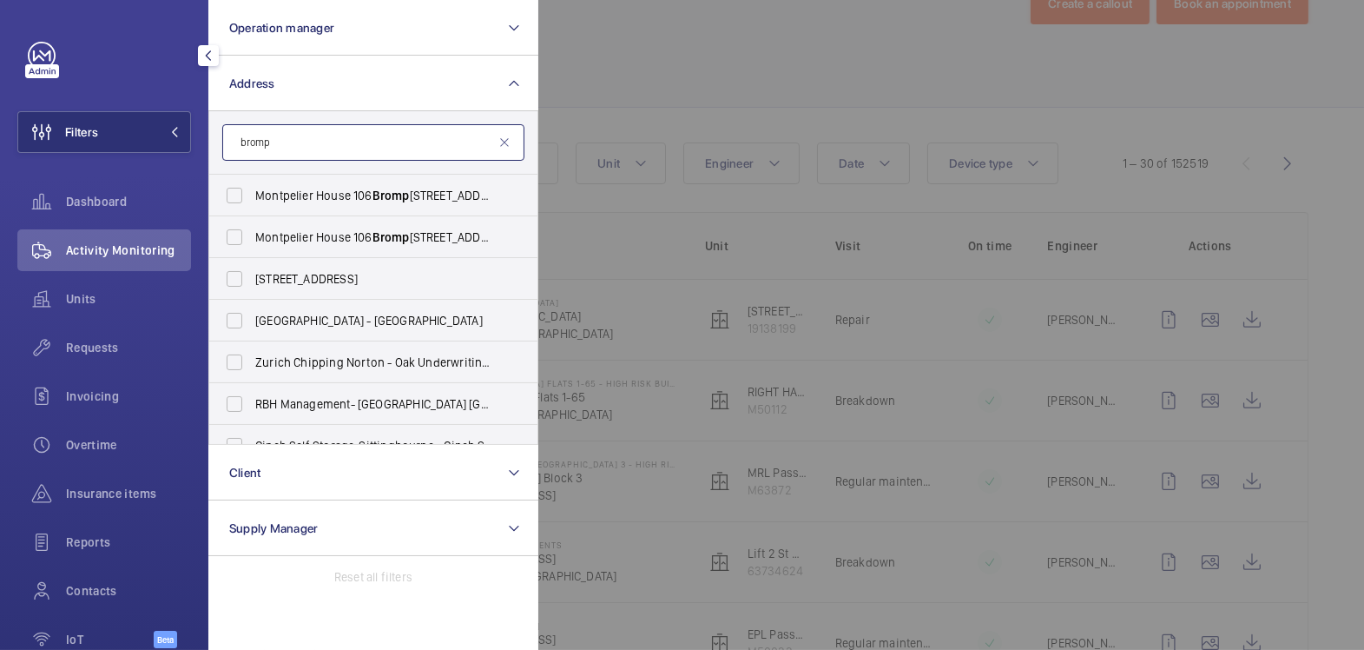
scroll to position [158, 0]
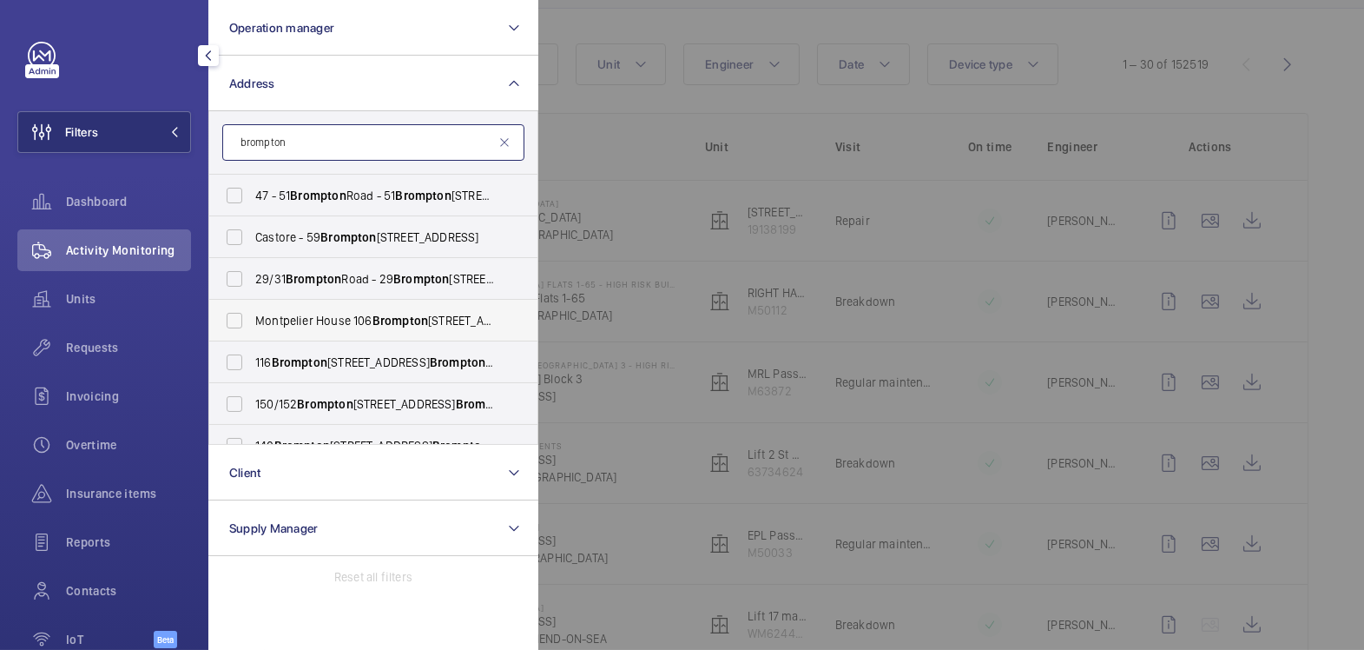
type input "brompton"
click at [272, 359] on span "[STREET_ADDRESS]" at bounding box center [374, 361] width 239 height 17
click at [252, 359] on input "[STREET_ADDRESS]" at bounding box center [234, 362] width 35 height 35
checkbox input "true"
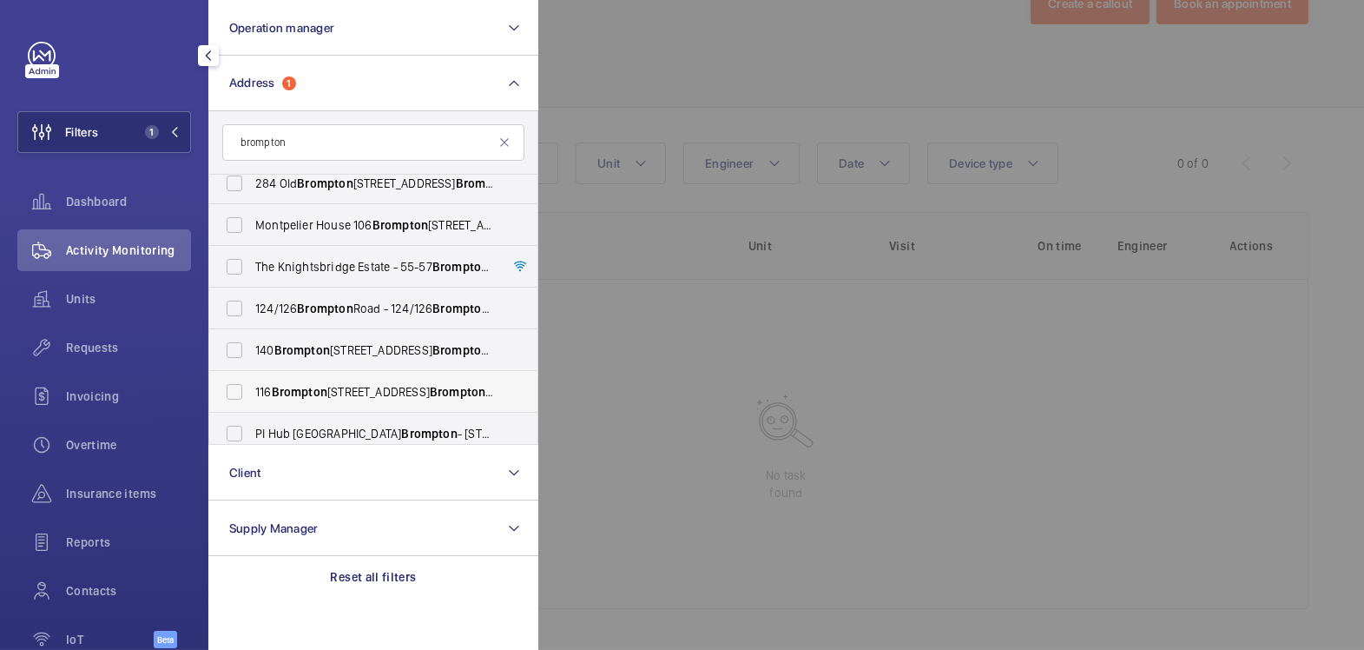
scroll to position [307, 0]
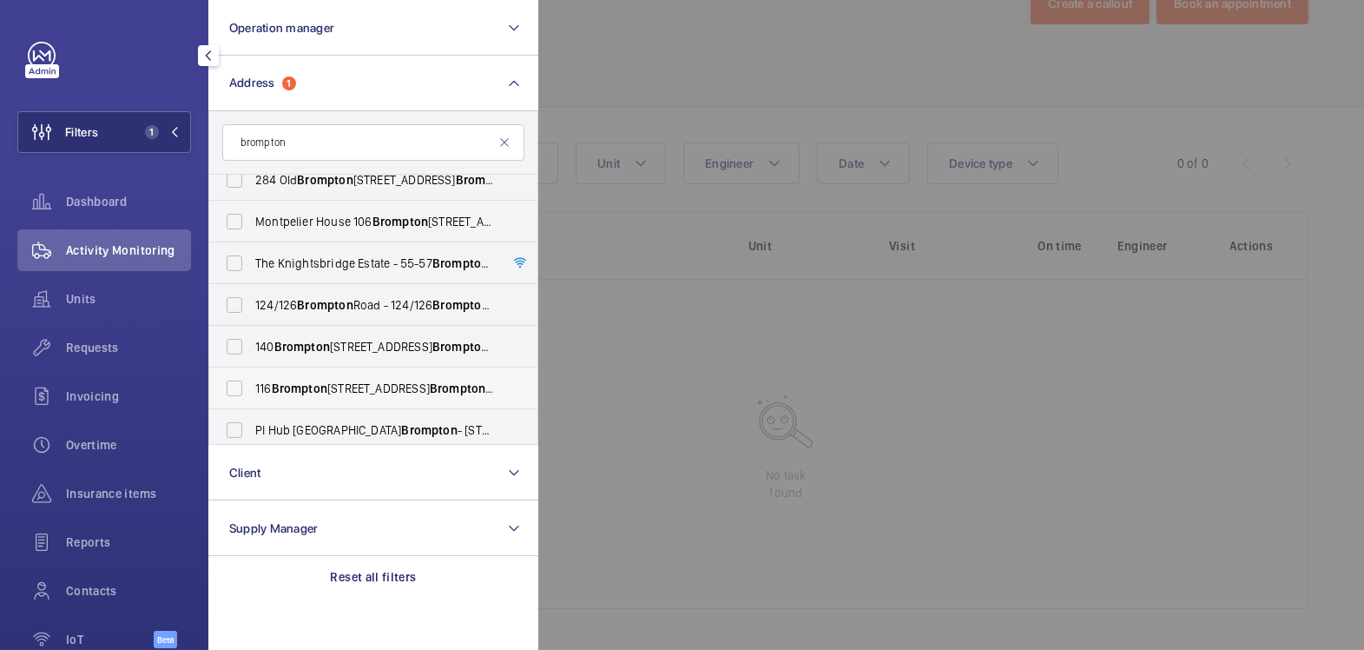
click at [344, 391] on span "[STREET_ADDRESS]" at bounding box center [374, 388] width 239 height 17
click at [252, 391] on input "[STREET_ADDRESS]" at bounding box center [234, 388] width 35 height 35
checkbox input "true"
click at [723, 333] on div at bounding box center [1220, 325] width 1364 height 650
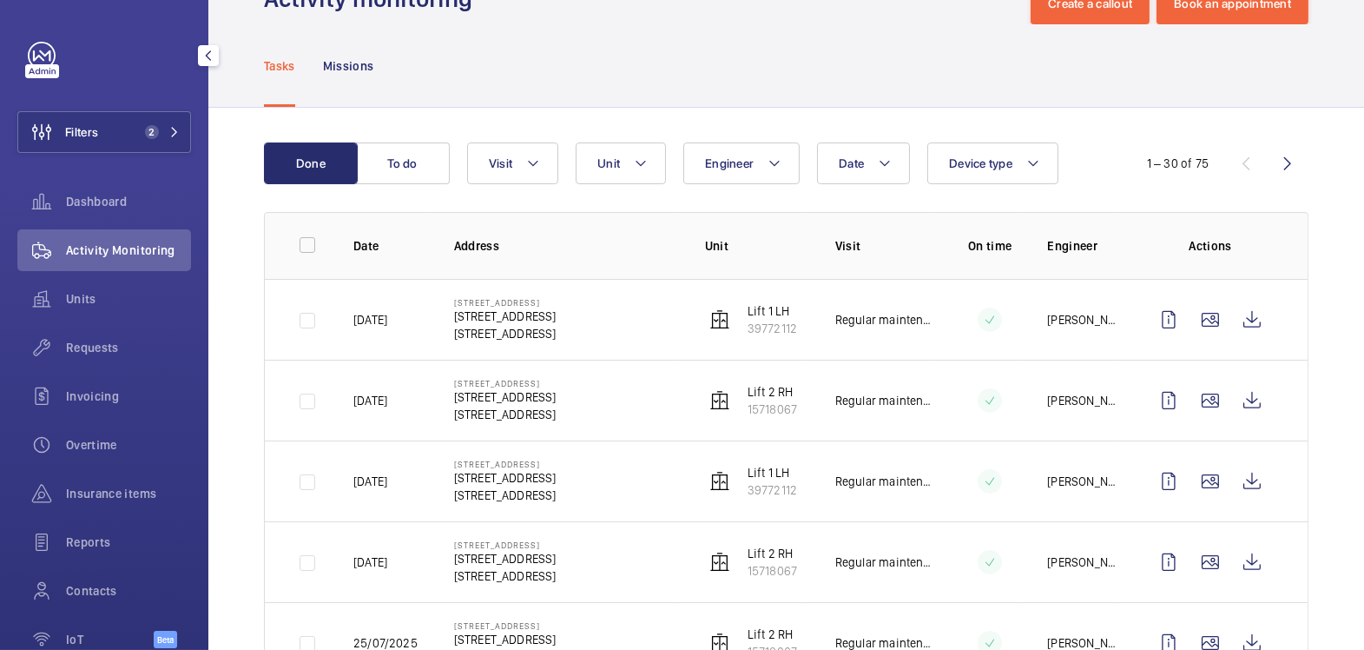
scroll to position [158, 0]
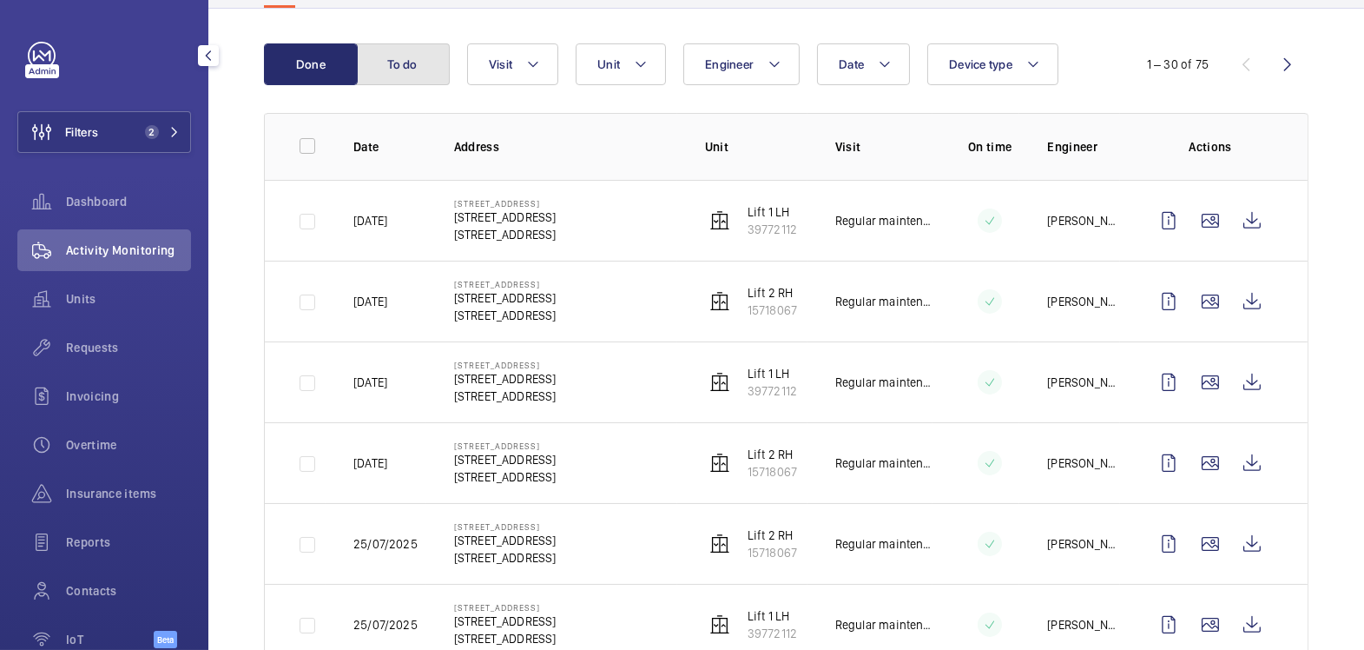
click at [393, 83] on button "To do" at bounding box center [403, 64] width 94 height 42
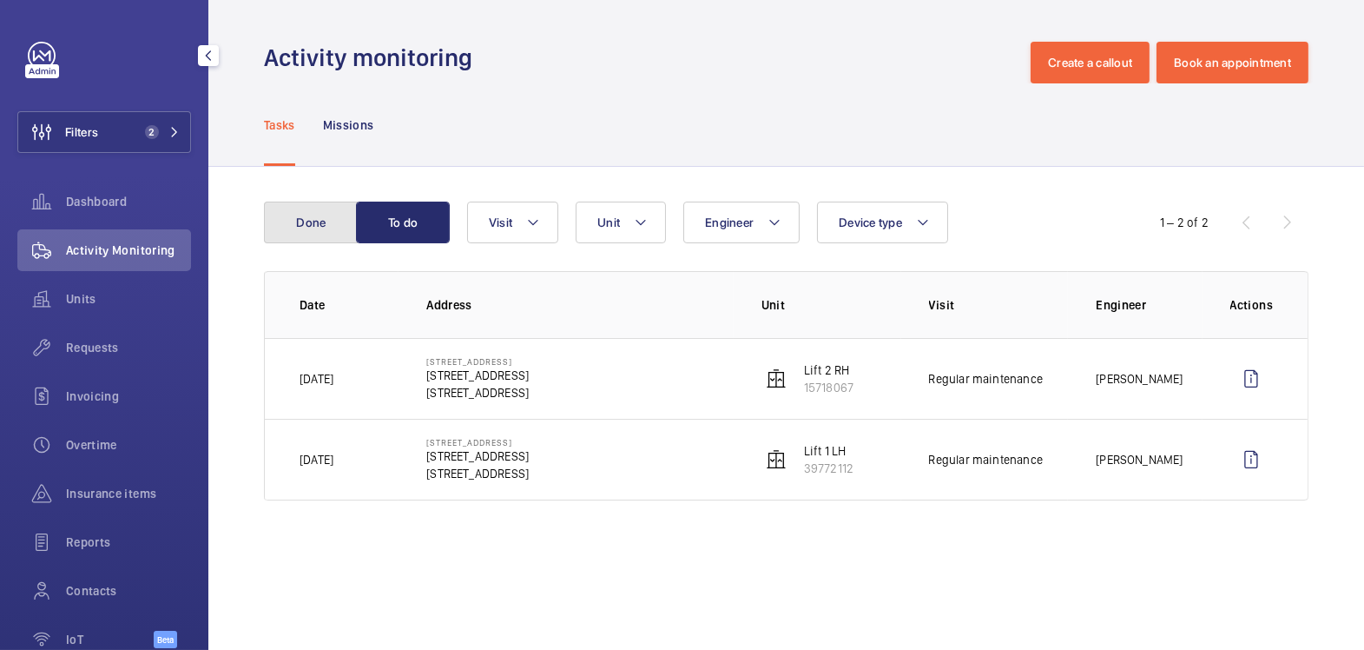
click at [322, 234] on button "Done" at bounding box center [311, 222] width 94 height 42
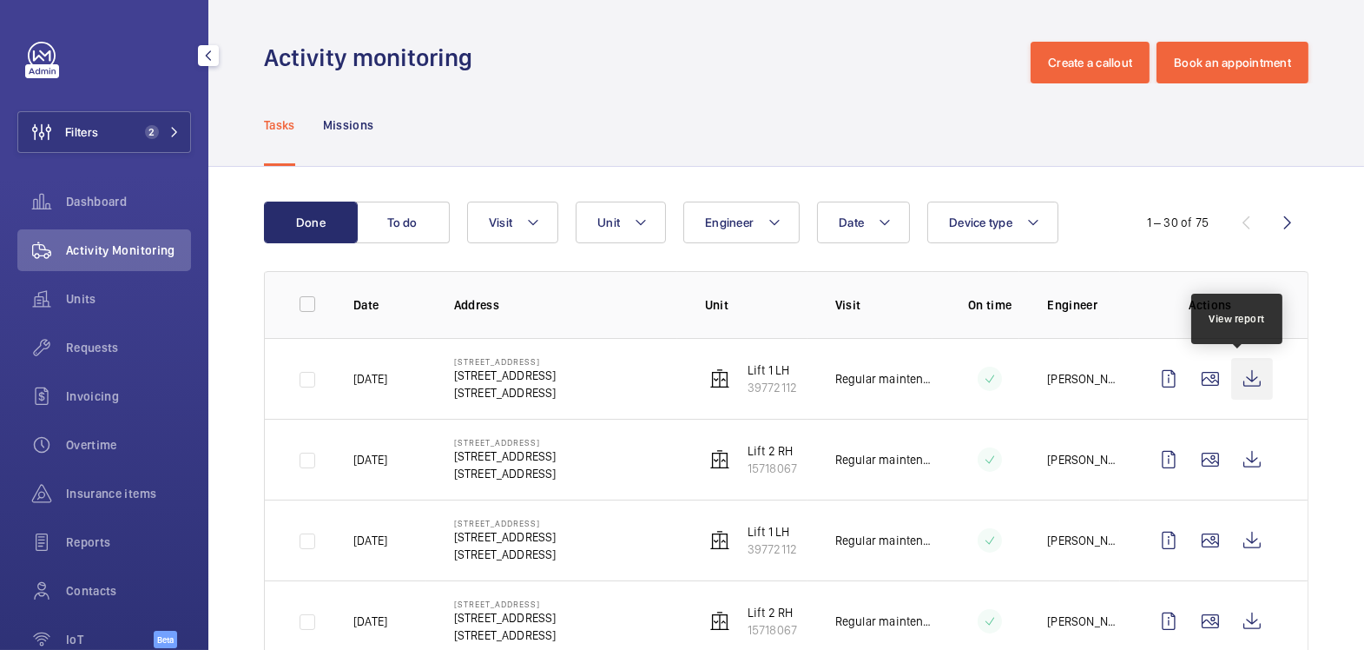
click at [1242, 382] on wm-front-icon-button at bounding box center [1252, 379] width 42 height 42
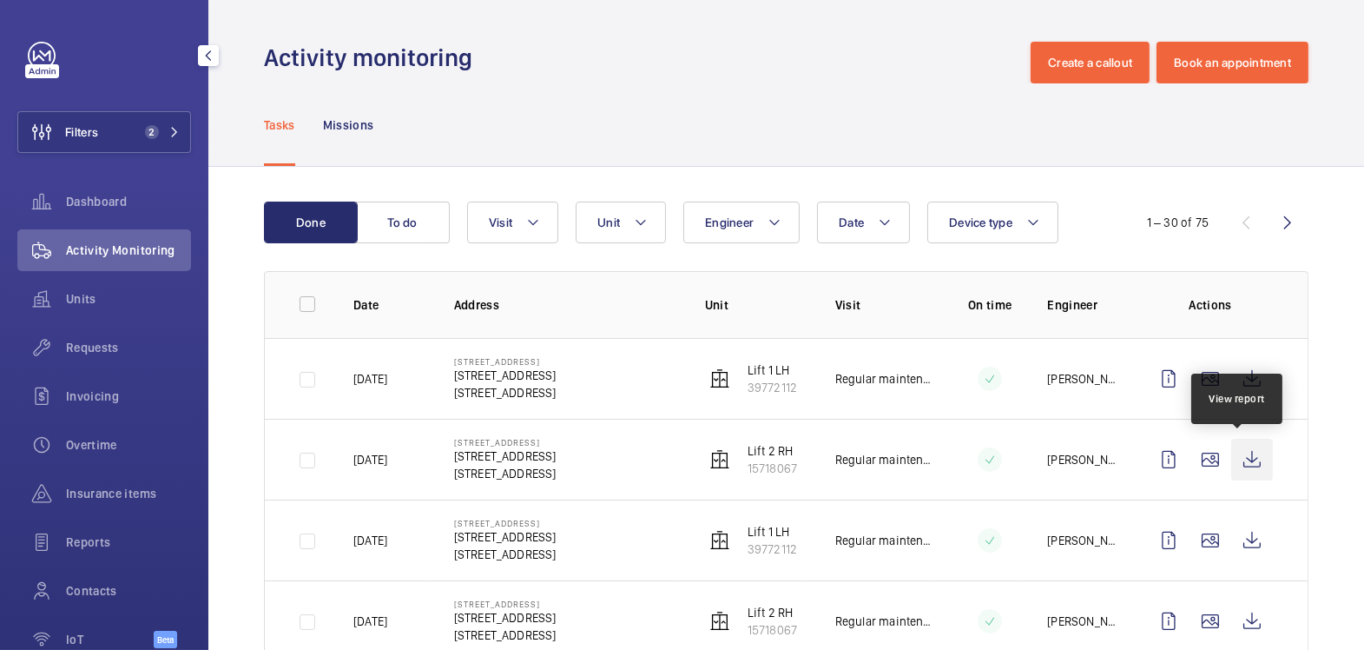
click at [1240, 451] on wm-front-icon-button at bounding box center [1252, 460] width 42 height 42
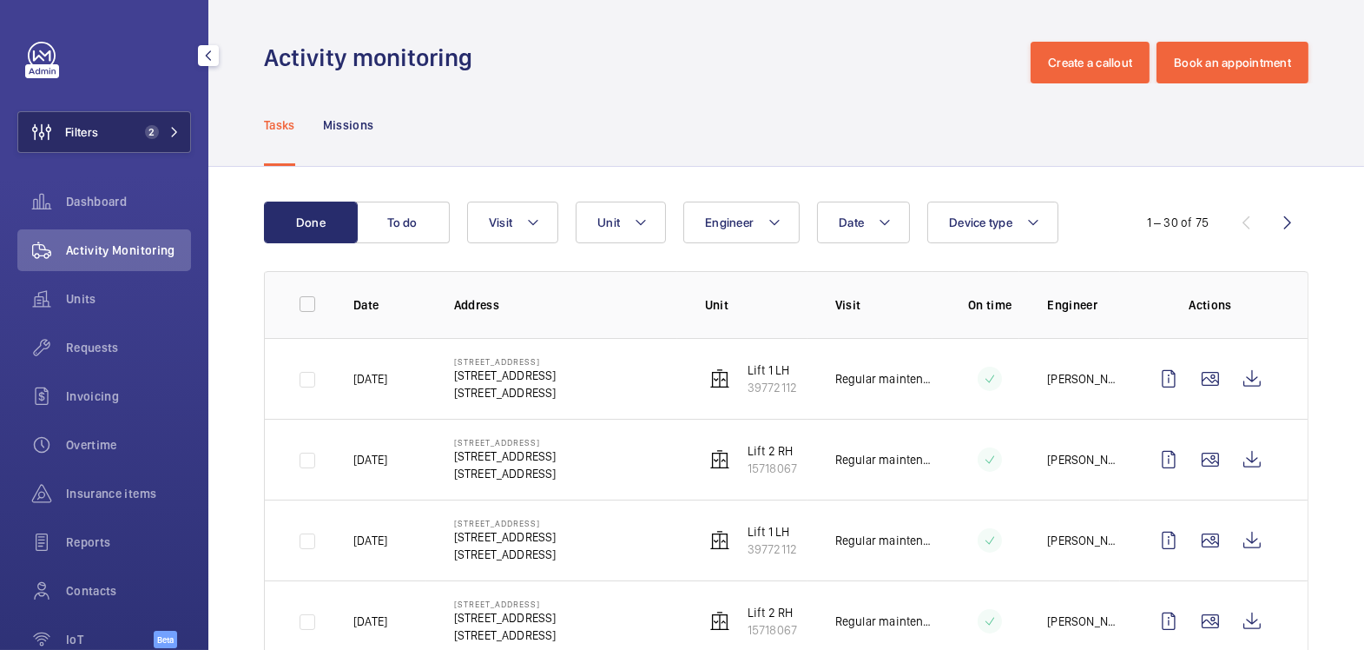
click at [138, 127] on span "2" at bounding box center [148, 132] width 21 height 14
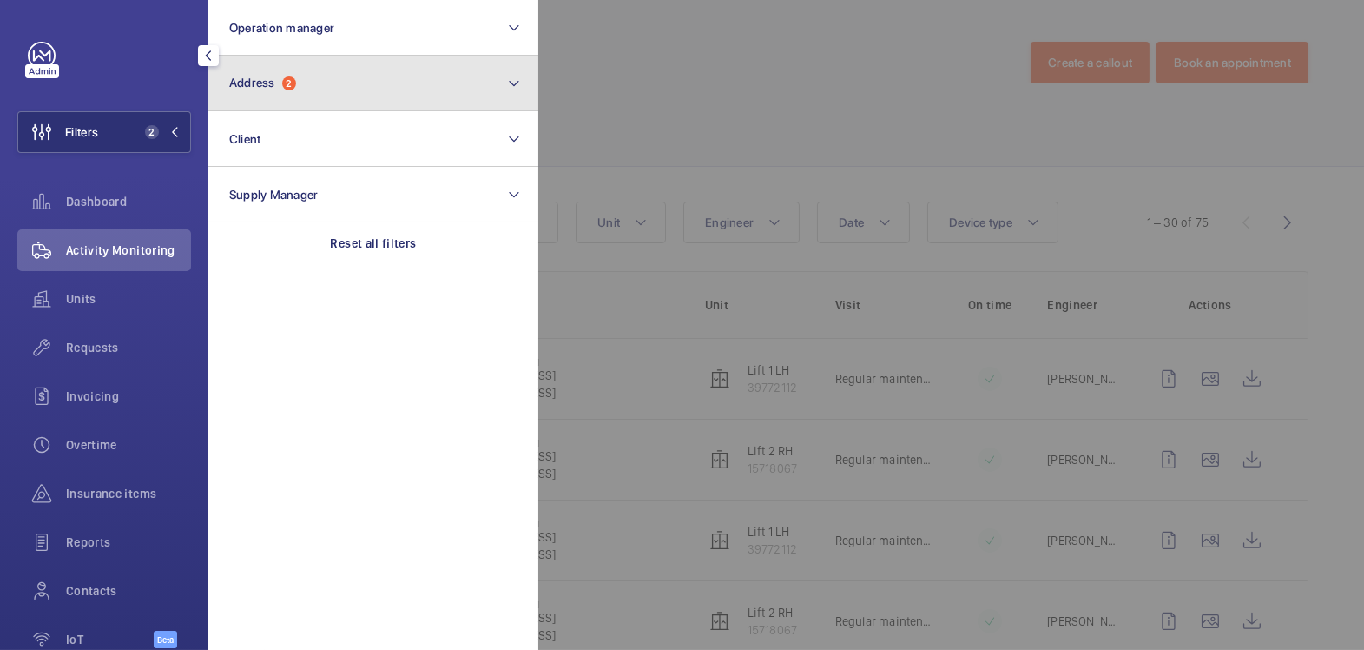
click at [272, 97] on button "Address 2" at bounding box center [373, 84] width 330 height 56
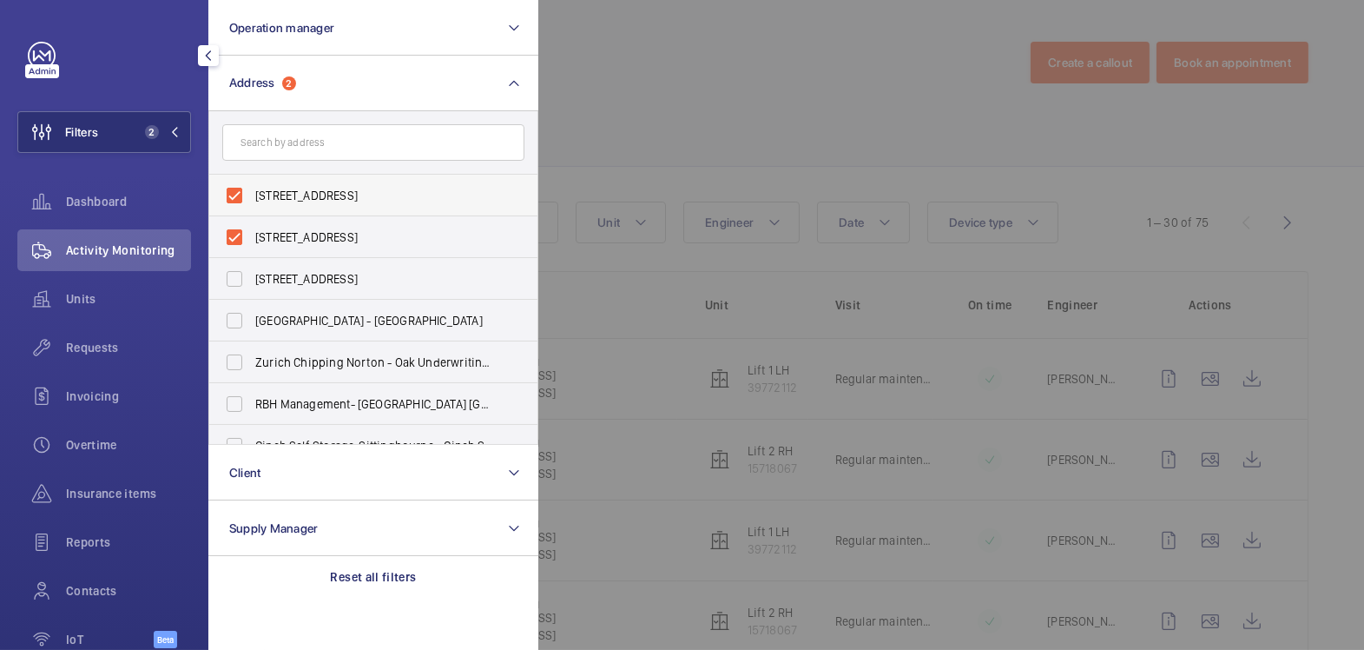
click at [274, 204] on label "[STREET_ADDRESS]" at bounding box center [360, 196] width 302 height 42
click at [252, 204] on input "[STREET_ADDRESS]" at bounding box center [234, 195] width 35 height 35
checkbox input "false"
click at [273, 241] on span "[STREET_ADDRESS]" at bounding box center [374, 236] width 239 height 17
click at [252, 241] on input "[STREET_ADDRESS]" at bounding box center [234, 237] width 35 height 35
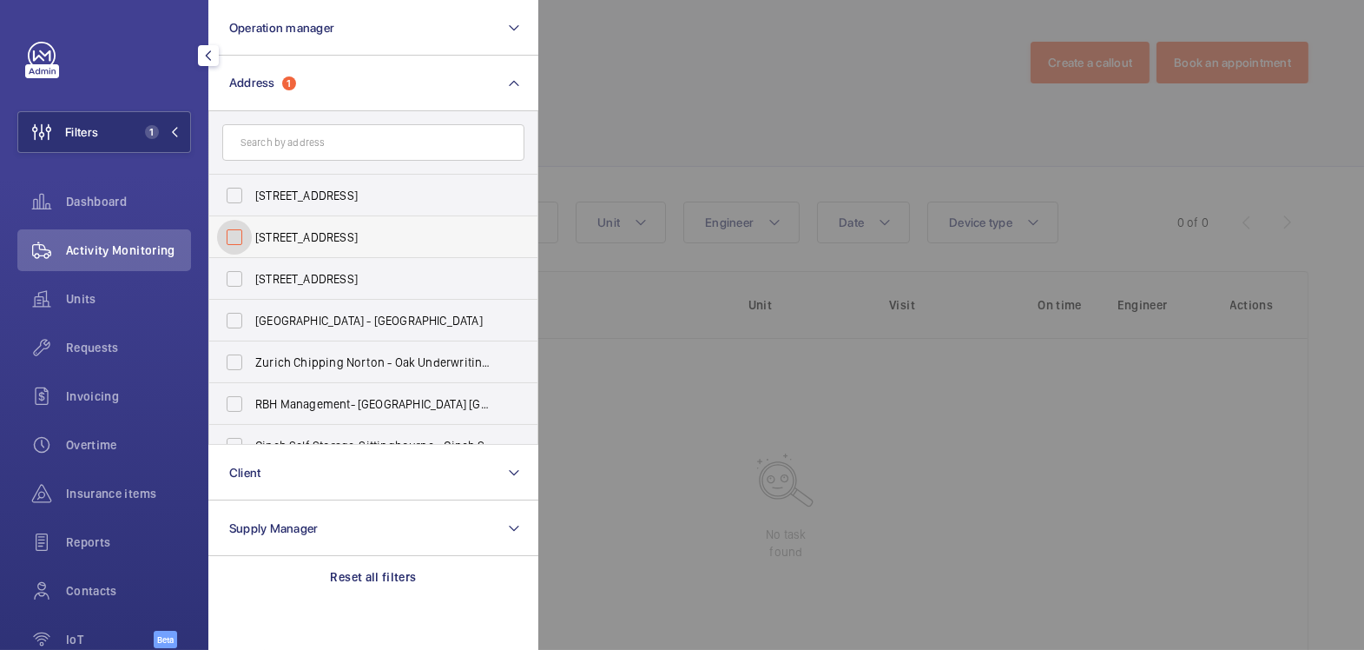
checkbox input "false"
click at [294, 143] on input "text" at bounding box center [373, 142] width 302 height 36
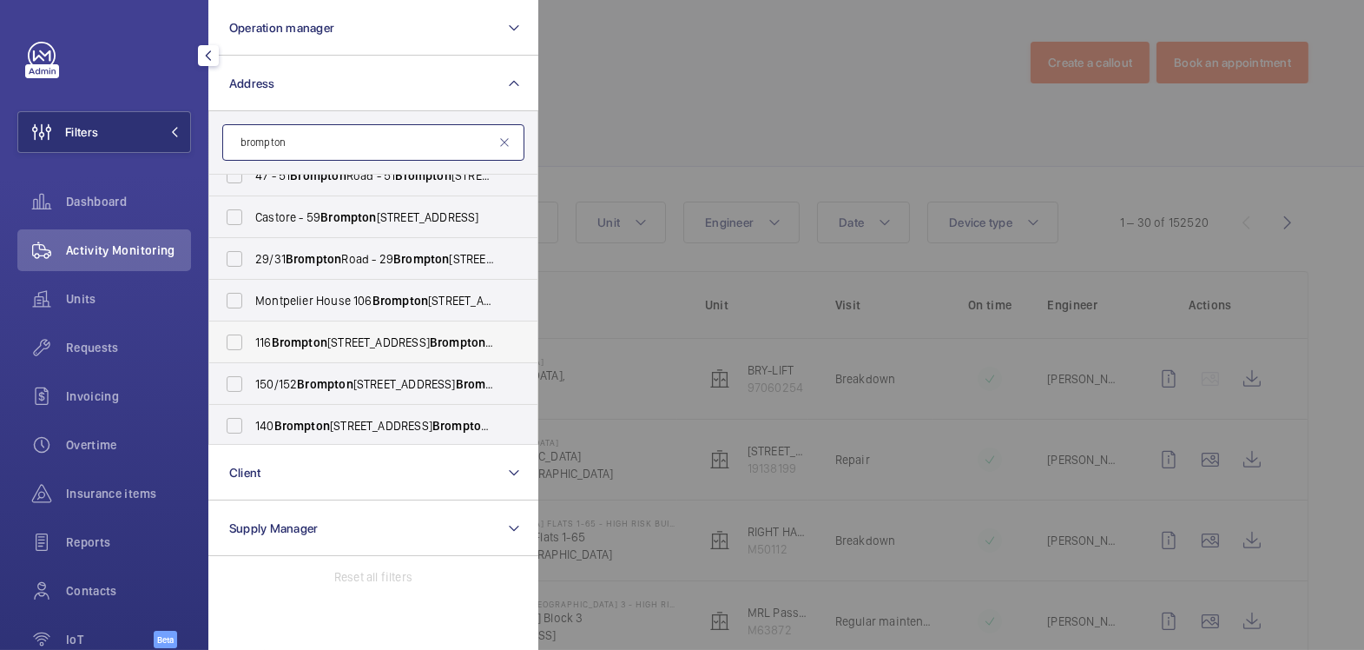
scroll to position [148, 0]
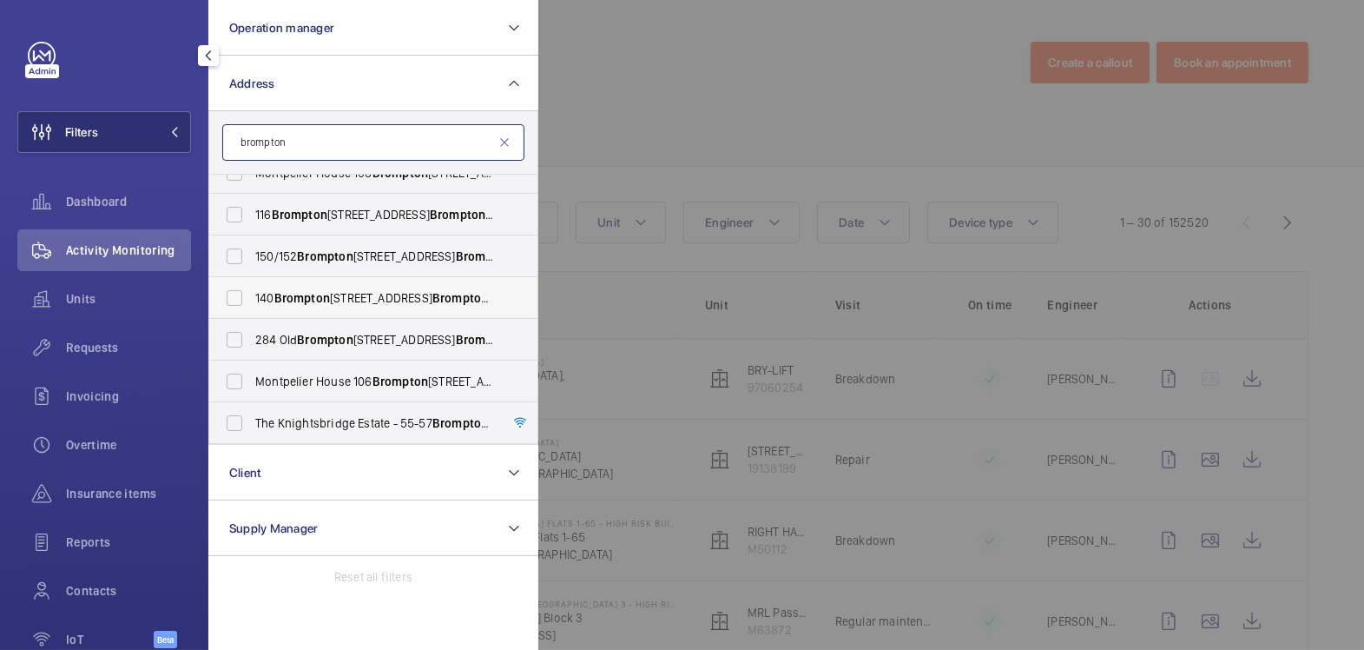
type input "brompton"
click at [320, 294] on span "Brompton" at bounding box center [302, 298] width 56 height 14
click at [252, 294] on input "[STREET_ADDRESS]" at bounding box center [234, 298] width 35 height 35
checkbox input "true"
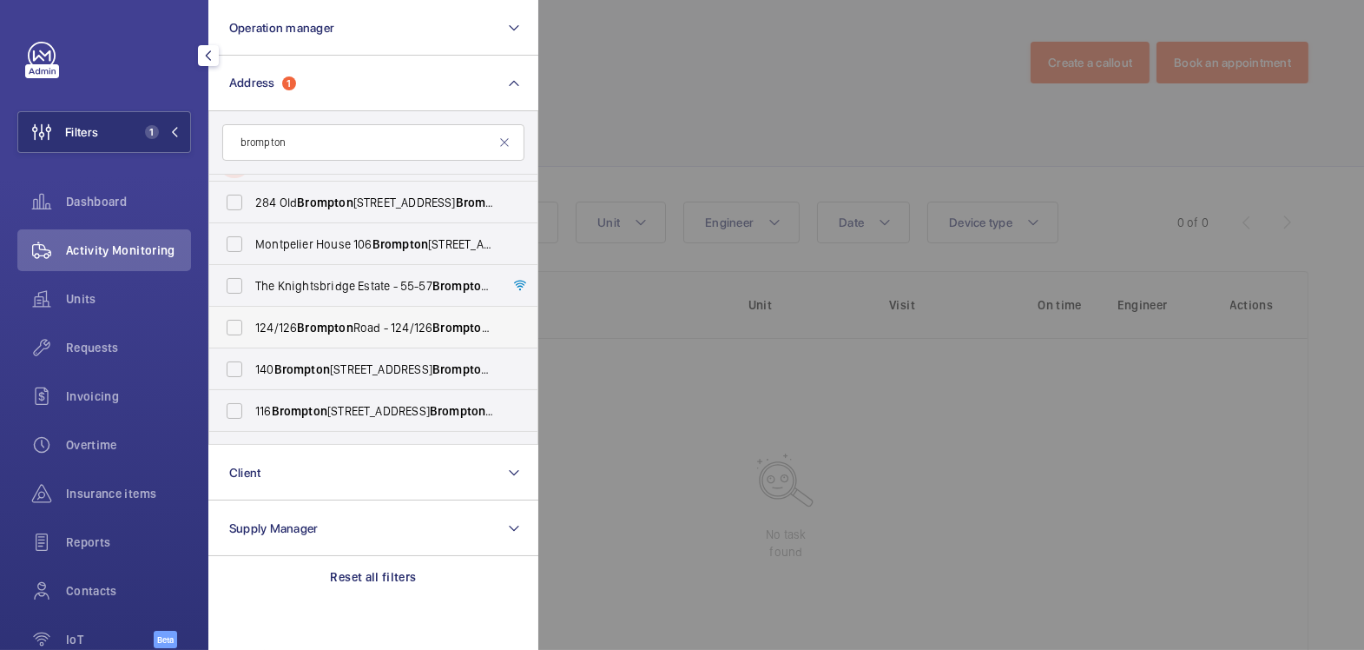
scroll to position [287, 0]
click at [319, 364] on span "Brompton" at bounding box center [302, 367] width 56 height 14
click at [252, 364] on input "[STREET_ADDRESS]" at bounding box center [234, 367] width 35 height 35
checkbox input "true"
click at [716, 90] on div at bounding box center [1220, 325] width 1364 height 650
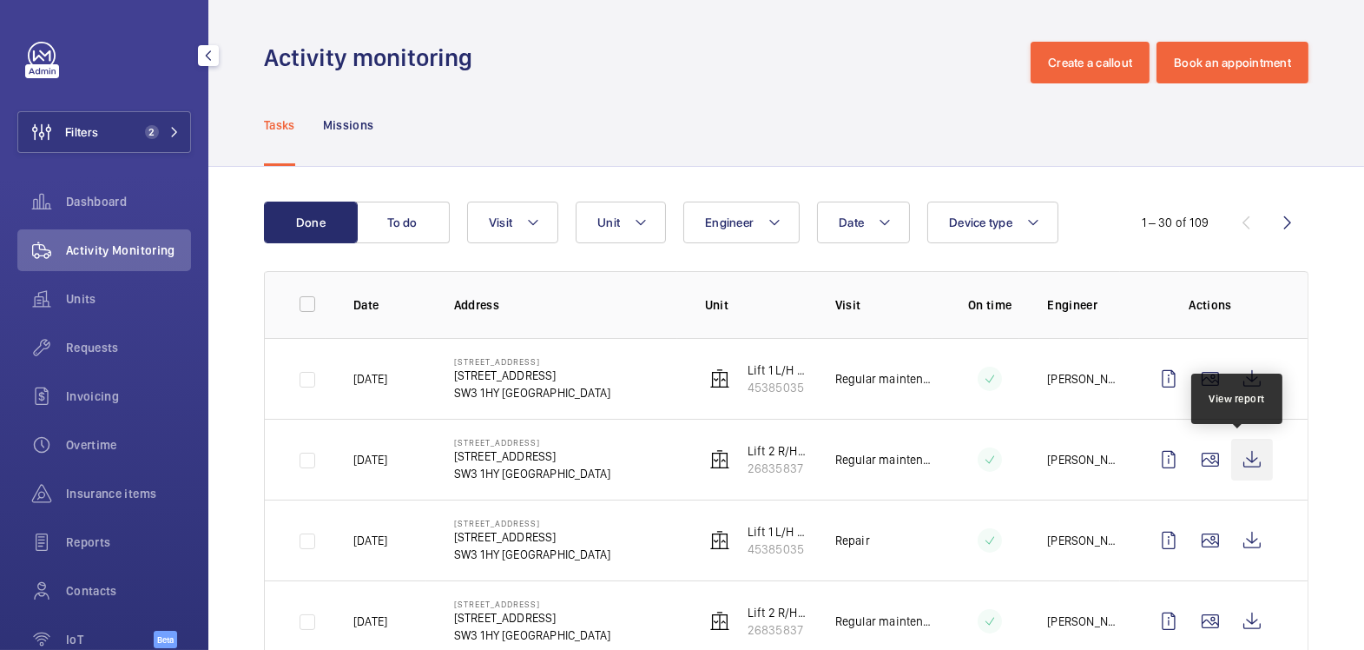
click at [1241, 456] on wm-front-icon-button at bounding box center [1252, 460] width 42 height 42
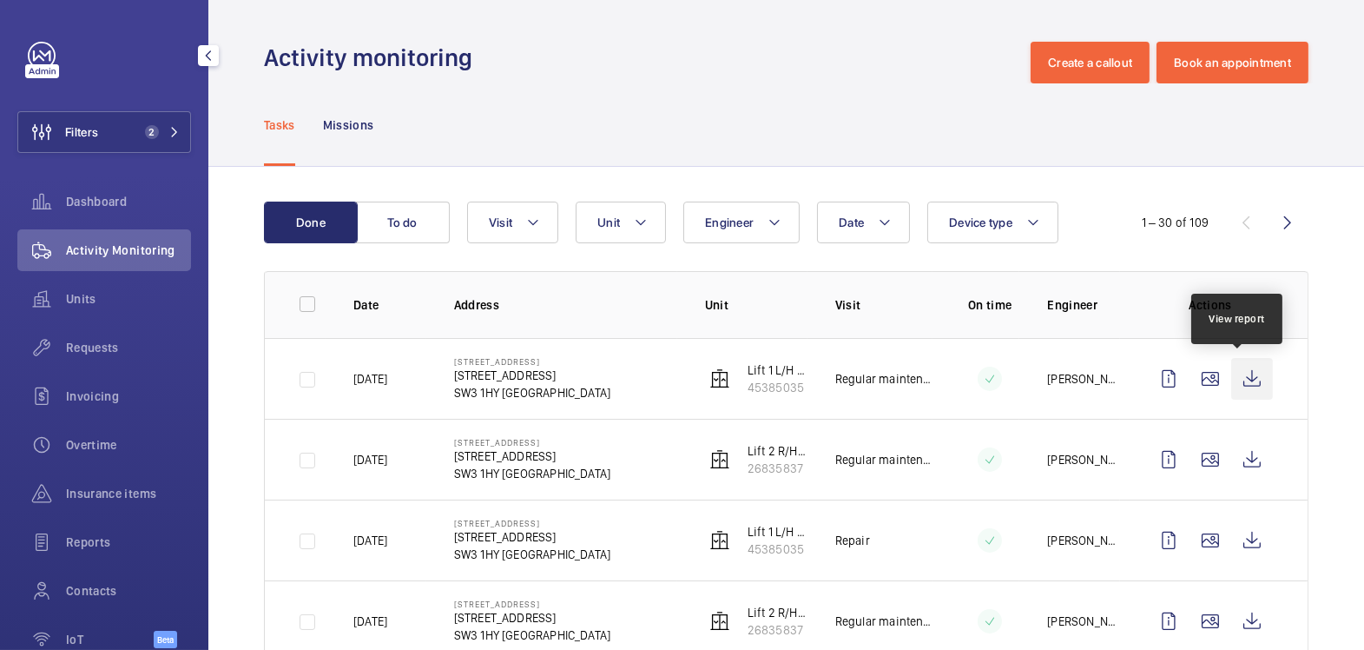
click at [1248, 378] on wm-front-icon-button at bounding box center [1252, 379] width 42 height 42
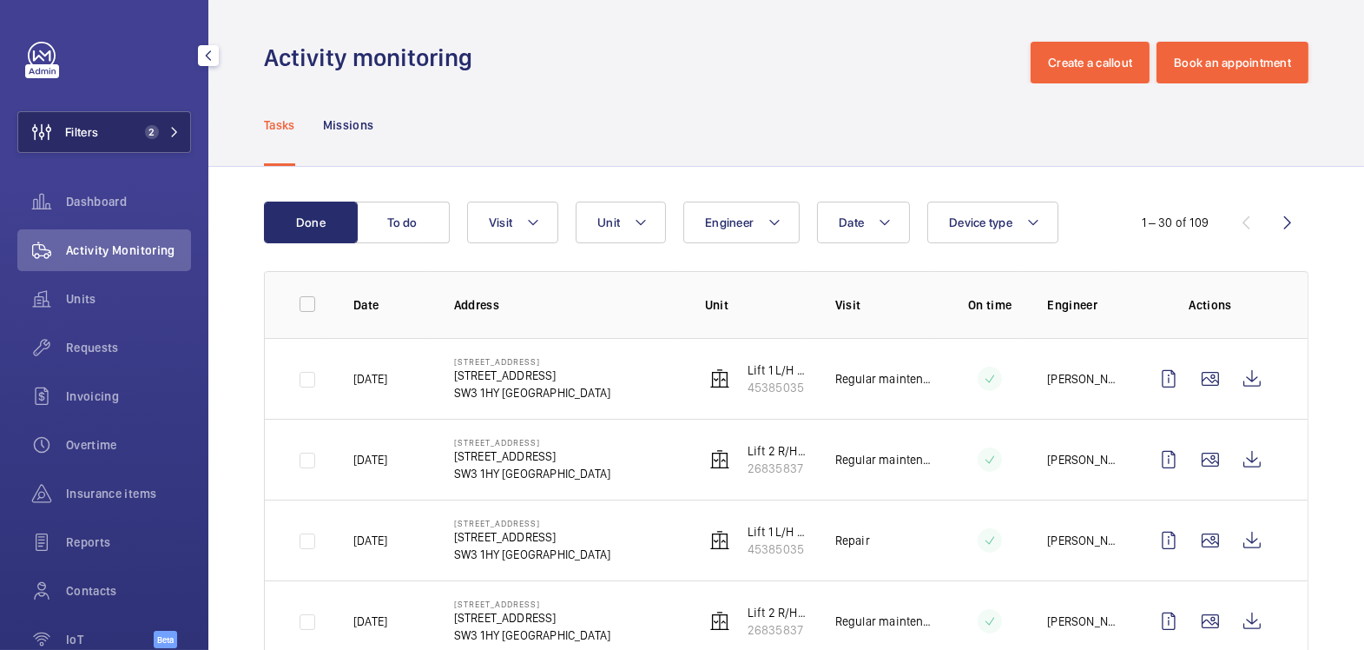
click at [138, 129] on span "2" at bounding box center [148, 132] width 21 height 14
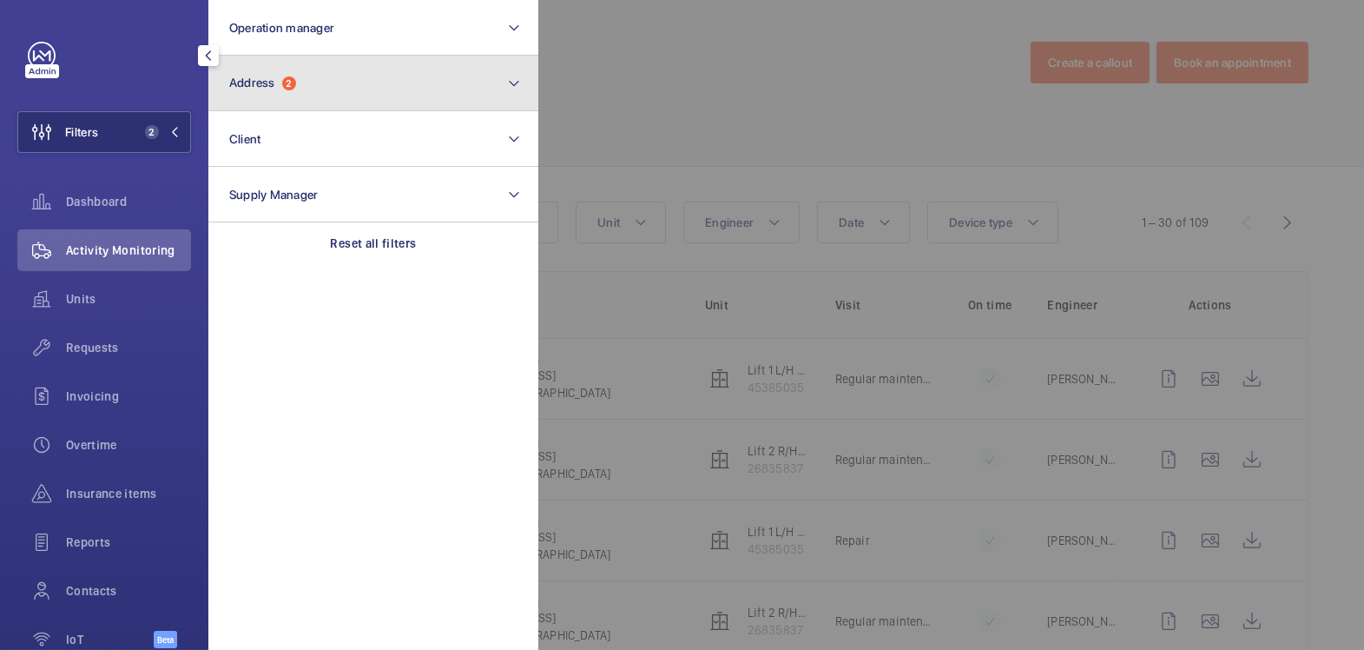
click at [322, 101] on button "Address 2" at bounding box center [373, 84] width 330 height 56
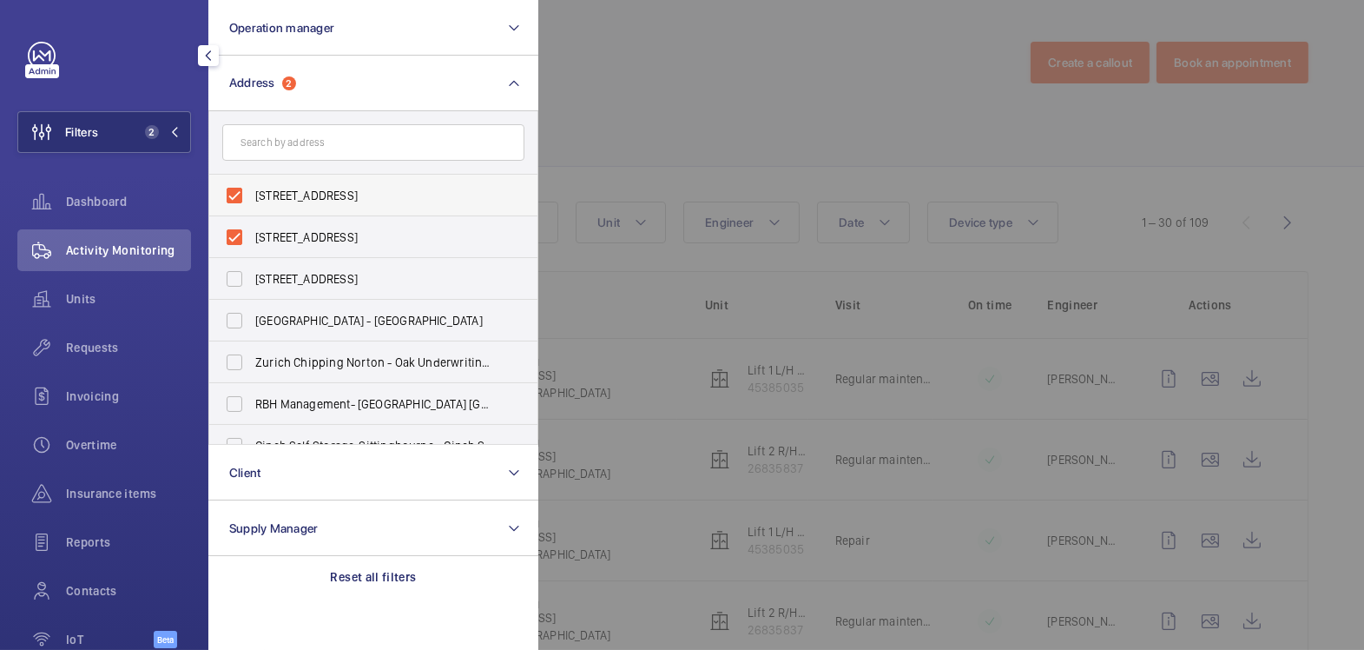
click at [295, 191] on span "[STREET_ADDRESS]" at bounding box center [374, 195] width 239 height 17
click at [252, 191] on input "[STREET_ADDRESS]" at bounding box center [234, 195] width 35 height 35
checkbox input "false"
click at [298, 216] on label "[STREET_ADDRESS]" at bounding box center [360, 237] width 302 height 42
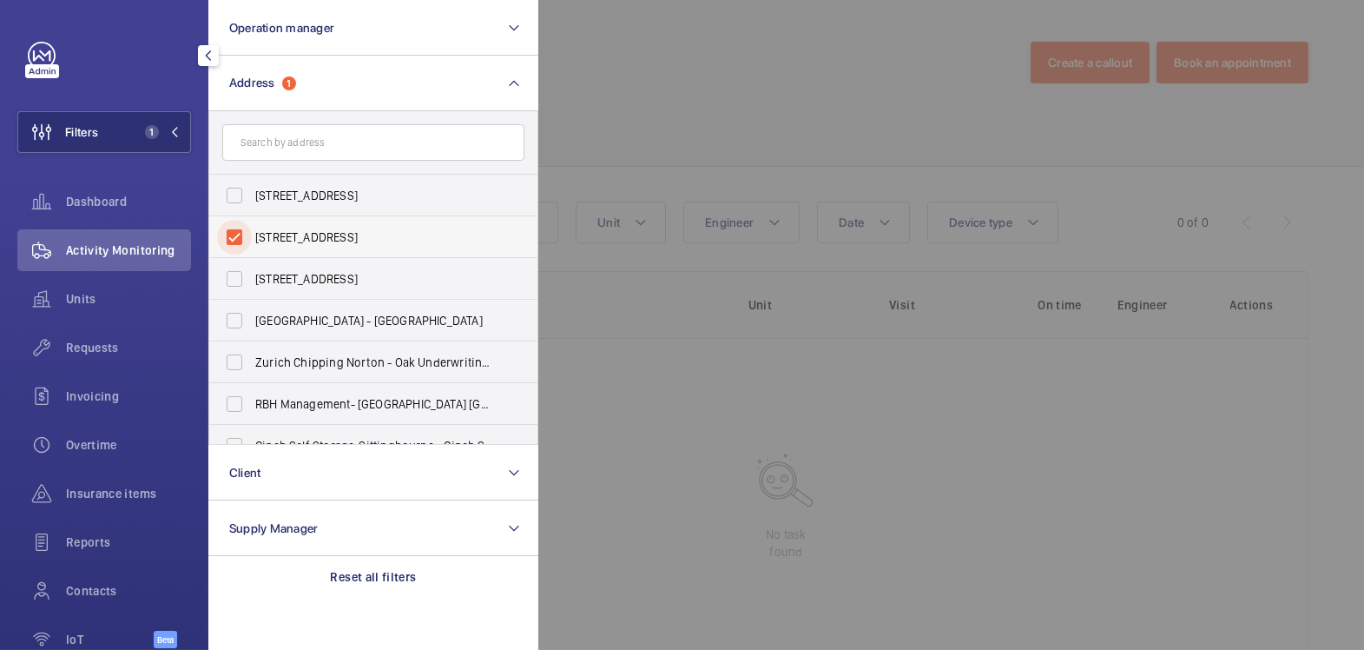
click at [252, 220] on input "[STREET_ADDRESS]" at bounding box center [234, 237] width 35 height 35
checkbox input "false"
click at [328, 135] on input "text" at bounding box center [373, 142] width 302 height 36
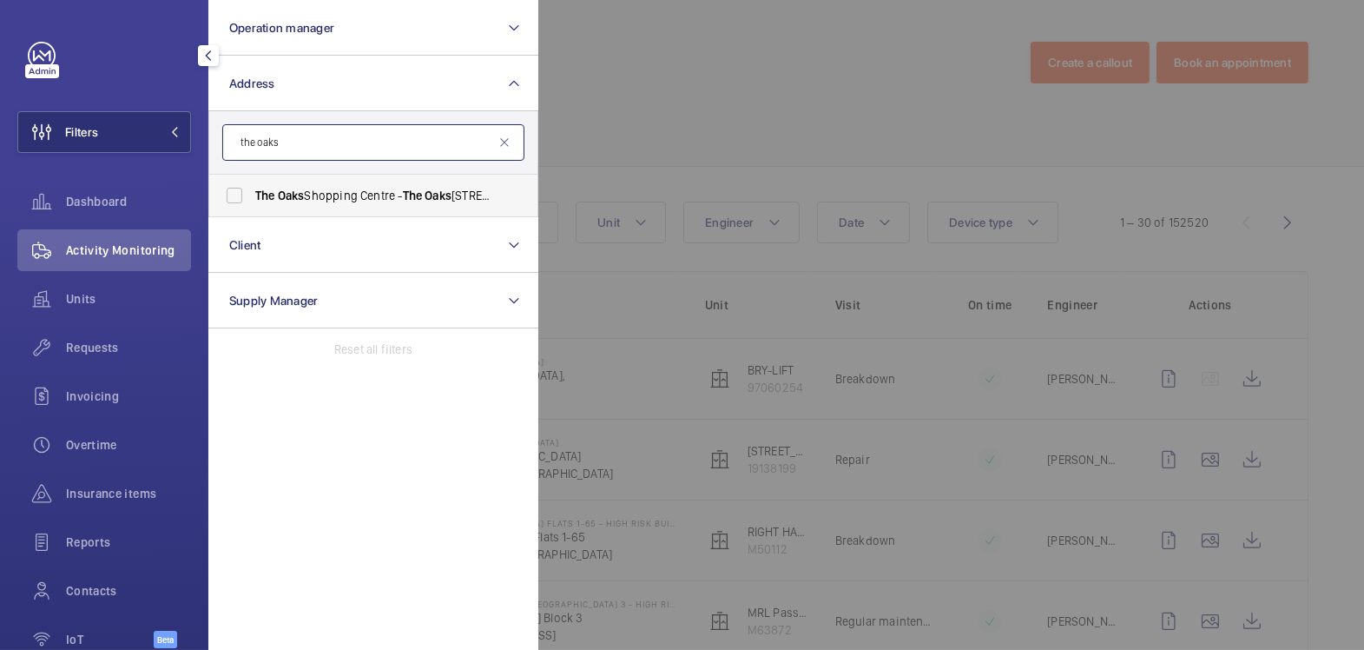
type input "the oaks"
click at [360, 188] on span "[GEOGRAPHIC_DATA] - [GEOGRAPHIC_DATA]" at bounding box center [374, 195] width 239 height 17
click at [252, 188] on input "[GEOGRAPHIC_DATA] - [GEOGRAPHIC_DATA]" at bounding box center [234, 195] width 35 height 35
checkbox input "true"
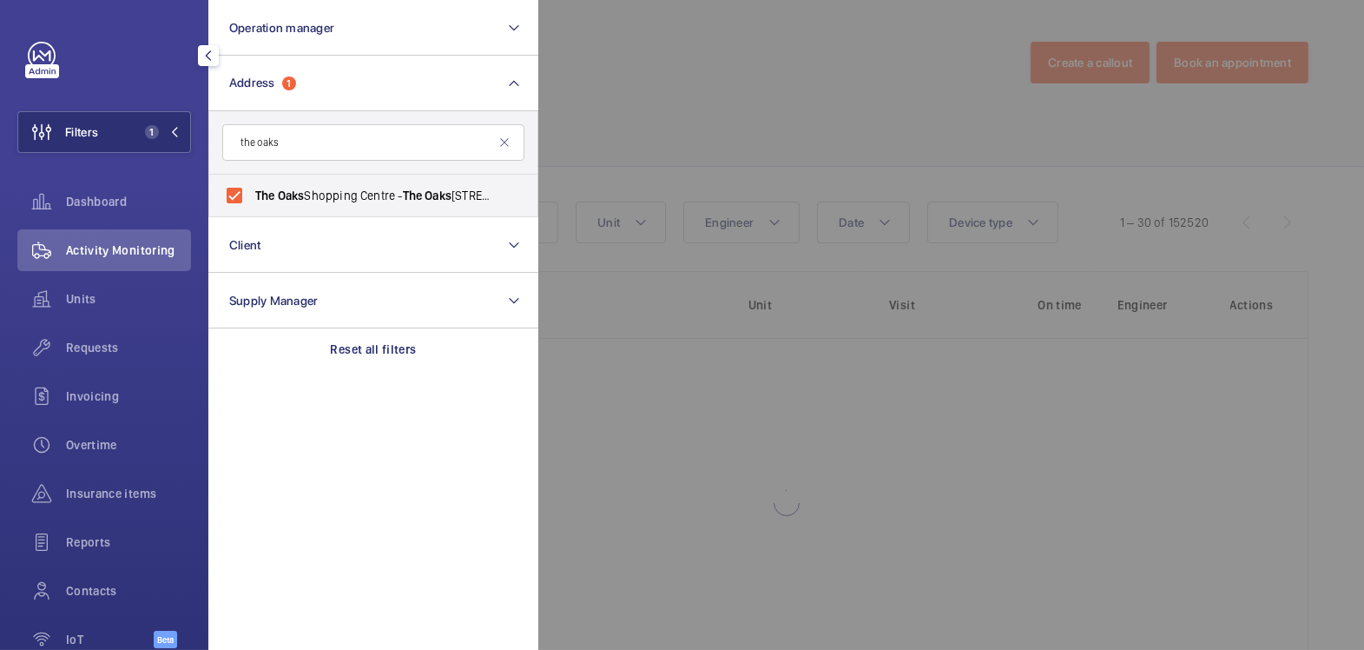
click at [736, 104] on div at bounding box center [1220, 325] width 1364 height 650
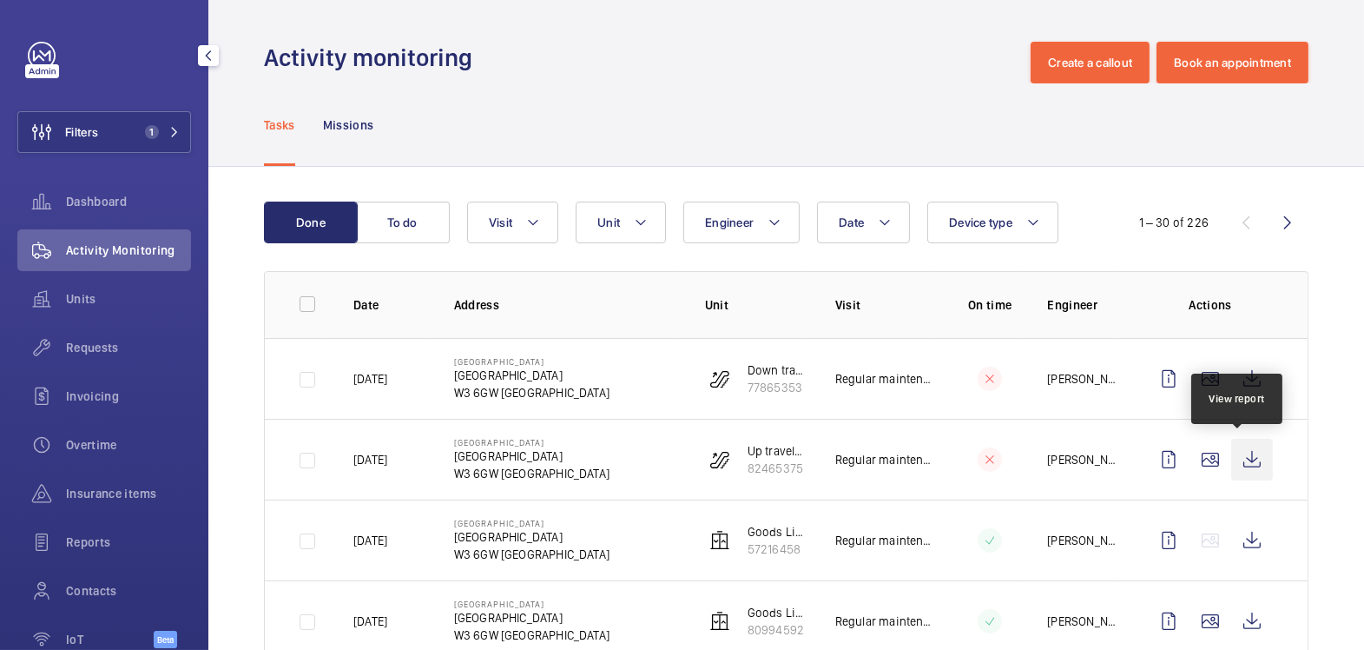
click at [1239, 459] on wm-front-icon-button at bounding box center [1252, 460] width 42 height 42
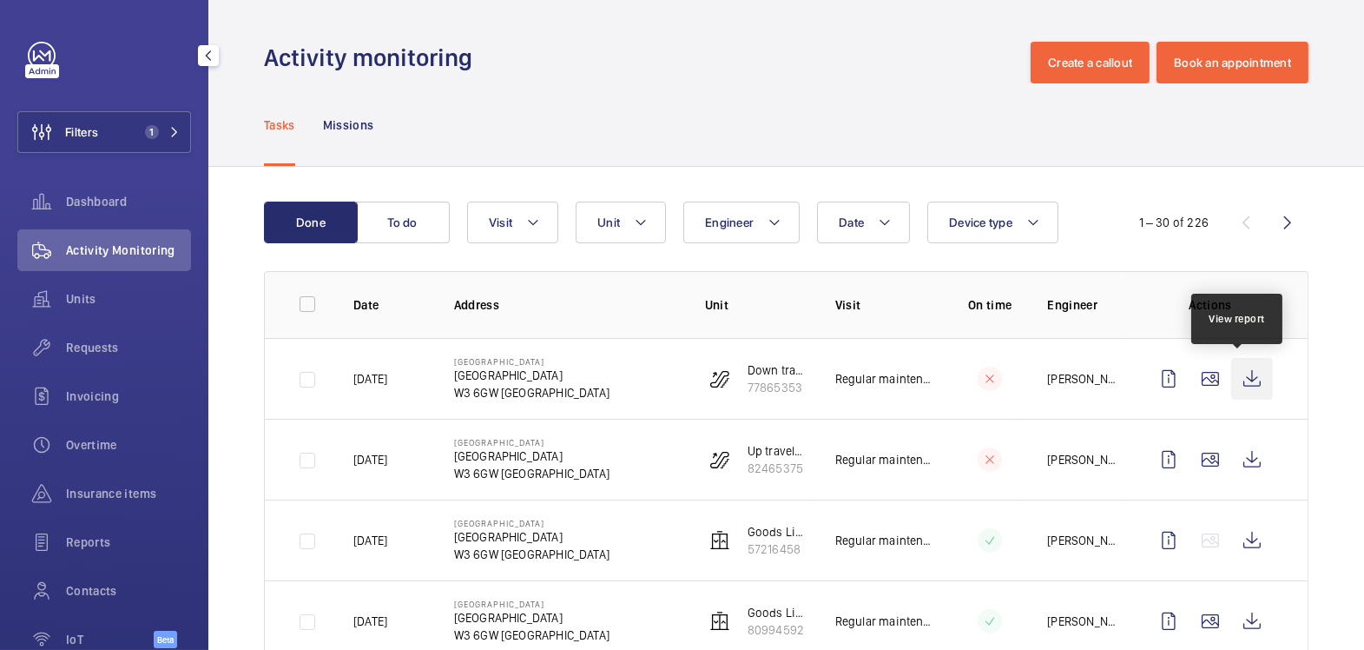
click at [1248, 376] on wm-front-icon-button at bounding box center [1252, 379] width 42 height 42
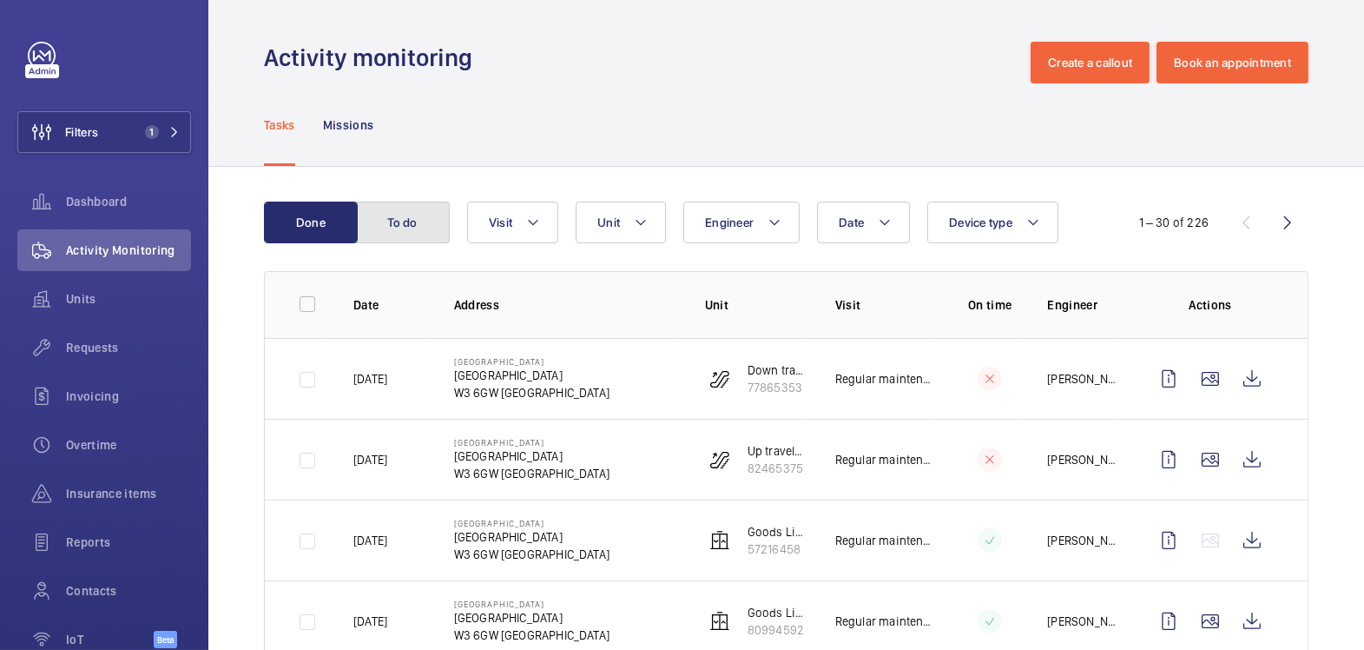
click at [413, 224] on button "To do" at bounding box center [403, 222] width 94 height 42
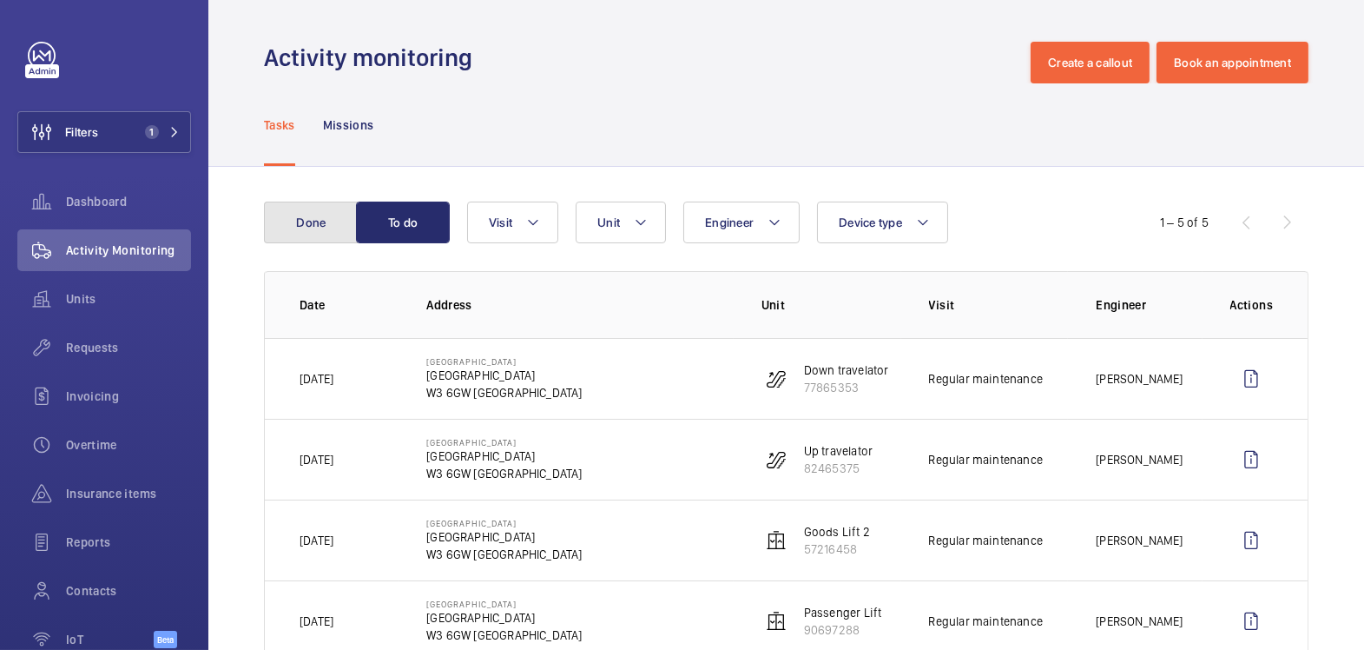
click at [292, 224] on button "Done" at bounding box center [311, 222] width 94 height 42
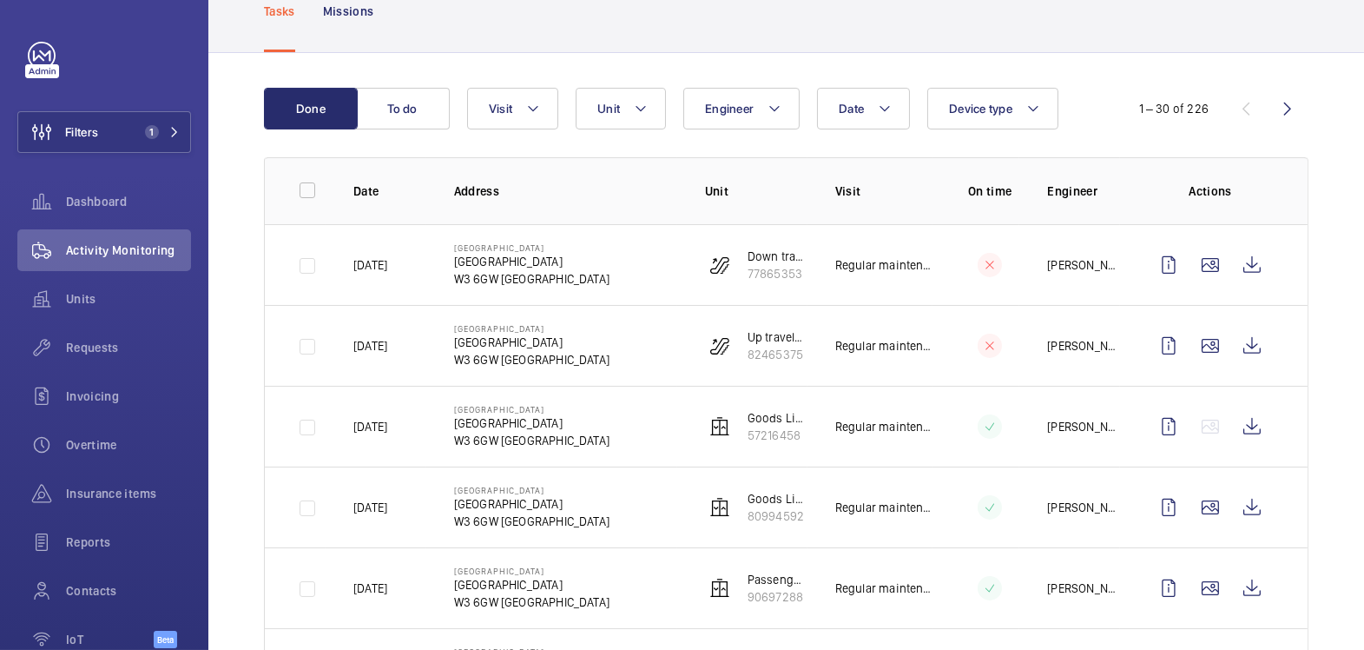
scroll to position [116, 0]
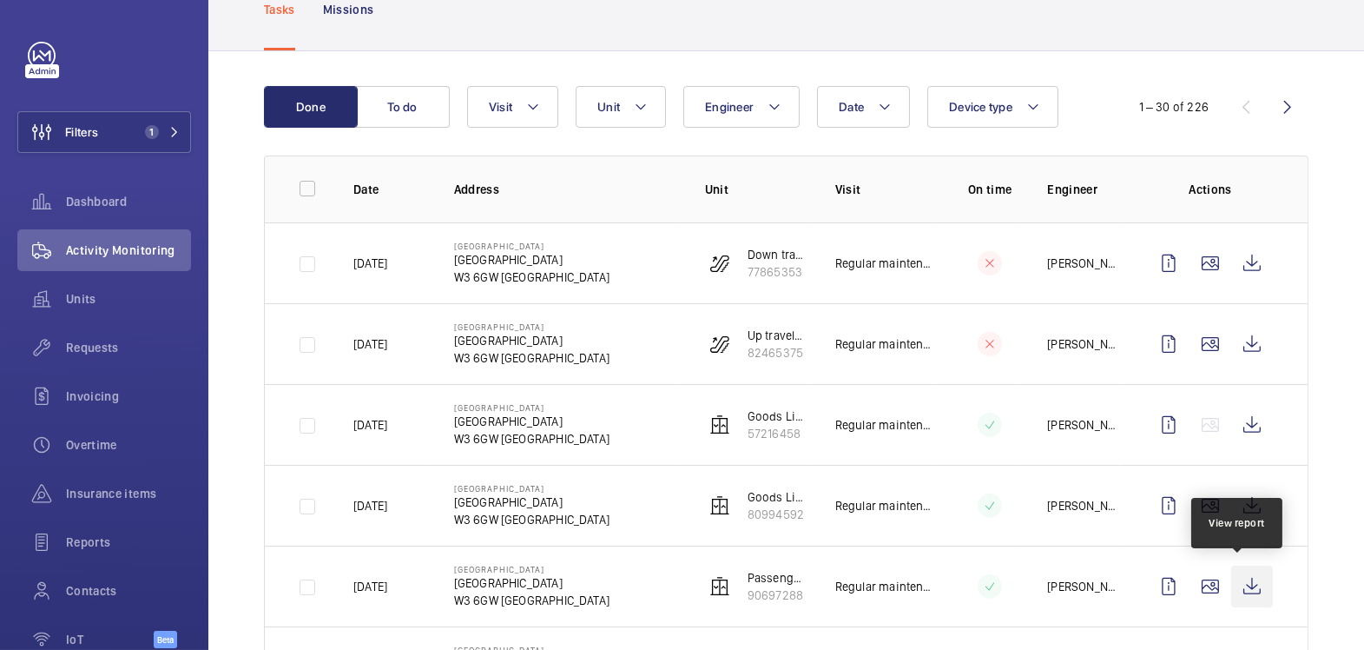
click at [1245, 583] on wm-front-icon-button at bounding box center [1252, 586] width 42 height 42
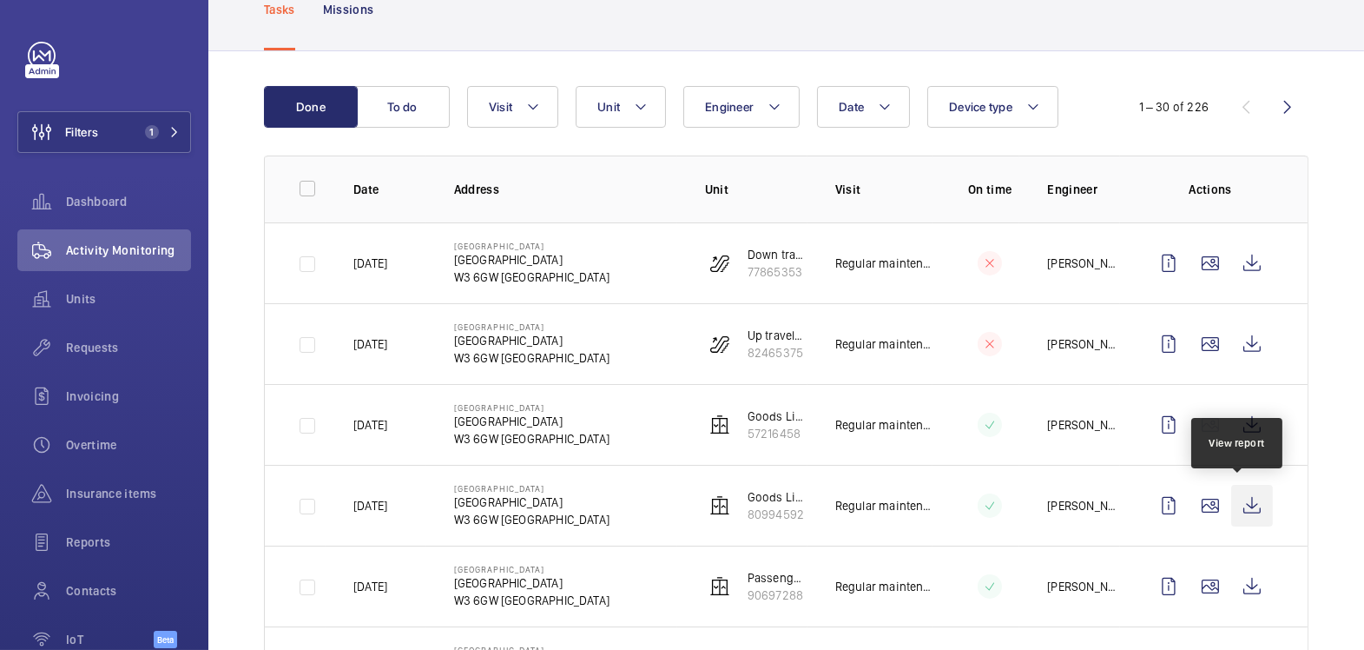
click at [1243, 499] on wm-front-icon-button at bounding box center [1252, 506] width 42 height 42
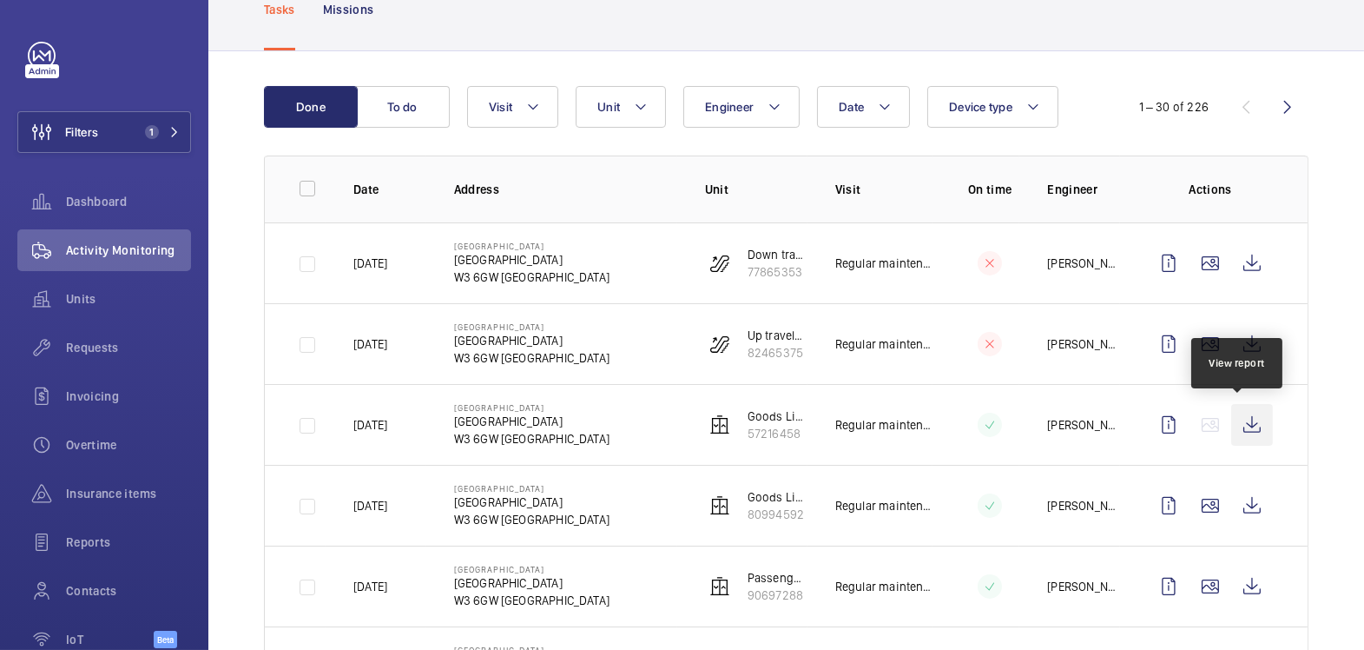
click at [1241, 417] on wm-front-icon-button at bounding box center [1252, 425] width 42 height 42
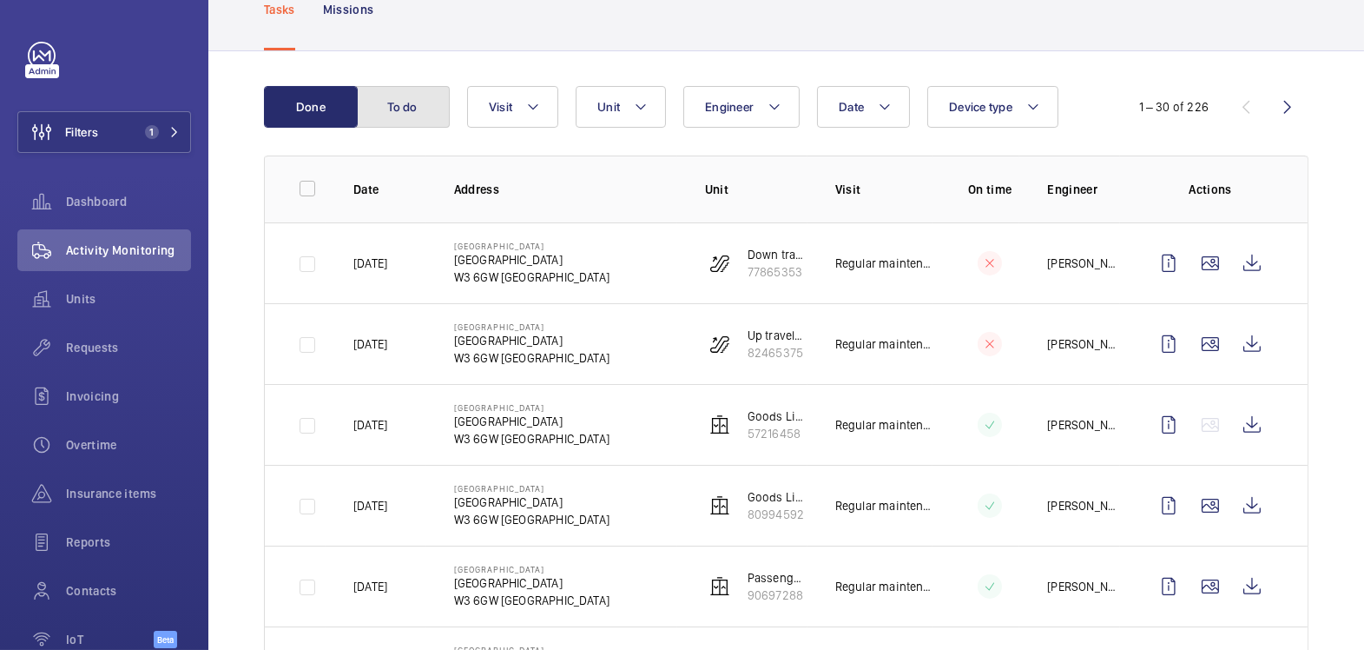
click at [409, 106] on button "To do" at bounding box center [403, 107] width 94 height 42
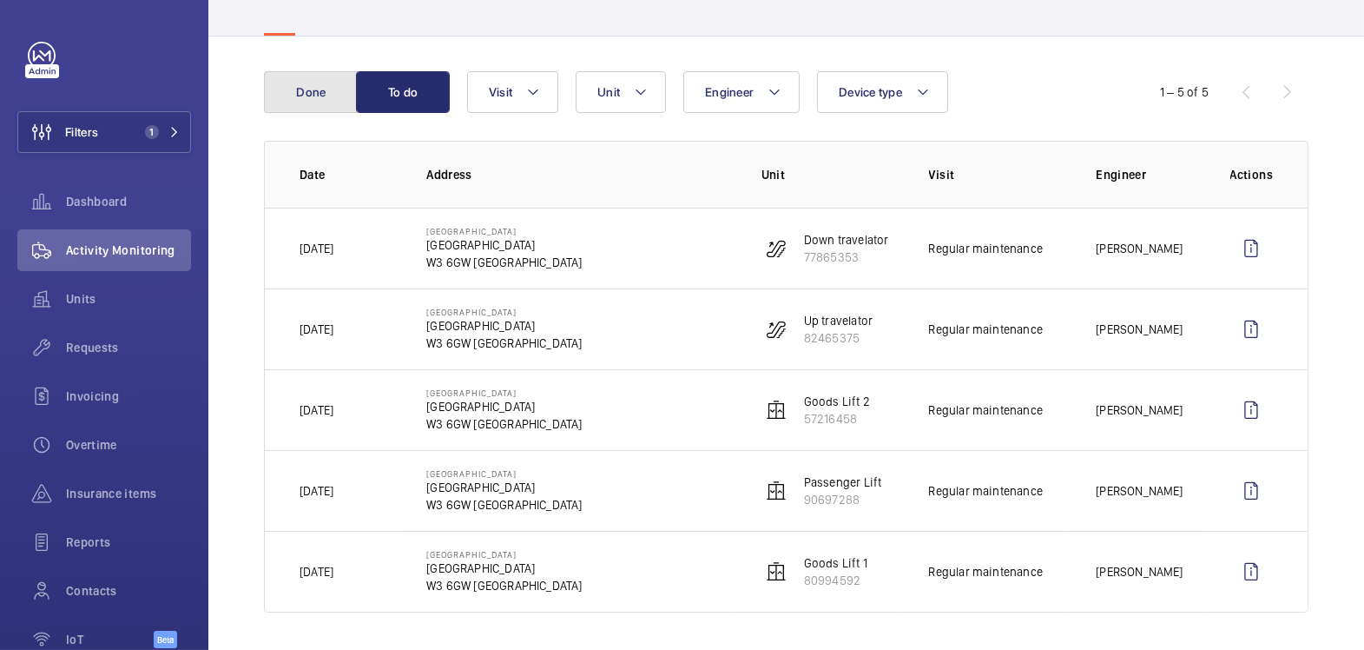
click at [312, 96] on button "Done" at bounding box center [311, 92] width 94 height 42
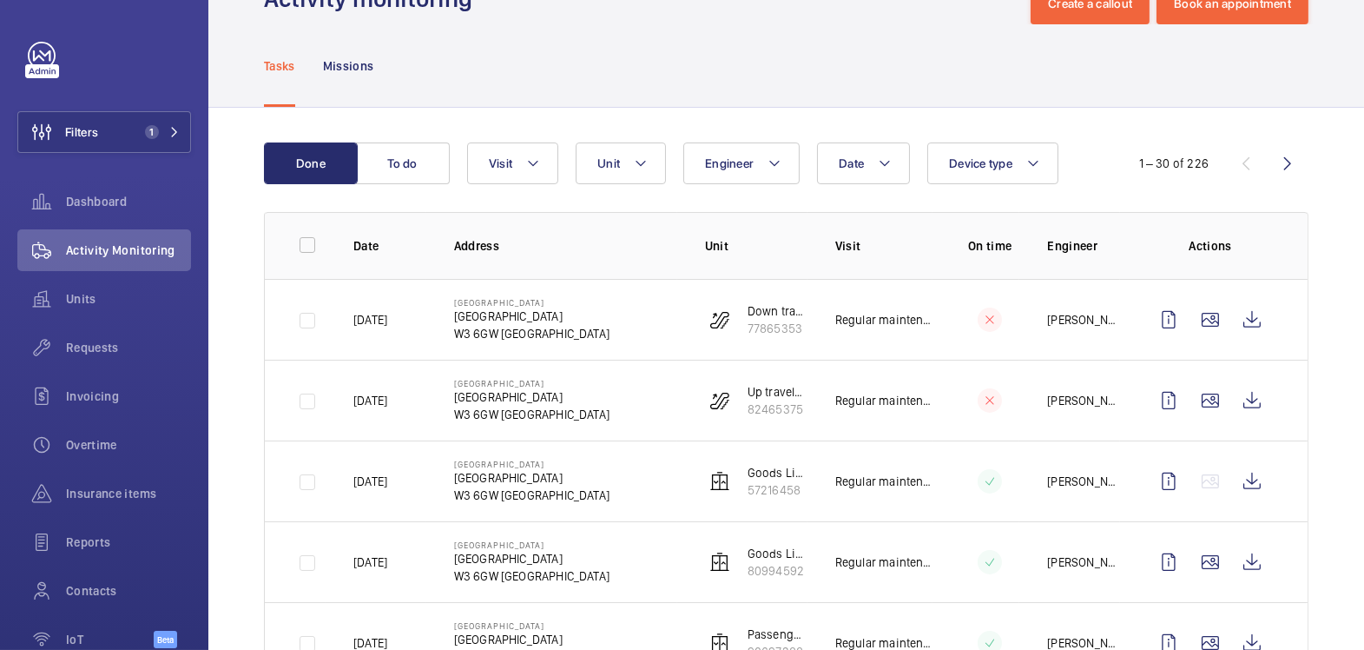
scroll to position [130, 0]
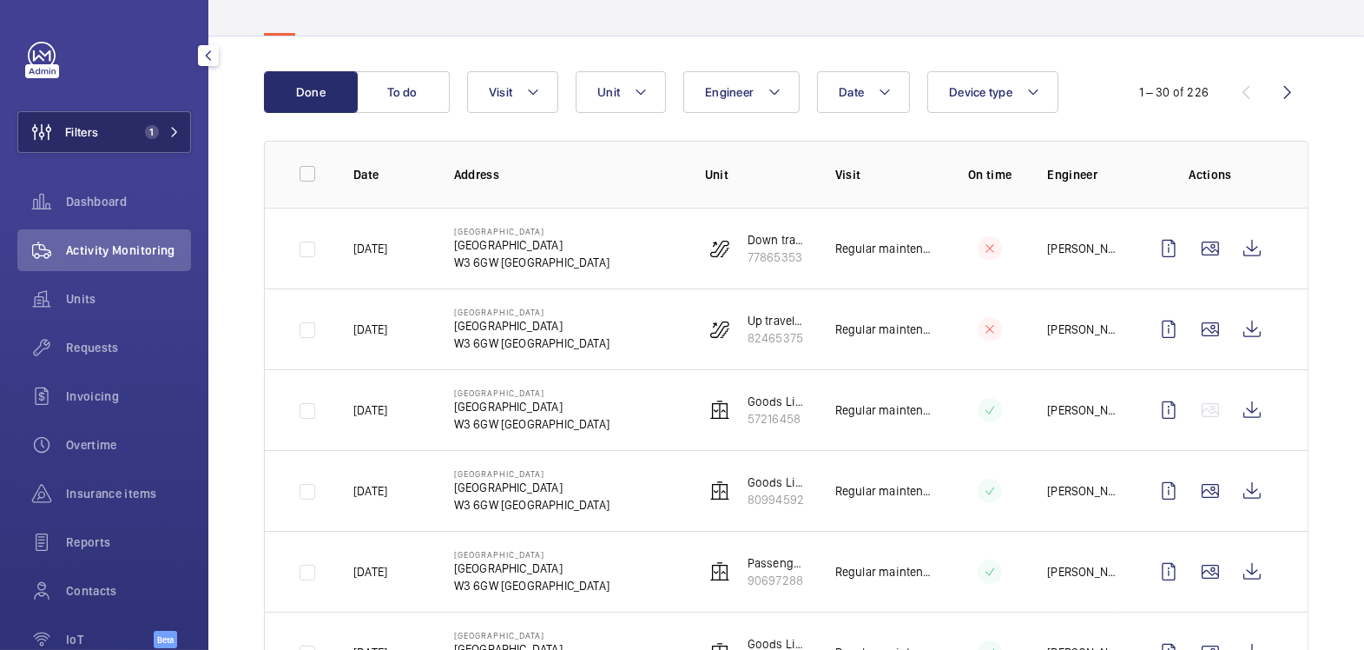
click at [110, 116] on button "Filters 1" at bounding box center [104, 132] width 174 height 42
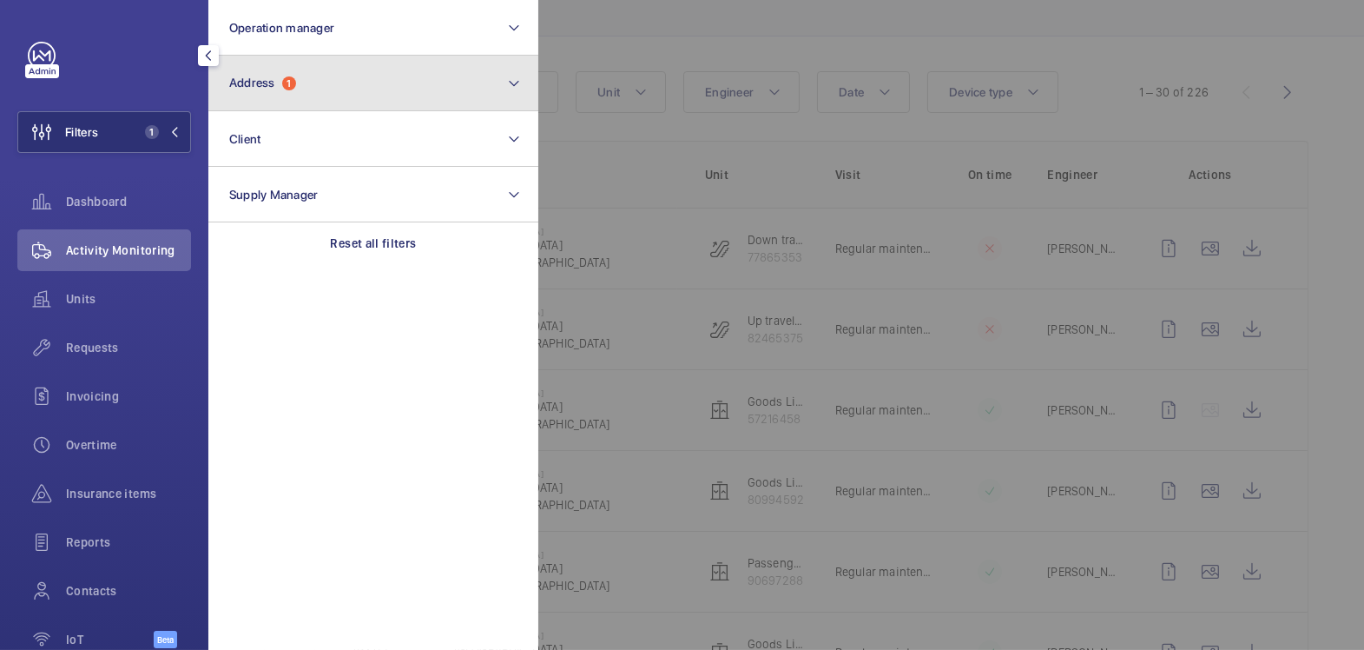
click at [326, 89] on button "Address 1" at bounding box center [373, 84] width 330 height 56
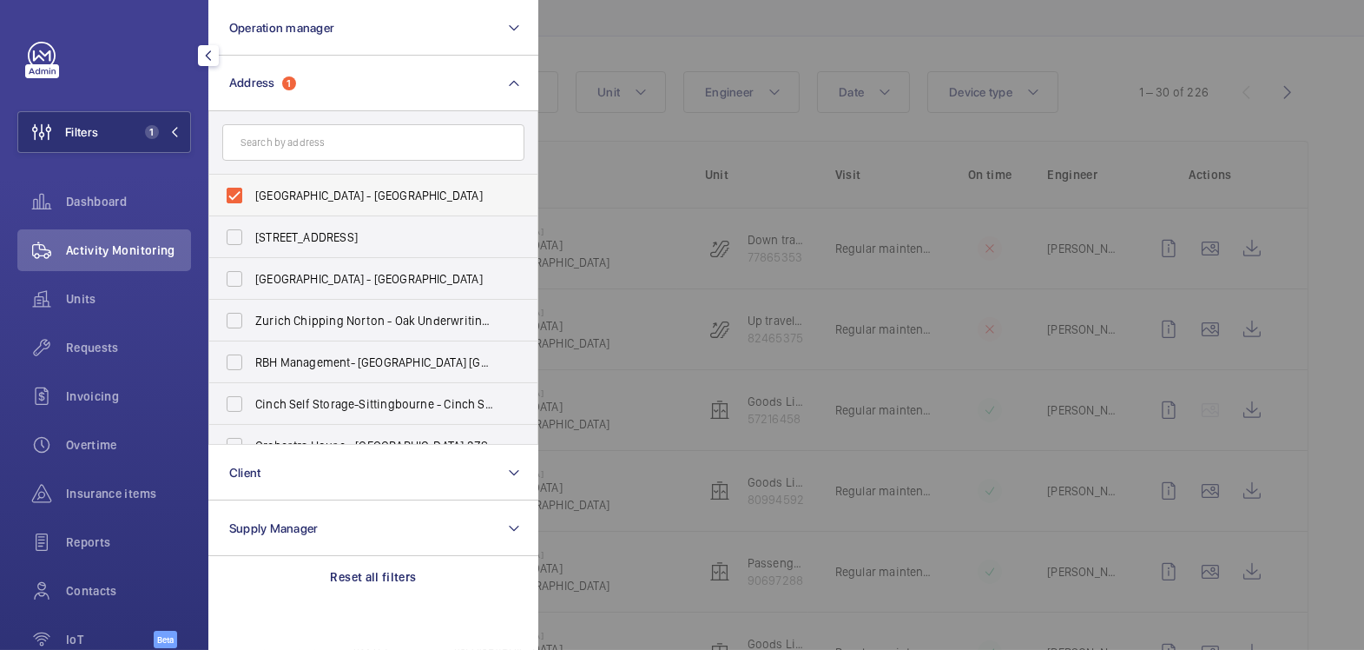
click at [302, 194] on span "[GEOGRAPHIC_DATA] - [GEOGRAPHIC_DATA]" at bounding box center [374, 195] width 239 height 17
click at [252, 194] on input "[GEOGRAPHIC_DATA] - [GEOGRAPHIC_DATA]" at bounding box center [234, 195] width 35 height 35
checkbox input "false"
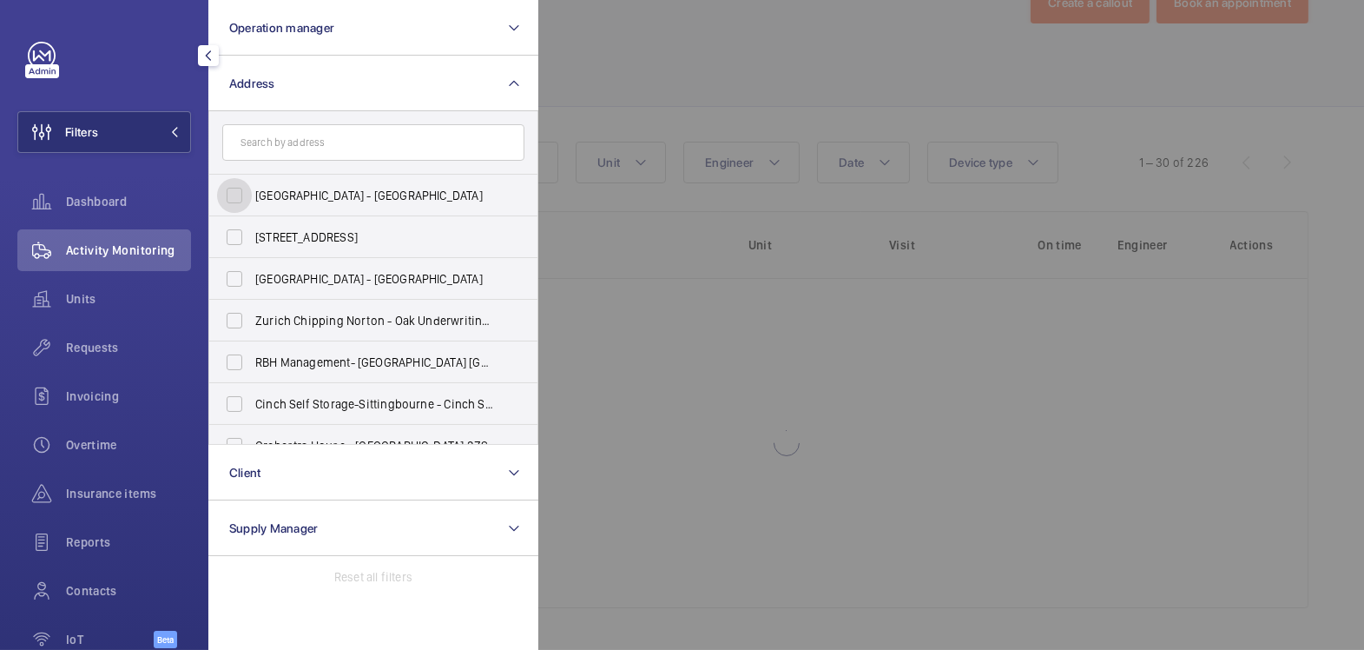
scroll to position [59, 0]
click at [318, 151] on input "text" at bounding box center [373, 142] width 302 height 36
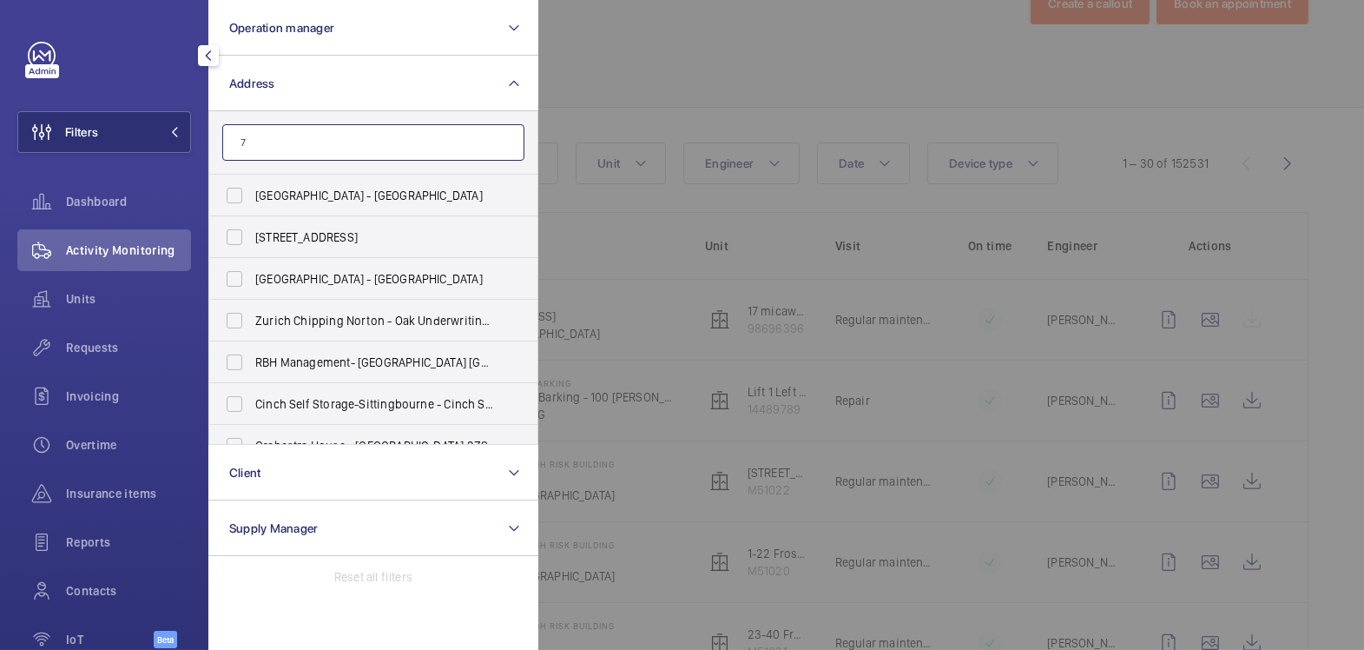
scroll to position [130, 0]
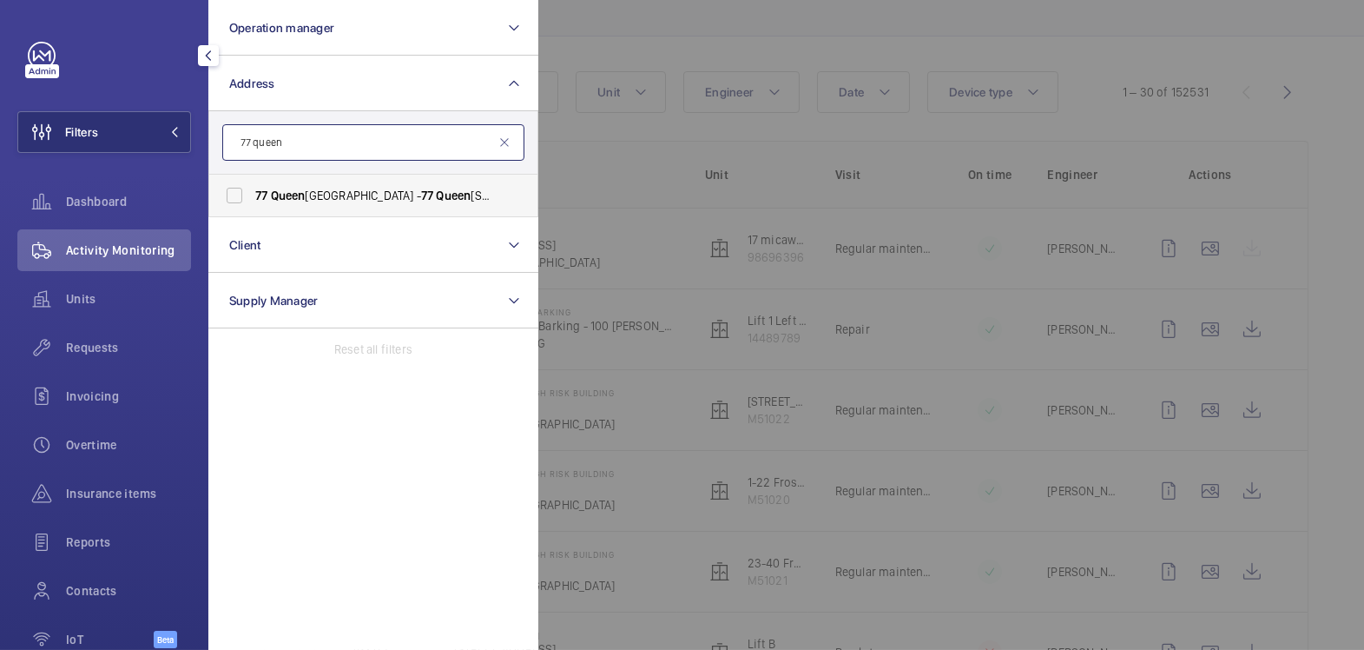
type input "77 queen"
click at [323, 191] on span "[STREET_ADDRESS] - [STREET_ADDRESS]" at bounding box center [374, 195] width 239 height 17
click at [252, 191] on input "[STREET_ADDRESS] - [STREET_ADDRESS]" at bounding box center [234, 195] width 35 height 35
checkbox input "true"
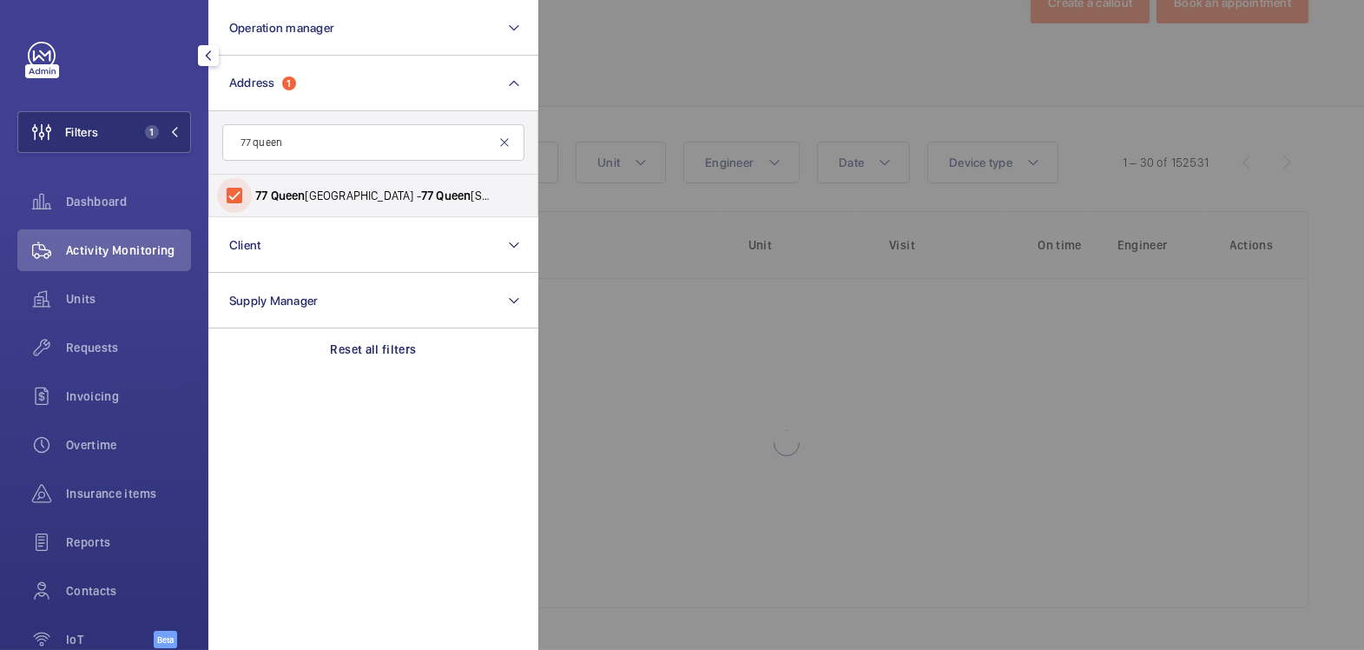
scroll to position [59, 0]
click at [637, 85] on div at bounding box center [1220, 325] width 1364 height 650
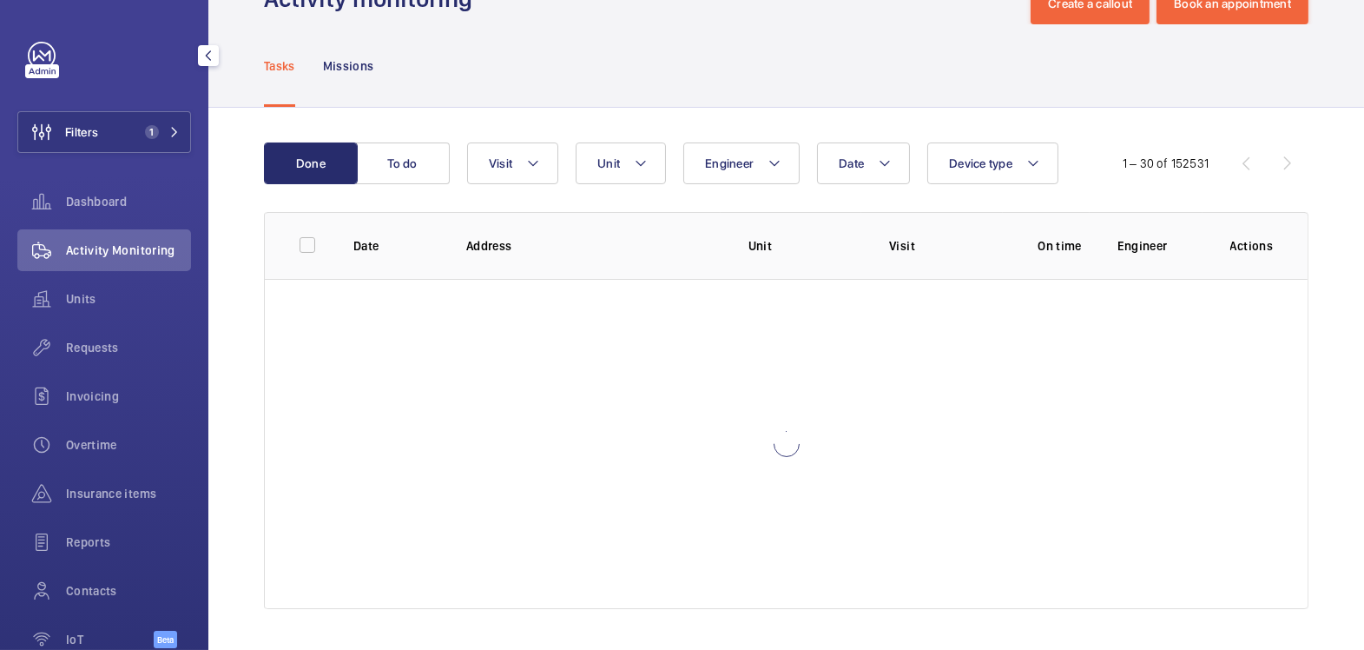
scroll to position [130, 0]
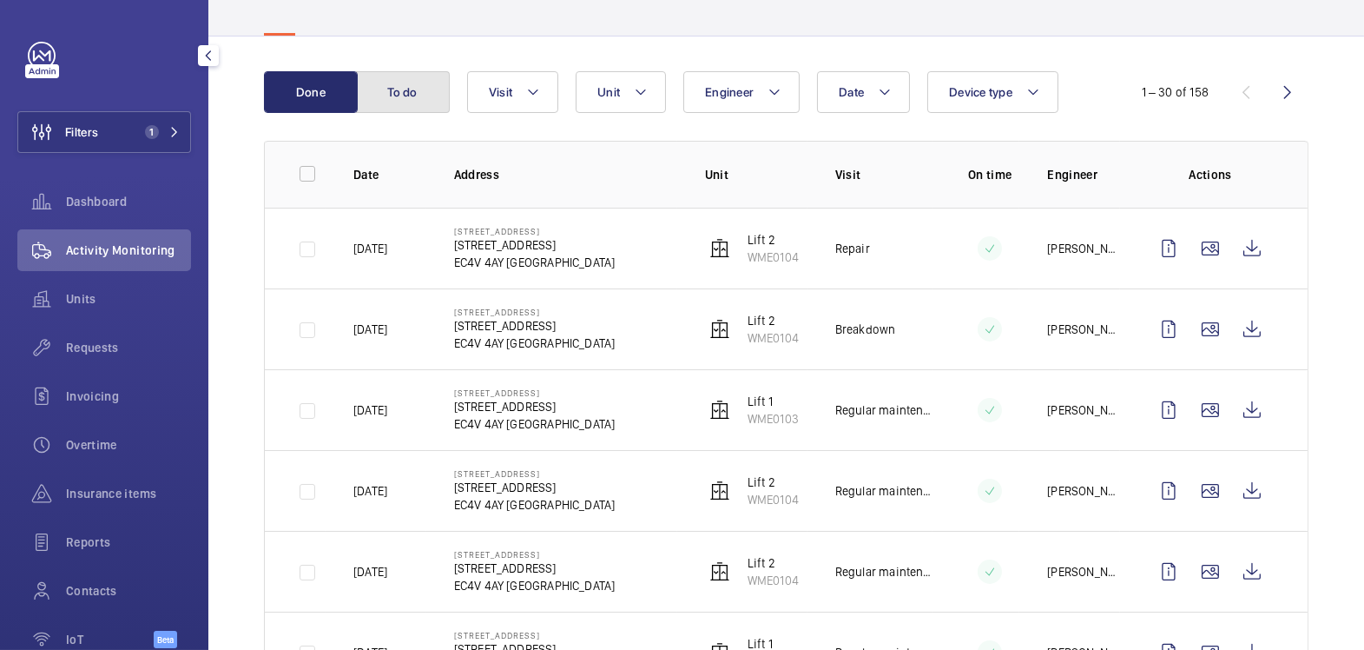
click at [417, 94] on button "To do" at bounding box center [403, 92] width 94 height 42
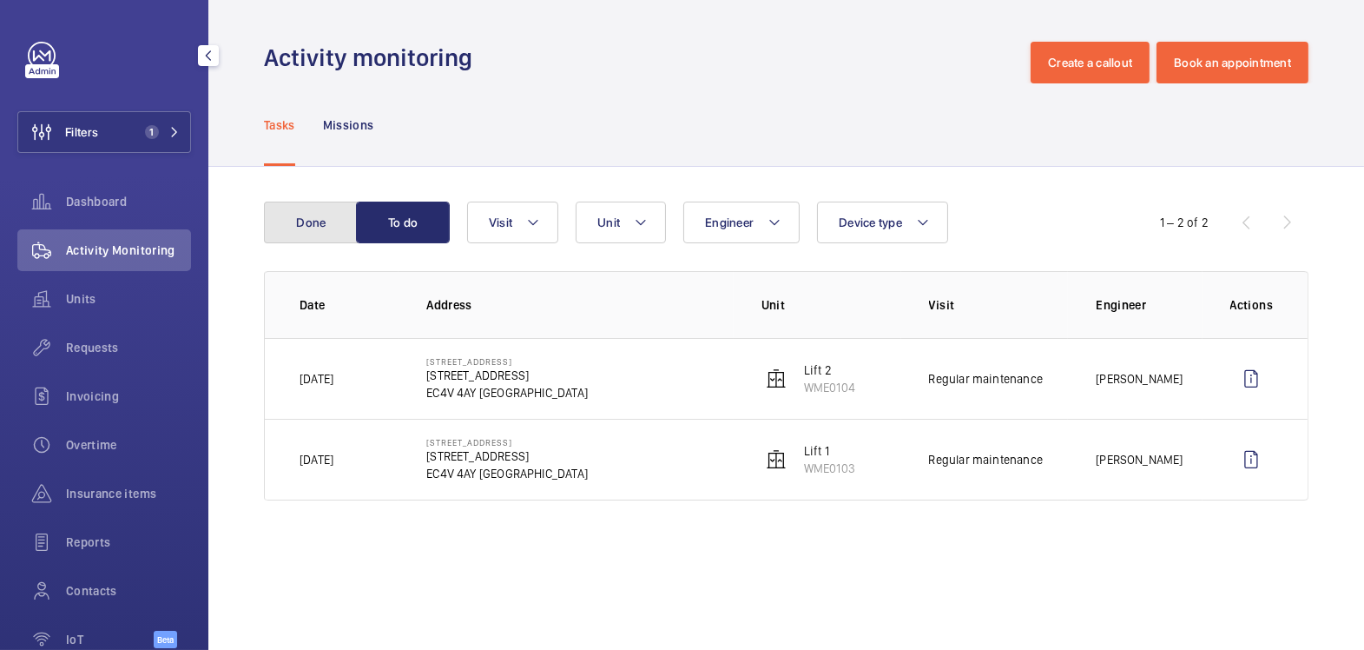
click at [318, 231] on button "Done" at bounding box center [311, 222] width 94 height 42
